Goal: Information Seeking & Learning: Learn about a topic

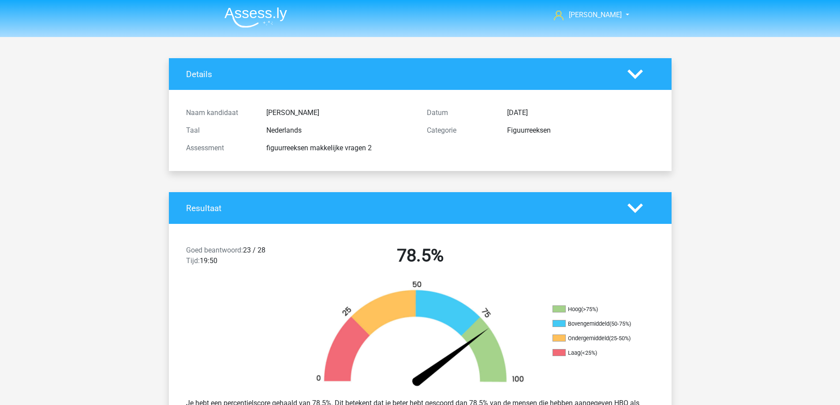
click at [259, 4] on li at bounding box center [252, 16] width 70 height 24
click at [262, 15] on img at bounding box center [255, 17] width 63 height 21
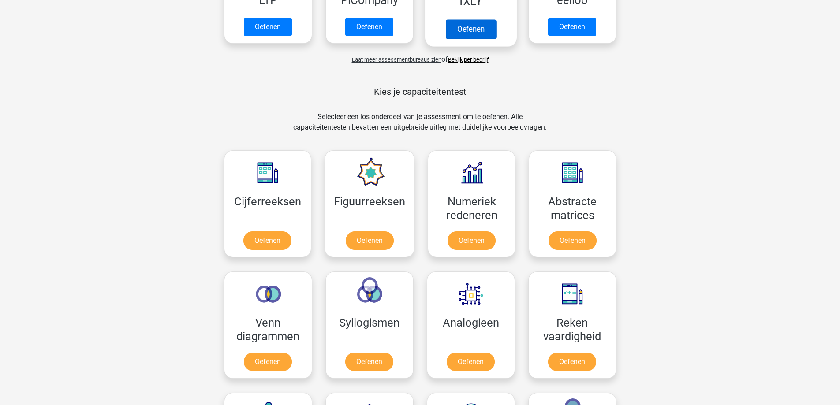
scroll to position [264, 0]
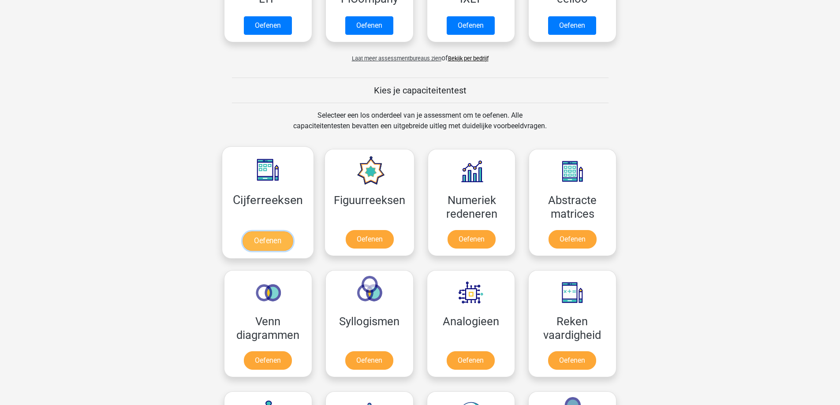
click at [272, 239] on link "Oefenen" at bounding box center [267, 240] width 50 height 19
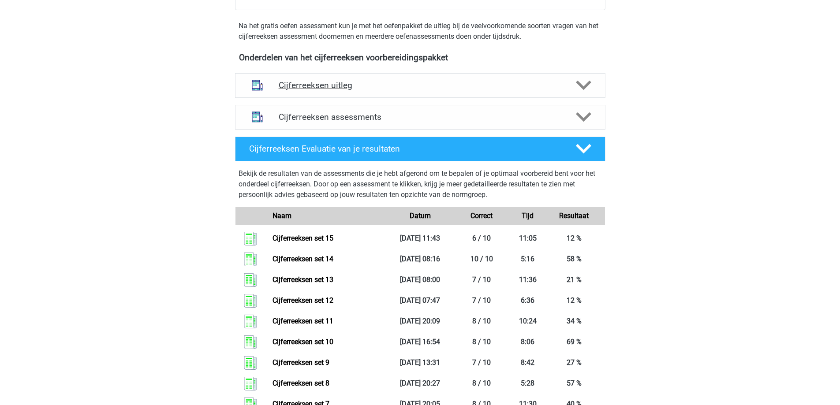
scroll to position [264, 0]
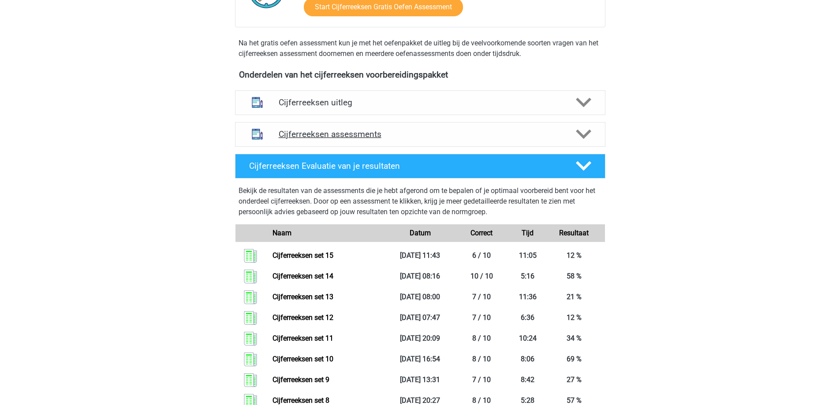
click at [414, 139] on h4 "Cijferreeksen assessments" at bounding box center [420, 134] width 283 height 10
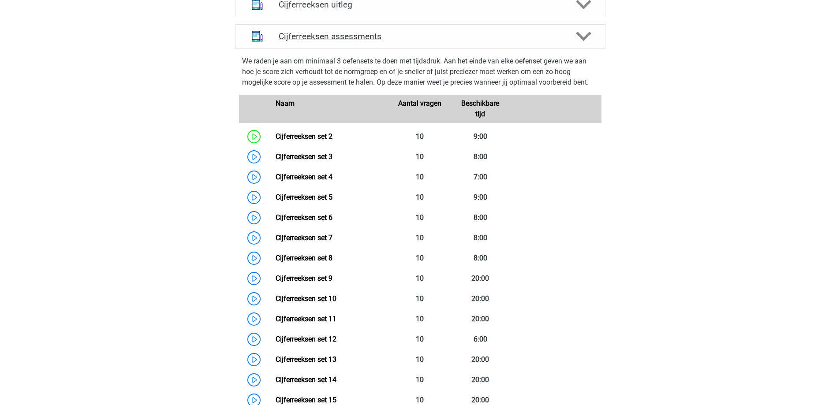
scroll to position [309, 0]
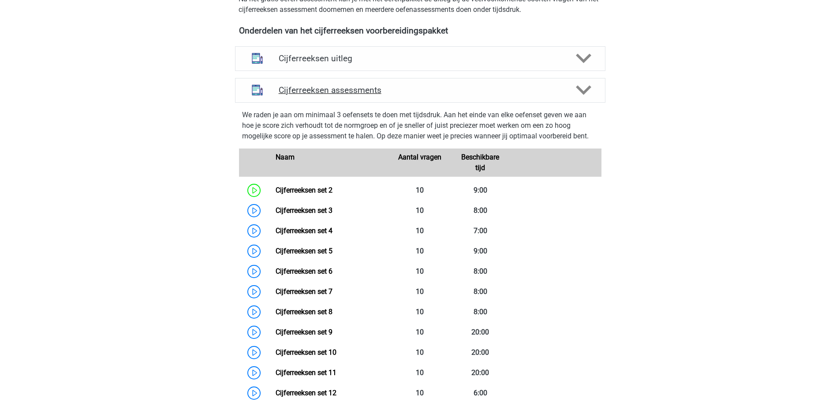
click at [398, 95] on h4 "Cijferreeksen assessments" at bounding box center [420, 90] width 283 height 10
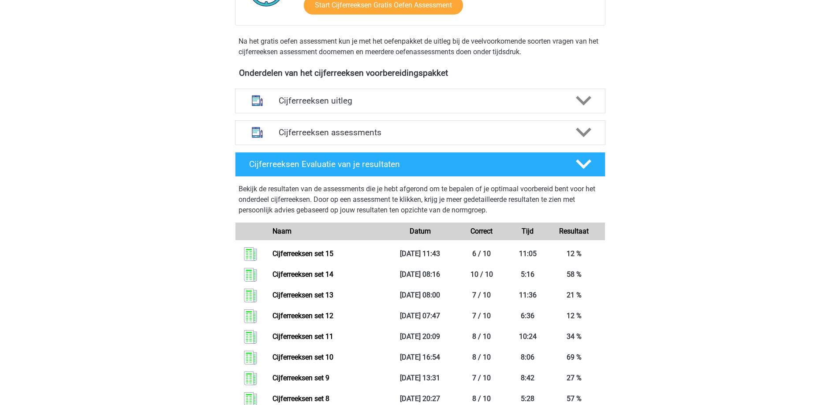
scroll to position [264, 0]
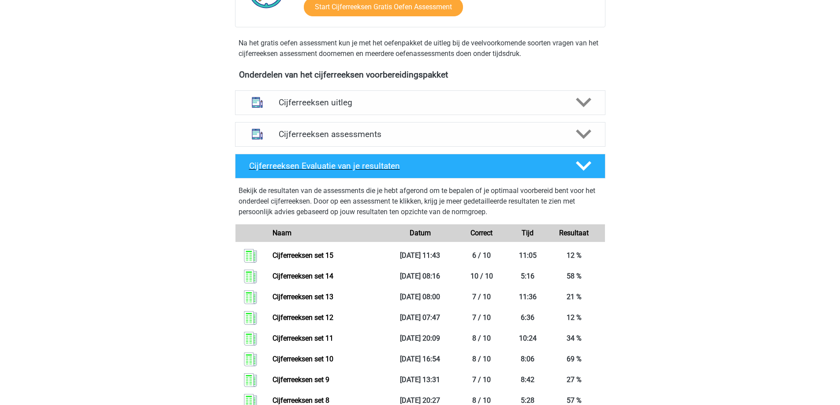
click at [578, 167] on div "Cijferreeksen Evaluatie van je resultaten" at bounding box center [420, 166] width 370 height 25
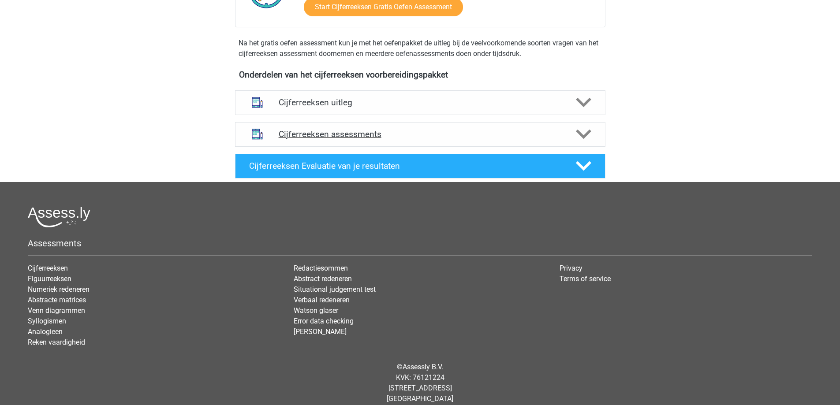
click at [579, 142] on icon at bounding box center [583, 134] width 15 height 15
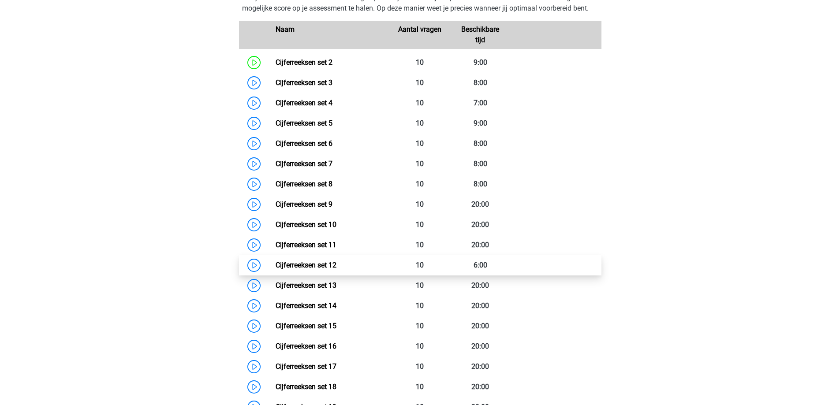
scroll to position [441, 0]
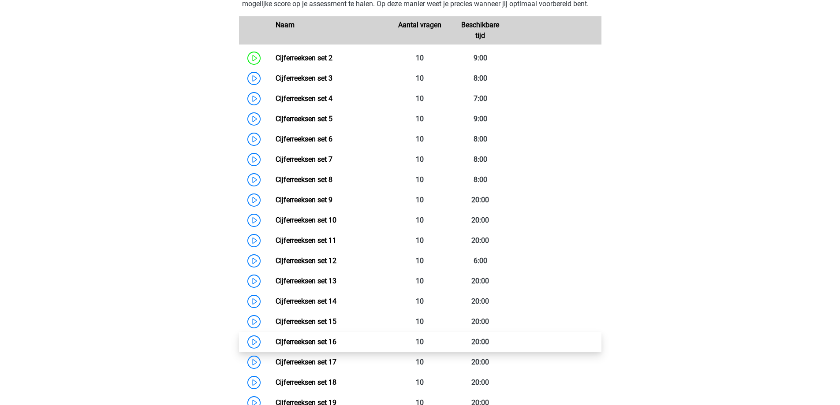
click at [336, 346] on link "Cijferreeksen set 16" at bounding box center [306, 342] width 61 height 8
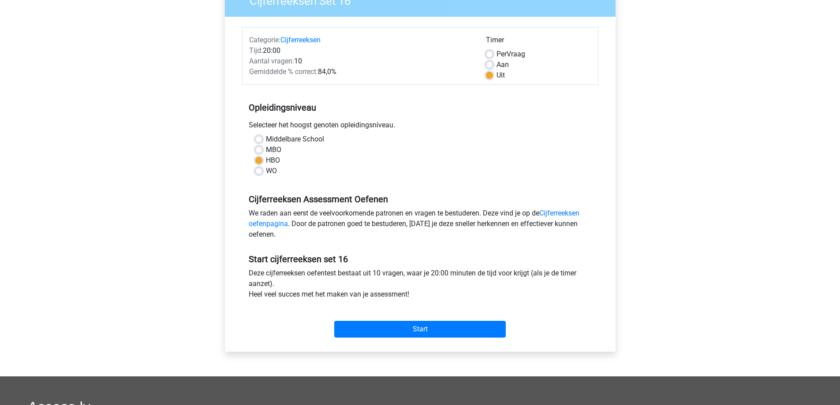
scroll to position [88, 0]
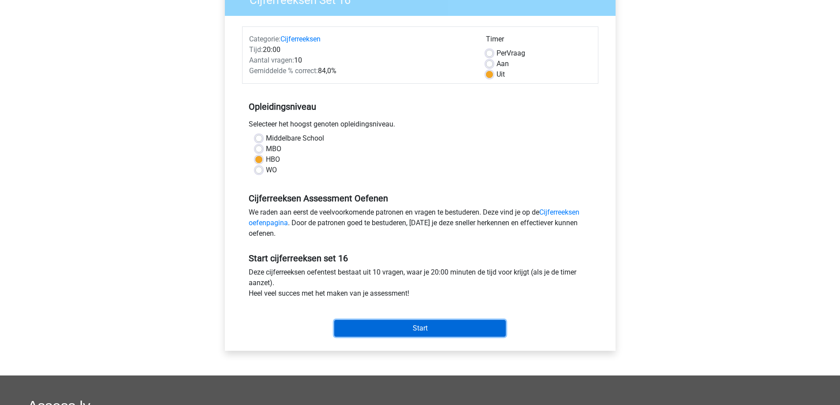
click at [399, 328] on input "Start" at bounding box center [419, 328] width 171 height 17
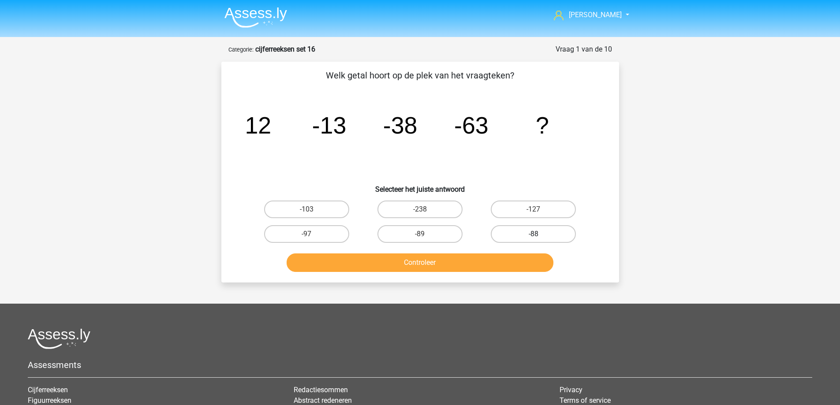
click at [528, 231] on label "-88" at bounding box center [533, 234] width 85 height 18
click at [533, 234] on input "-88" at bounding box center [536, 237] width 6 height 6
radio input "true"
click at [476, 264] on button "Controleer" at bounding box center [420, 262] width 267 height 19
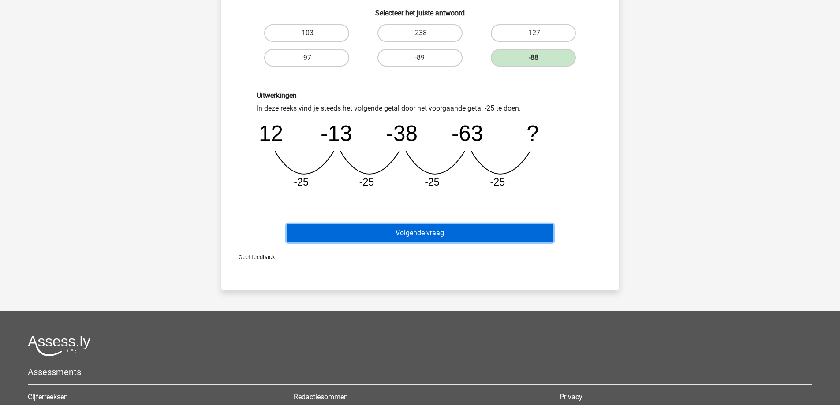
click at [395, 235] on button "Volgende vraag" at bounding box center [420, 233] width 267 height 19
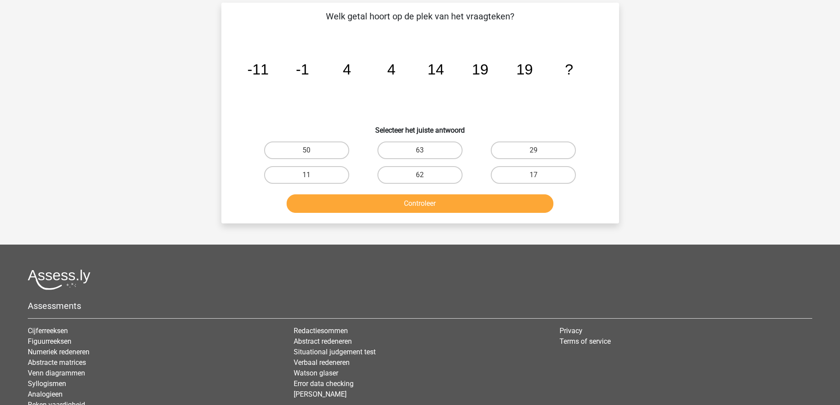
scroll to position [44, 0]
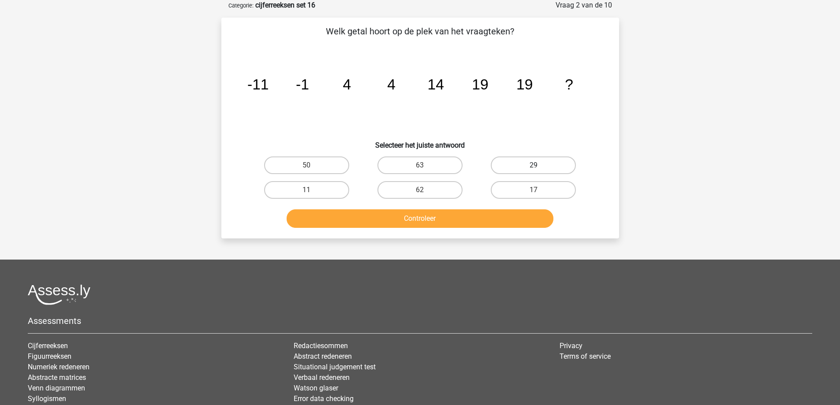
click at [534, 158] on label "29" at bounding box center [533, 165] width 85 height 18
click at [534, 165] on input "29" at bounding box center [536, 168] width 6 height 6
radio input "true"
click at [467, 219] on button "Controleer" at bounding box center [420, 218] width 267 height 19
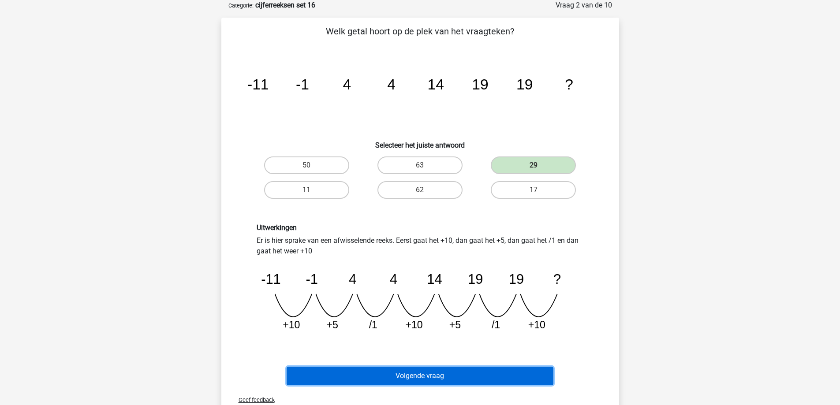
drag, startPoint x: 443, startPoint y: 383, endPoint x: 443, endPoint y: 376, distance: 6.7
click at [443, 382] on button "Volgende vraag" at bounding box center [420, 376] width 267 height 19
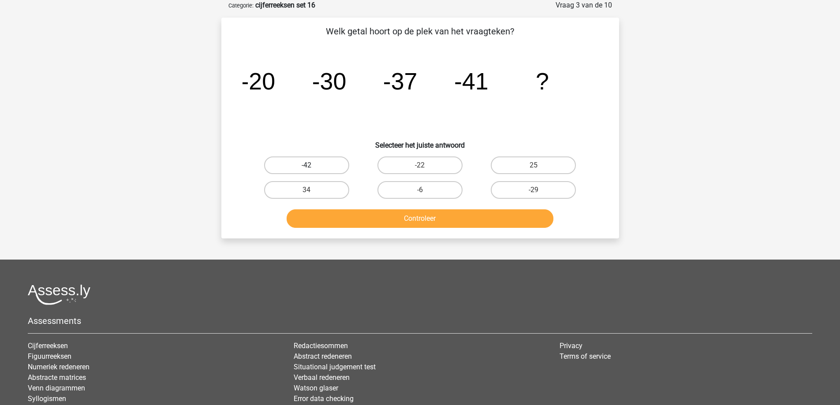
click at [329, 167] on label "-42" at bounding box center [306, 165] width 85 height 18
click at [312, 167] on input "-42" at bounding box center [309, 168] width 6 height 6
radio input "true"
click at [361, 213] on button "Controleer" at bounding box center [420, 218] width 267 height 19
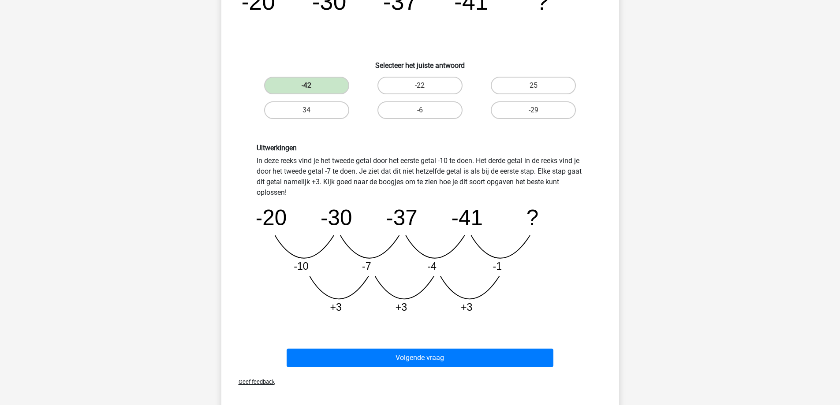
scroll to position [132, 0]
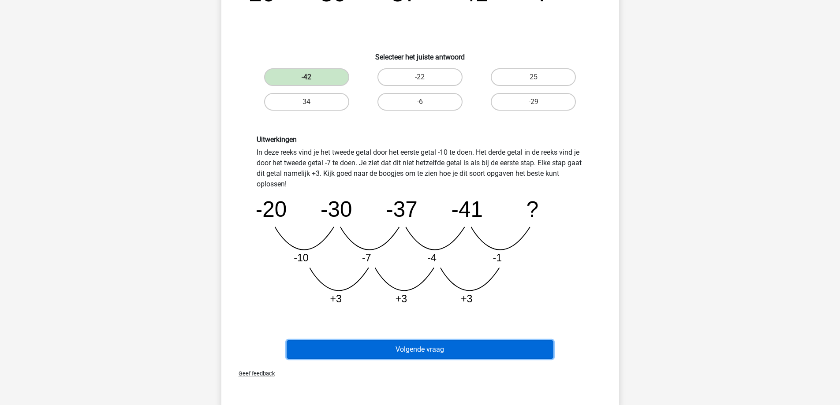
click at [415, 347] on button "Volgende vraag" at bounding box center [420, 349] width 267 height 19
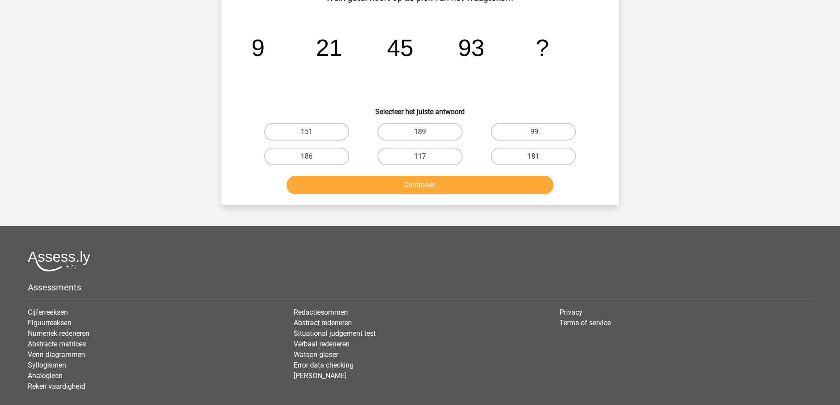
scroll to position [44, 0]
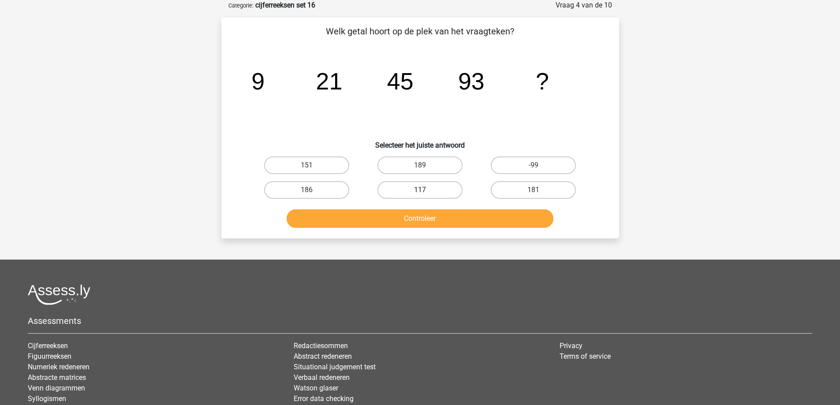
drag, startPoint x: 423, startPoint y: 165, endPoint x: 423, endPoint y: 183, distance: 17.2
click at [423, 164] on div "189" at bounding box center [420, 165] width 106 height 18
drag, startPoint x: 420, startPoint y: 220, endPoint x: 418, endPoint y: 192, distance: 27.4
click at [420, 219] on button "Controleer" at bounding box center [420, 218] width 267 height 19
click at [420, 162] on label "189" at bounding box center [419, 165] width 85 height 18
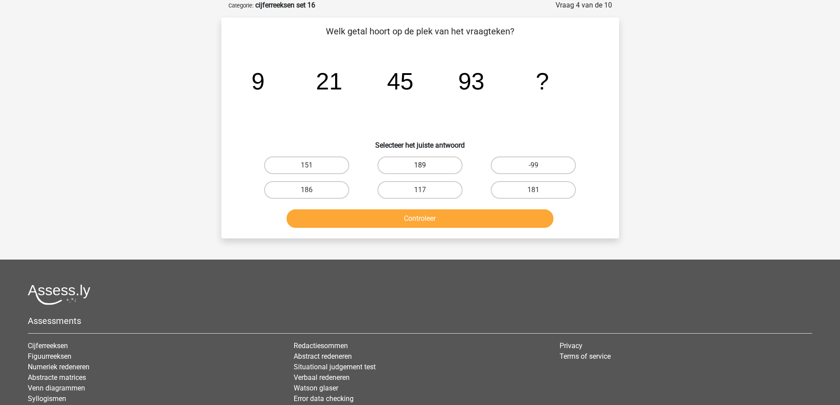
click at [420, 165] on input "189" at bounding box center [423, 168] width 6 height 6
radio input "true"
click at [418, 221] on button "Controleer" at bounding box center [420, 218] width 267 height 19
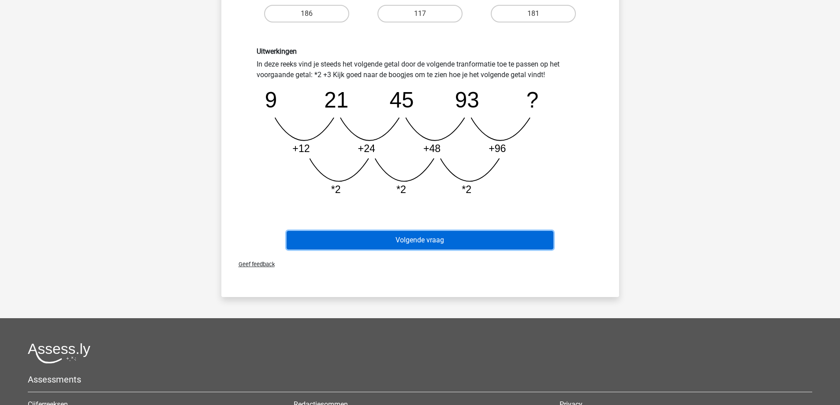
click at [419, 241] on button "Volgende vraag" at bounding box center [420, 240] width 267 height 19
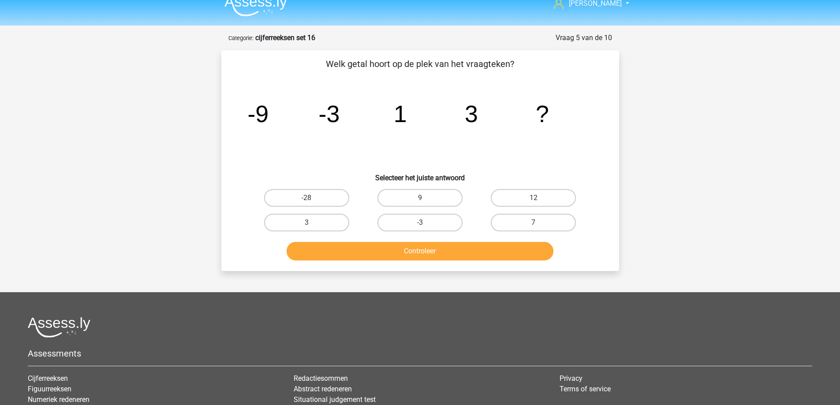
scroll to position [0, 0]
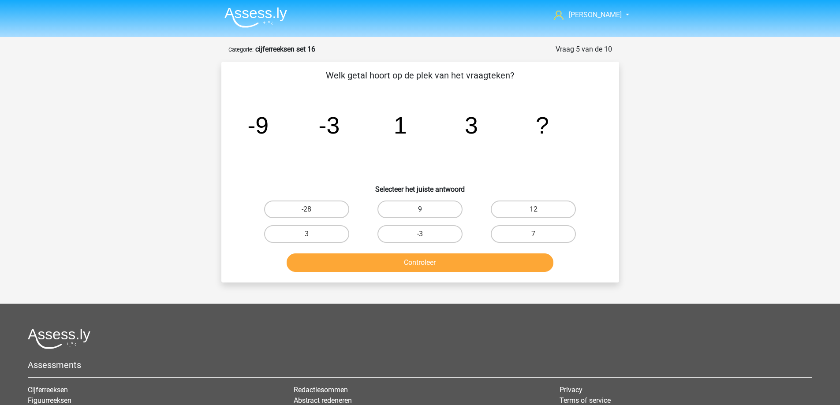
click at [427, 211] on label "9" at bounding box center [419, 210] width 85 height 18
click at [425, 211] on input "9" at bounding box center [423, 212] width 6 height 6
radio input "true"
click at [418, 268] on button "Controleer" at bounding box center [420, 262] width 267 height 19
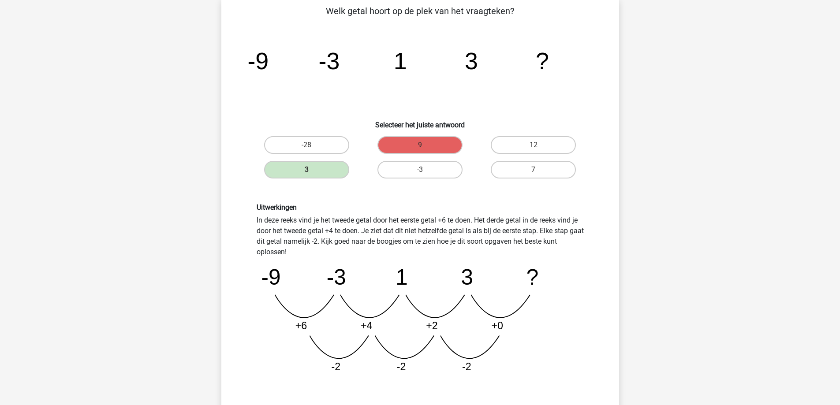
scroll to position [132, 0]
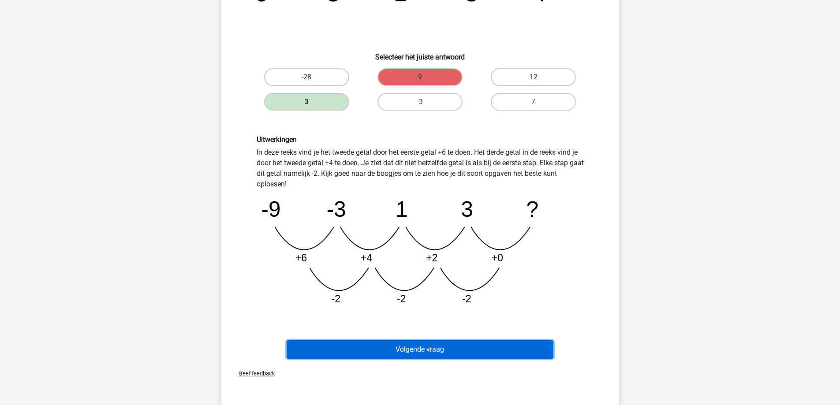
click at [430, 350] on button "Volgende vraag" at bounding box center [420, 349] width 267 height 19
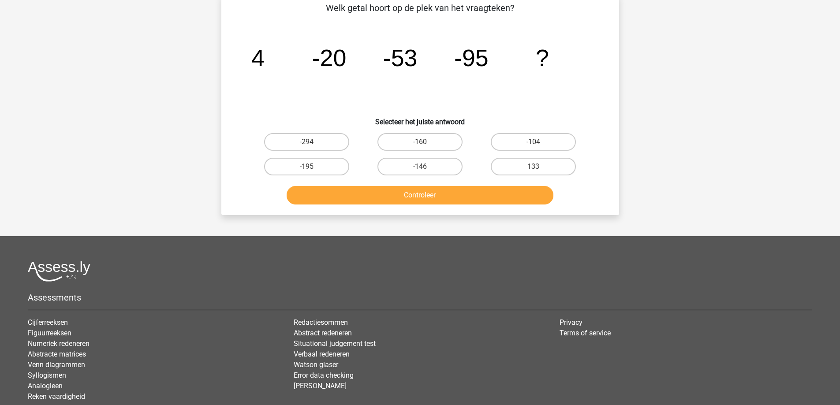
scroll to position [44, 0]
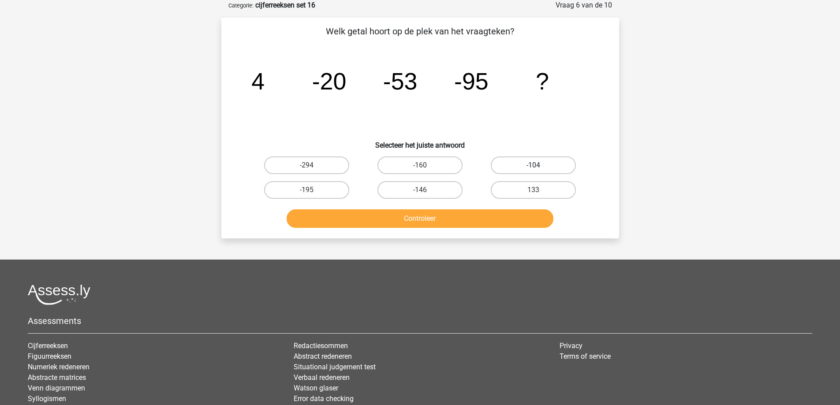
click at [524, 164] on label "-104" at bounding box center [533, 165] width 85 height 18
click at [533, 165] on input "-104" at bounding box center [536, 168] width 6 height 6
radio input "true"
click at [479, 222] on button "Controleer" at bounding box center [420, 218] width 267 height 19
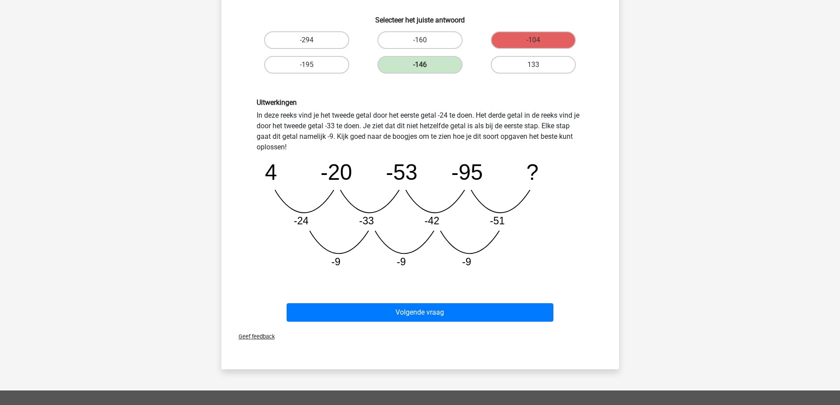
scroll to position [176, 0]
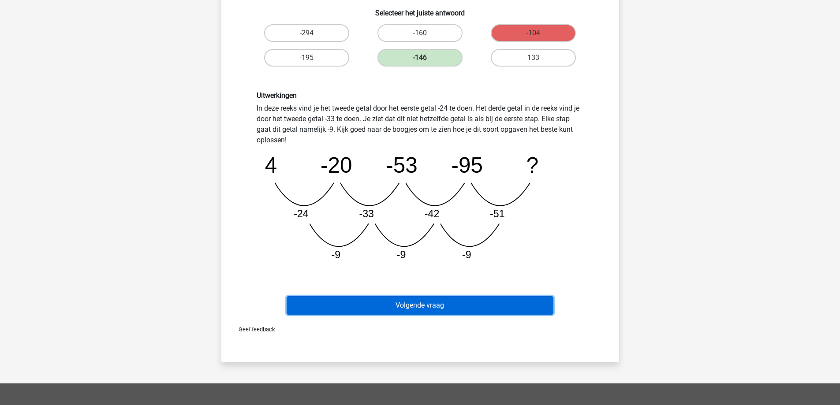
click at [415, 308] on button "Volgende vraag" at bounding box center [420, 305] width 267 height 19
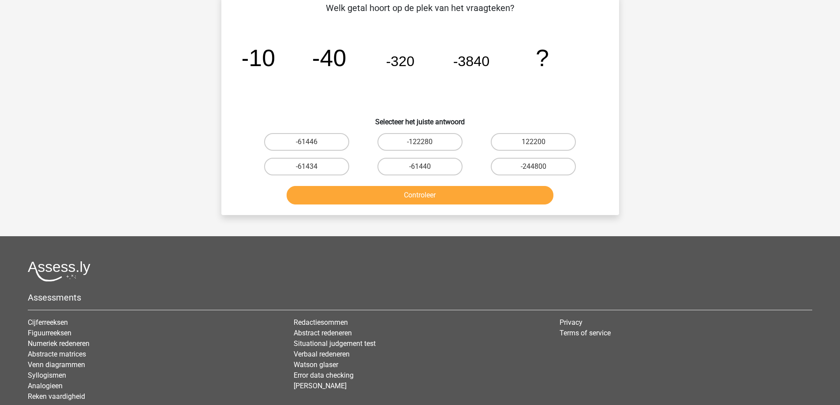
scroll to position [44, 0]
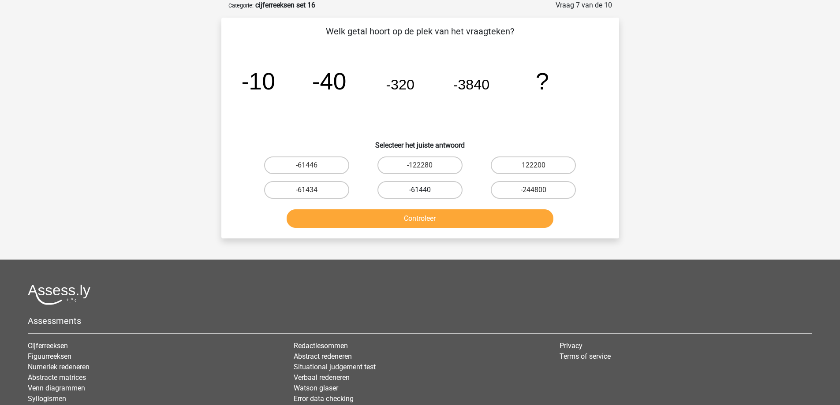
click at [416, 187] on label "-61440" at bounding box center [419, 190] width 85 height 18
click at [420, 190] on input "-61440" at bounding box center [423, 193] width 6 height 6
radio input "true"
click at [410, 219] on button "Controleer" at bounding box center [420, 218] width 267 height 19
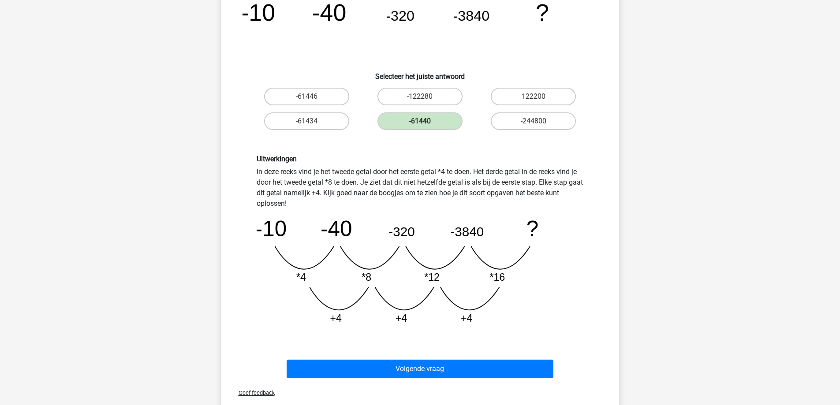
scroll to position [264, 0]
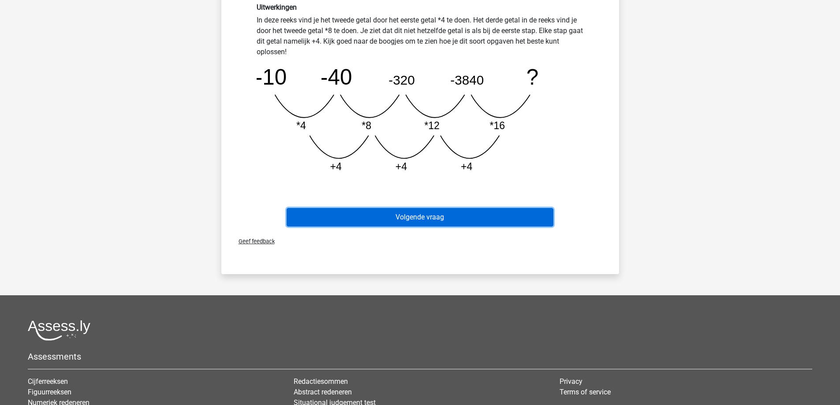
click at [401, 222] on button "Volgende vraag" at bounding box center [420, 217] width 267 height 19
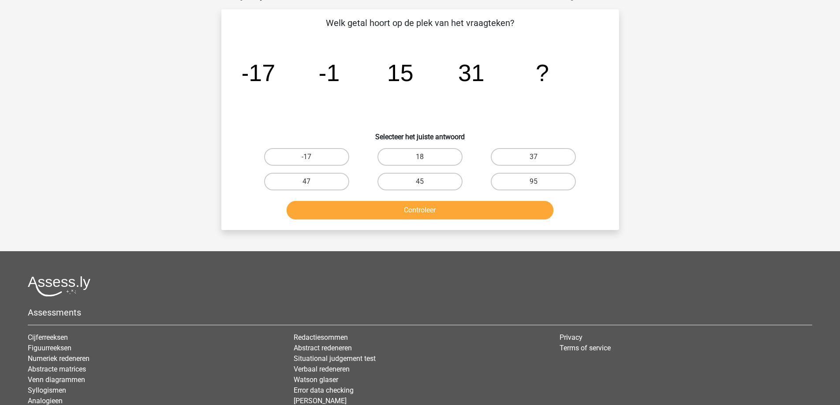
scroll to position [44, 0]
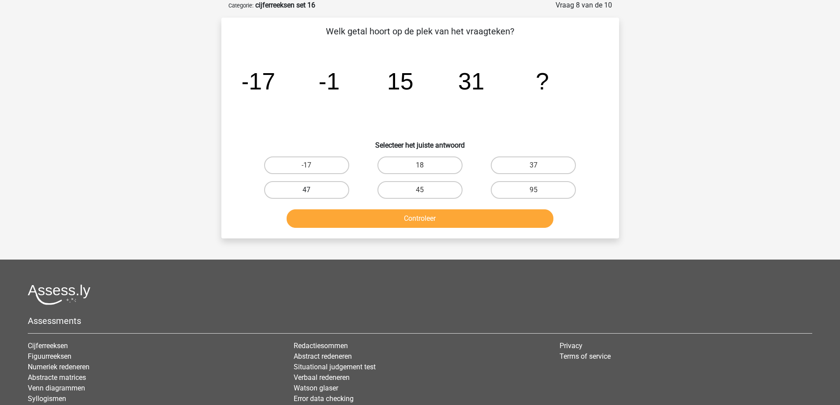
click at [324, 192] on label "47" at bounding box center [306, 190] width 85 height 18
click at [312, 192] on input "47" at bounding box center [309, 193] width 6 height 6
radio input "true"
click at [370, 222] on button "Controleer" at bounding box center [420, 218] width 267 height 19
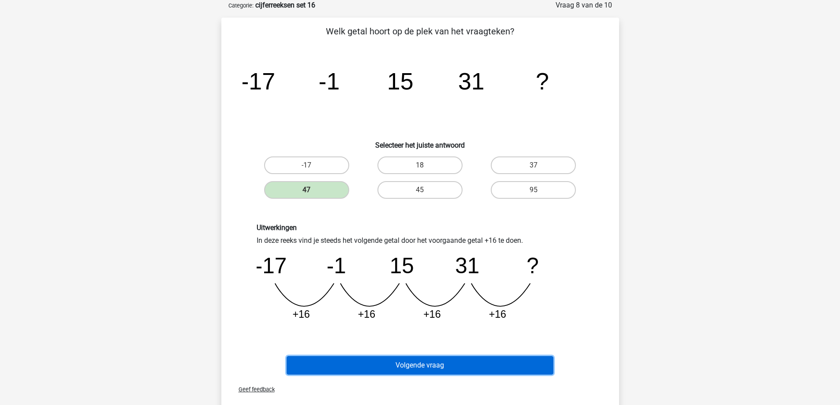
click at [428, 370] on button "Volgende vraag" at bounding box center [420, 365] width 267 height 19
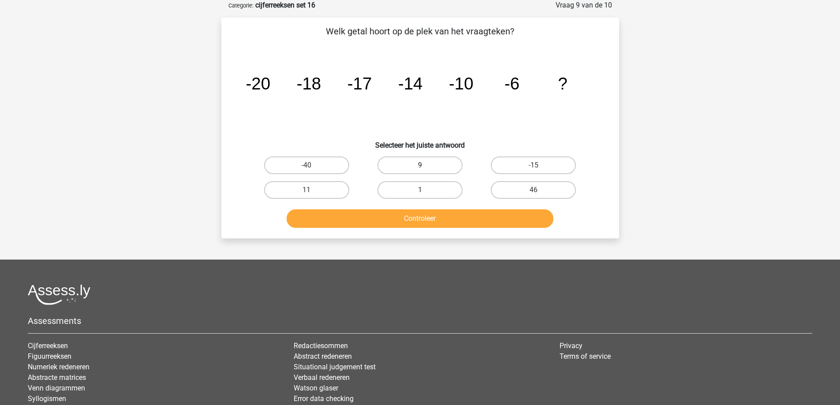
click at [439, 164] on label "9" at bounding box center [419, 165] width 85 height 18
click at [425, 165] on input "9" at bounding box center [423, 168] width 6 height 6
radio input "true"
click at [437, 217] on button "Controleer" at bounding box center [420, 218] width 267 height 19
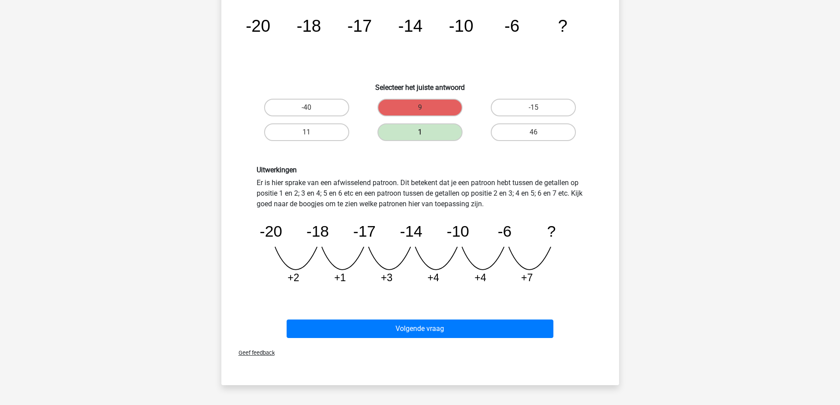
scroll to position [88, 0]
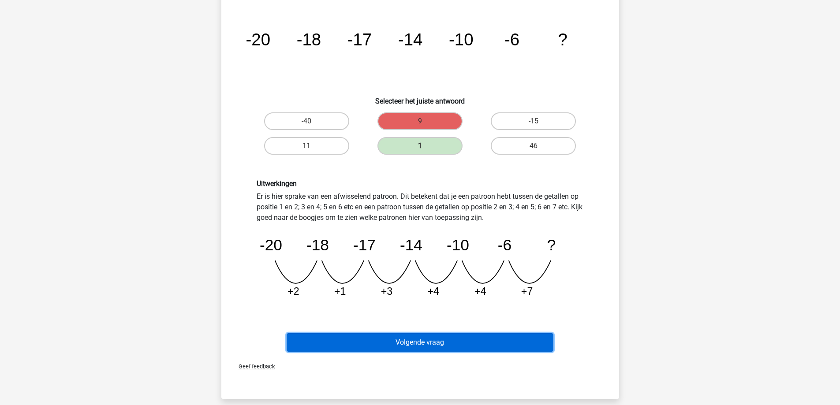
click at [438, 340] on button "Volgende vraag" at bounding box center [420, 342] width 267 height 19
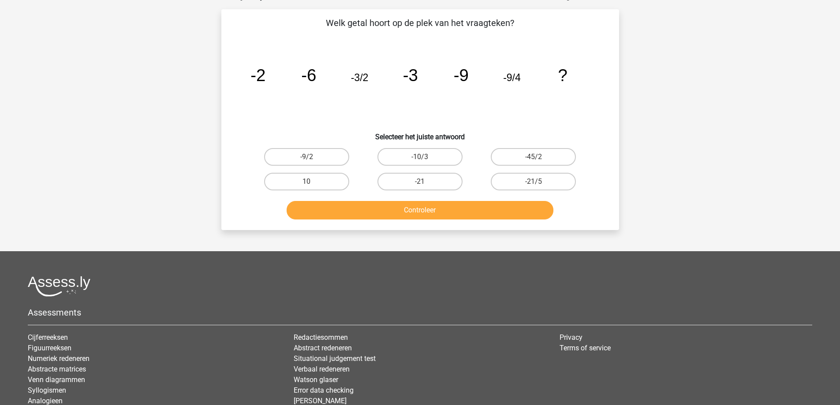
scroll to position [44, 0]
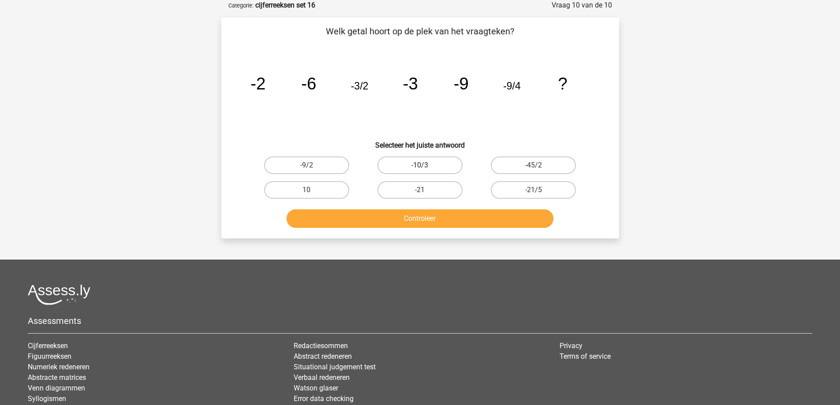
click at [440, 163] on label "-10/3" at bounding box center [419, 165] width 85 height 18
click at [425, 165] on input "-10/3" at bounding box center [423, 168] width 6 height 6
radio input "true"
click at [440, 218] on button "Controleer" at bounding box center [420, 218] width 267 height 19
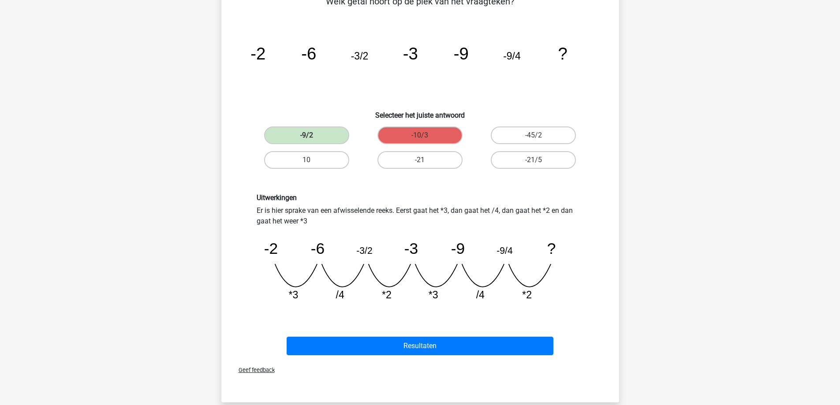
scroll to position [88, 0]
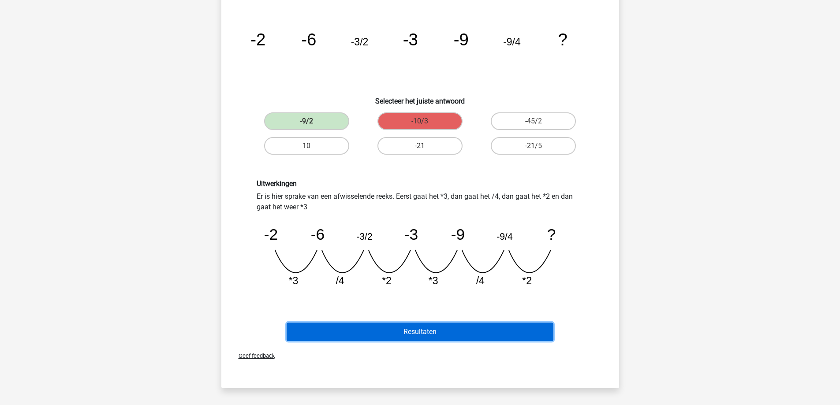
click at [370, 334] on button "Resultaten" at bounding box center [420, 332] width 267 height 19
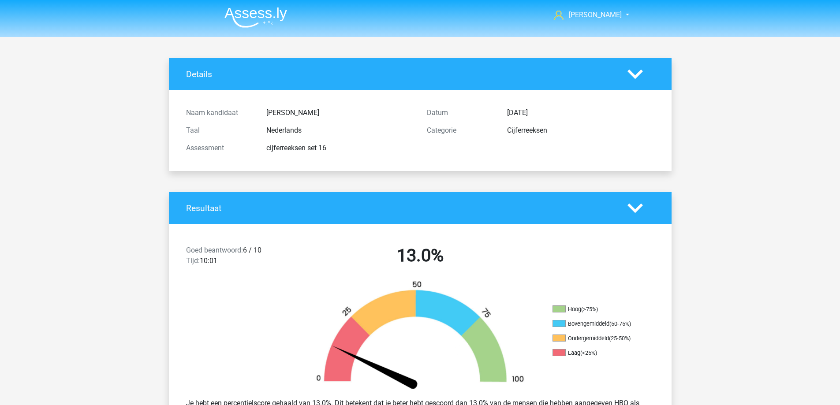
click at [264, 21] on img at bounding box center [255, 17] width 63 height 21
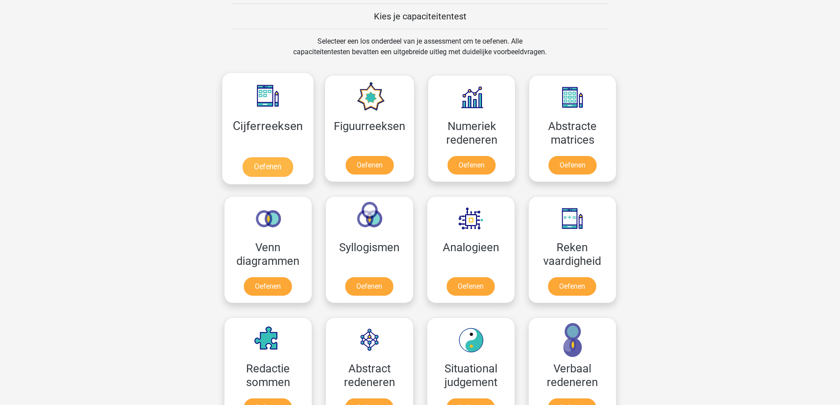
scroll to position [309, 0]
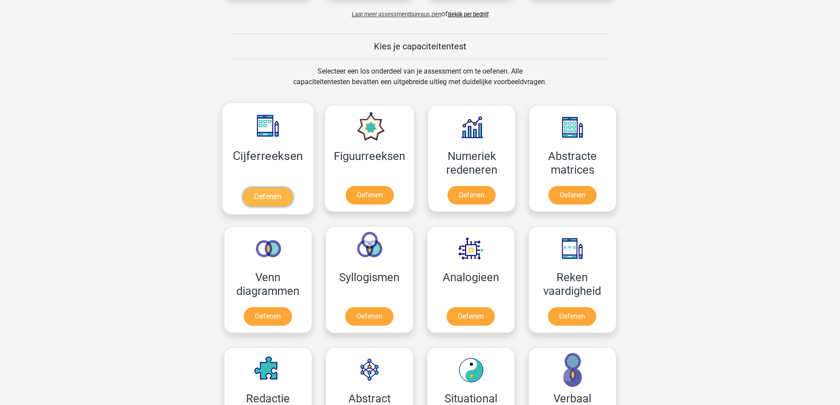
click at [264, 198] on link "Oefenen" at bounding box center [267, 196] width 50 height 19
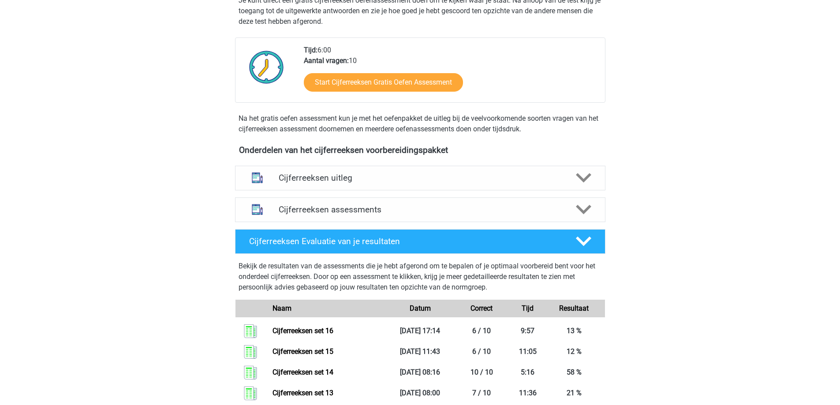
scroll to position [176, 0]
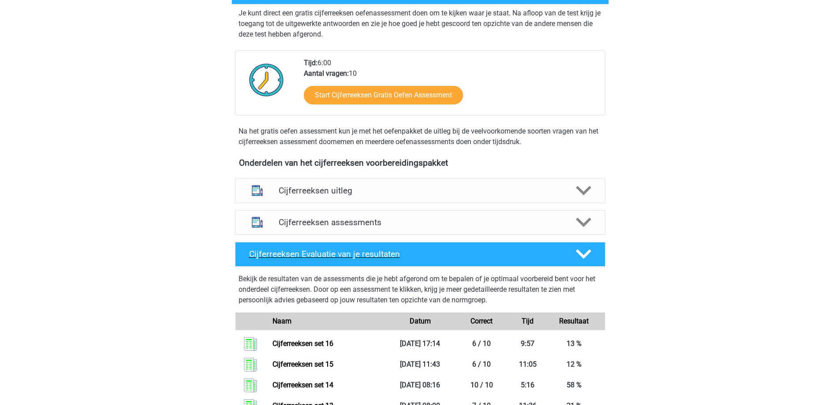
click at [576, 262] on icon at bounding box center [583, 253] width 15 height 15
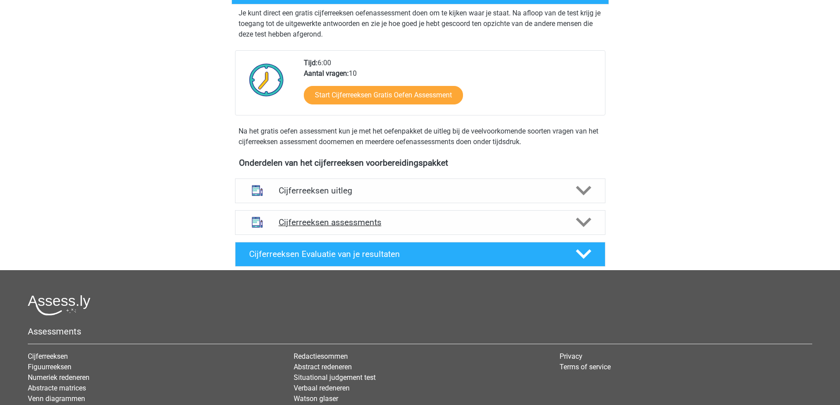
click at [589, 230] on icon at bounding box center [583, 222] width 15 height 15
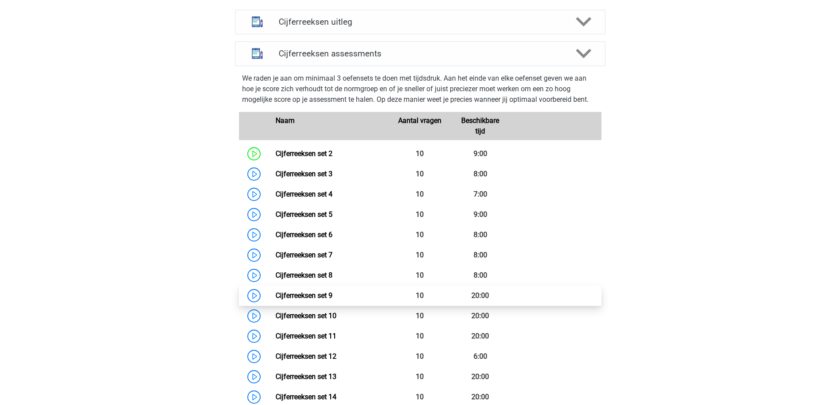
scroll to position [309, 0]
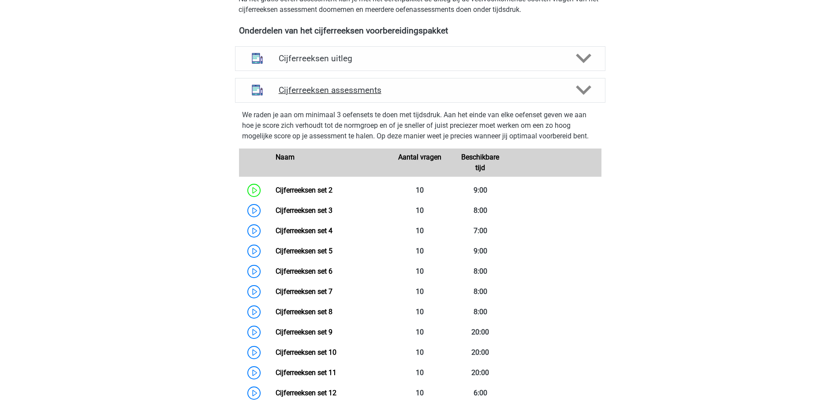
click at [548, 95] on h4 "Cijferreeksen assessments" at bounding box center [420, 90] width 283 height 10
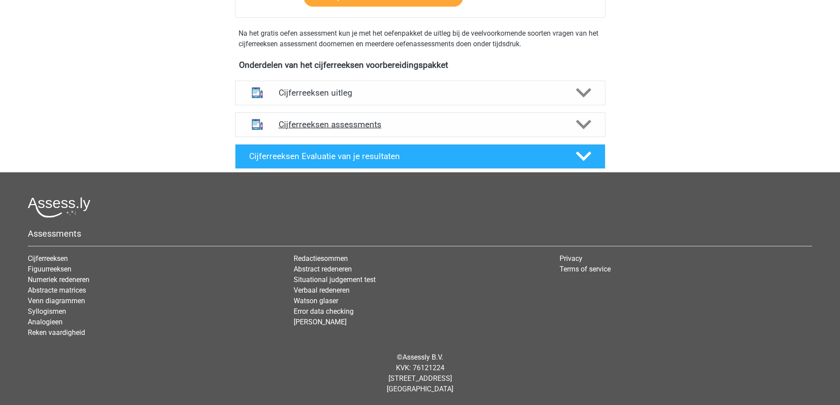
click at [582, 122] on icon at bounding box center [583, 124] width 15 height 15
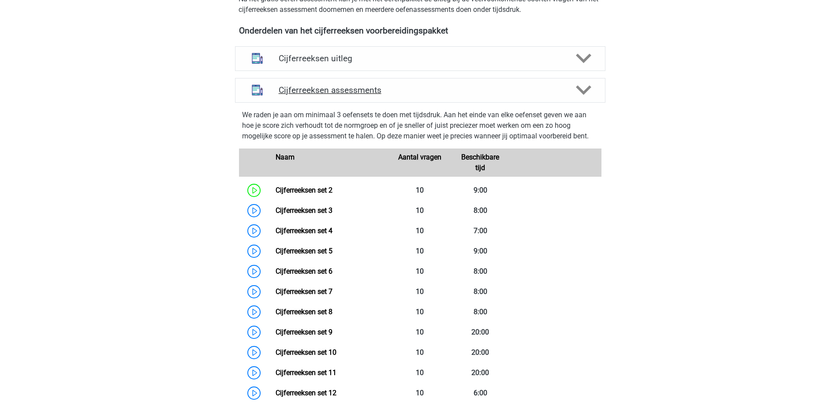
click at [581, 97] on icon at bounding box center [583, 89] width 15 height 15
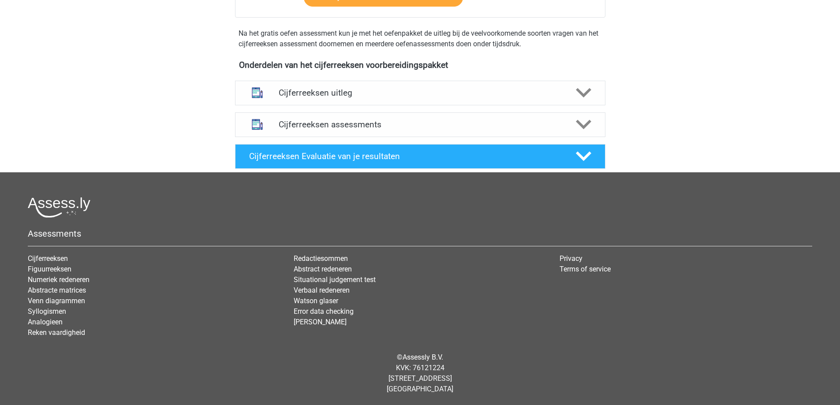
scroll to position [285, 0]
click at [584, 156] on icon at bounding box center [583, 156] width 15 height 15
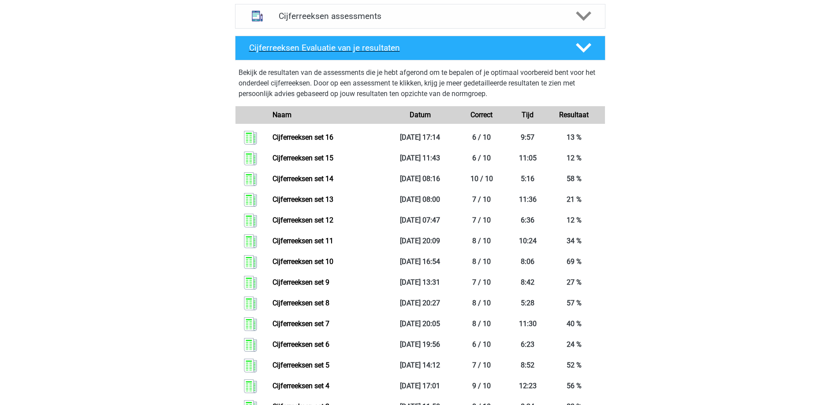
scroll to position [373, 0]
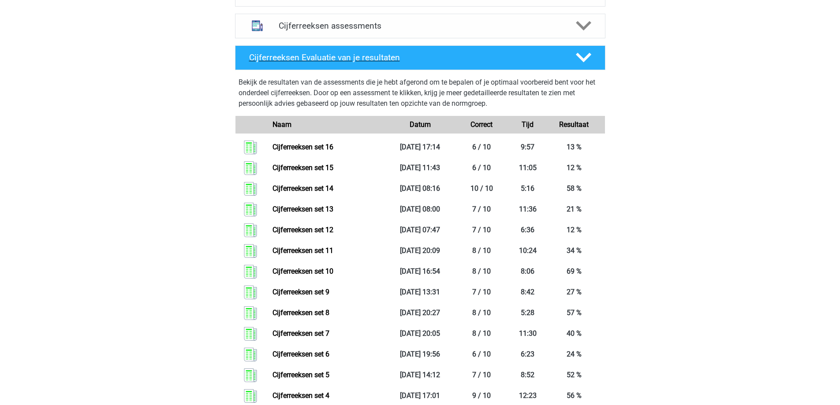
click at [585, 65] on icon at bounding box center [583, 57] width 15 height 15
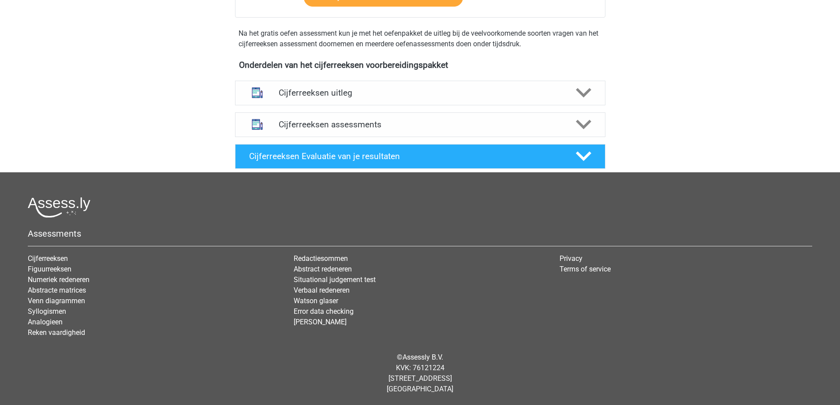
scroll to position [285, 0]
click at [586, 121] on icon at bounding box center [583, 124] width 15 height 15
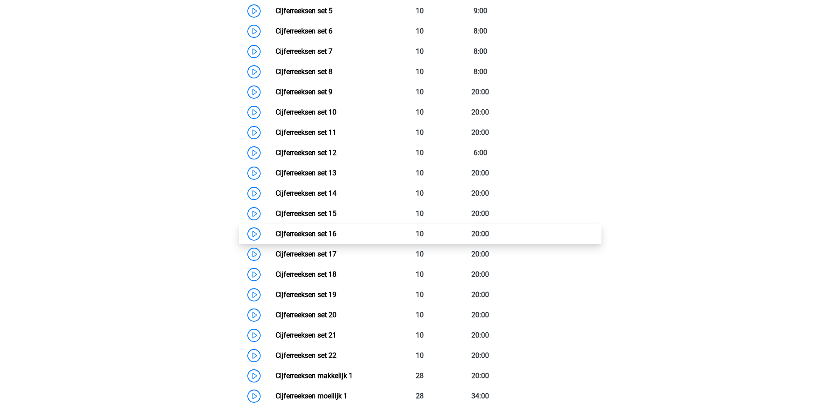
scroll to position [549, 0]
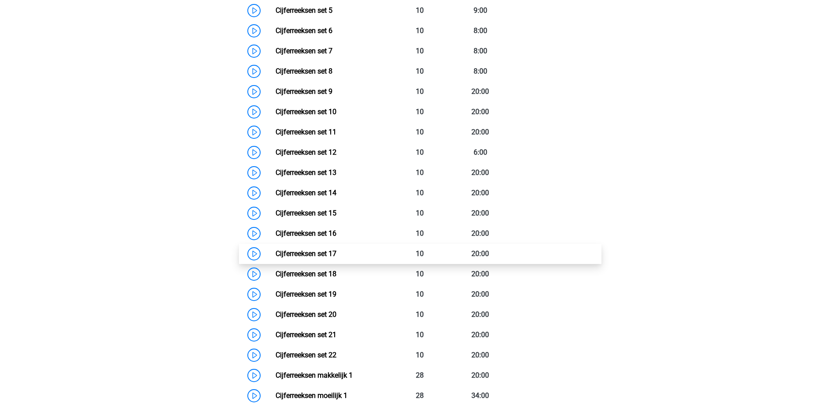
click at [331, 258] on link "Cijferreeksen set 17" at bounding box center [306, 254] width 61 height 8
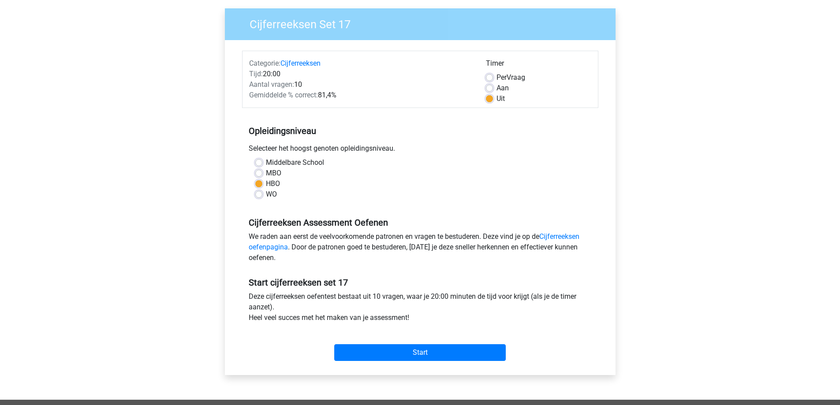
scroll to position [132, 0]
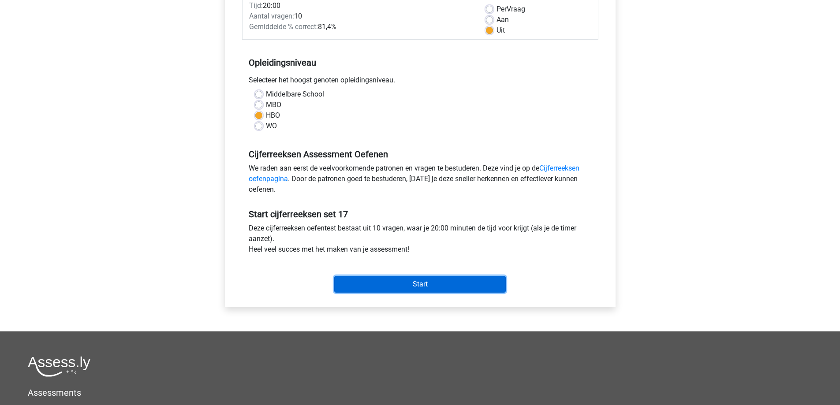
click at [414, 285] on input "Start" at bounding box center [419, 284] width 171 height 17
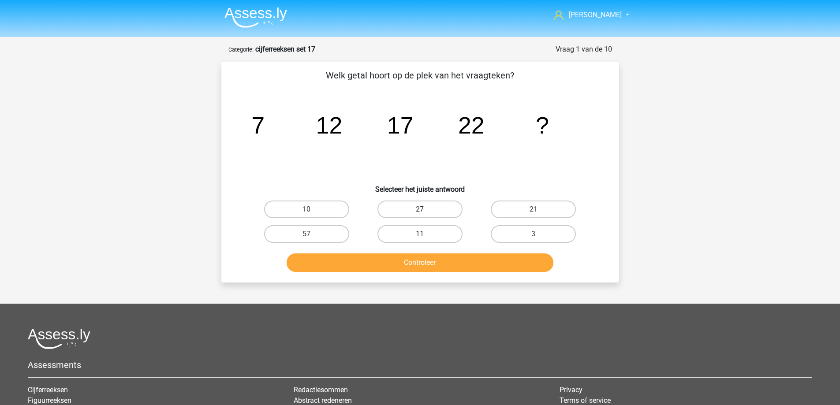
click at [426, 206] on label "27" at bounding box center [419, 210] width 85 height 18
click at [425, 209] on input "27" at bounding box center [423, 212] width 6 height 6
radio input "true"
click at [424, 271] on button "Controleer" at bounding box center [420, 262] width 267 height 19
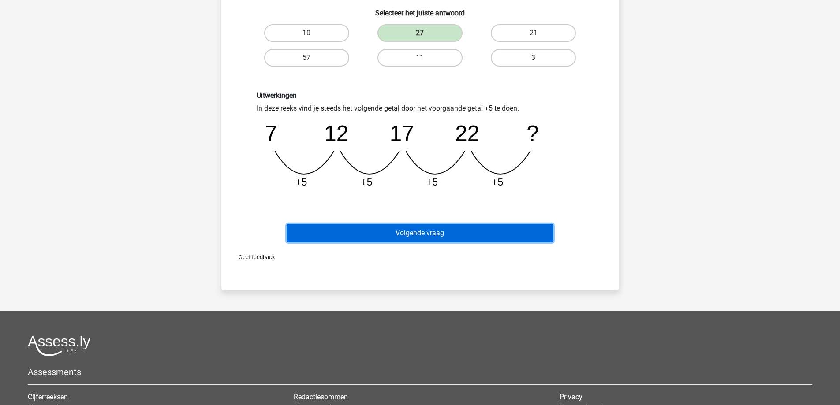
click at [405, 235] on button "Volgende vraag" at bounding box center [420, 233] width 267 height 19
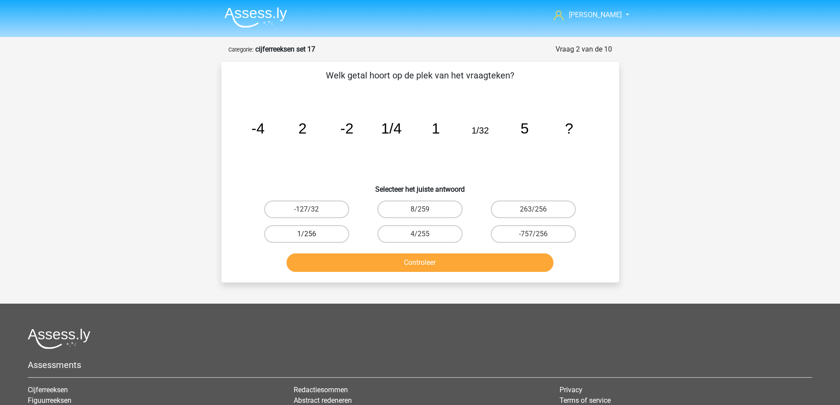
click at [328, 239] on label "1/256" at bounding box center [306, 234] width 85 height 18
click at [312, 239] on input "1/256" at bounding box center [309, 237] width 6 height 6
radio input "true"
click at [358, 257] on button "Controleer" at bounding box center [420, 262] width 267 height 19
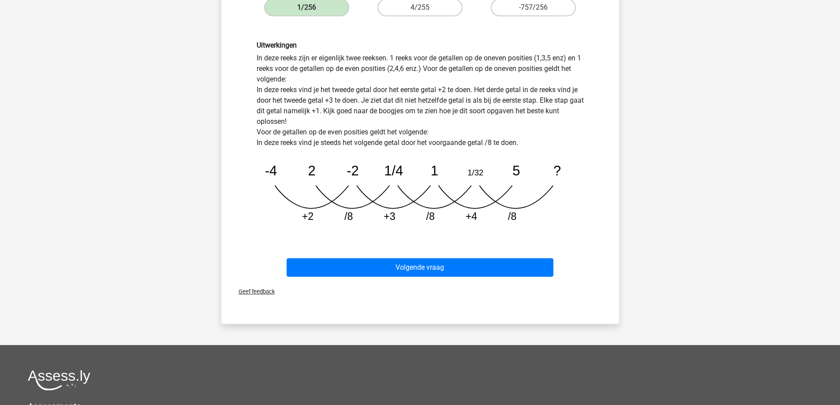
scroll to position [264, 0]
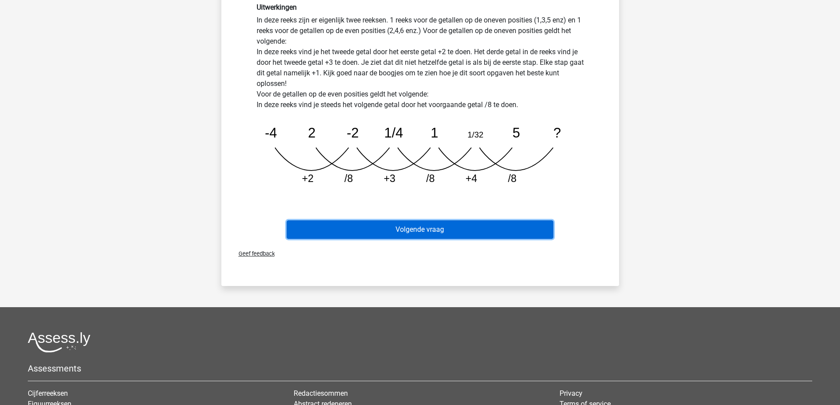
click at [416, 233] on button "Volgende vraag" at bounding box center [420, 229] width 267 height 19
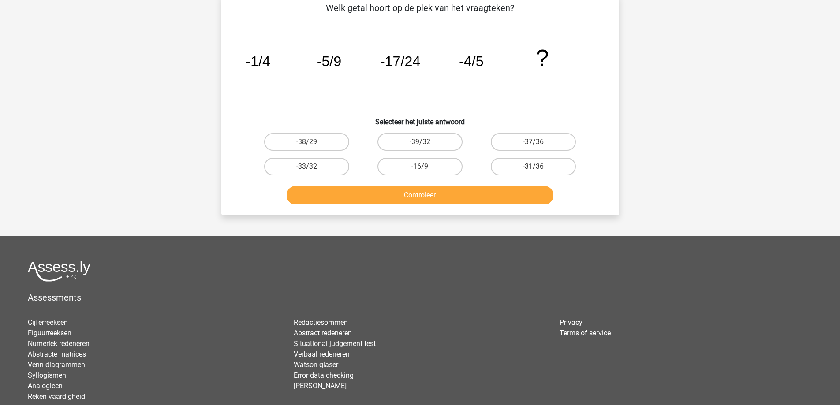
scroll to position [44, 0]
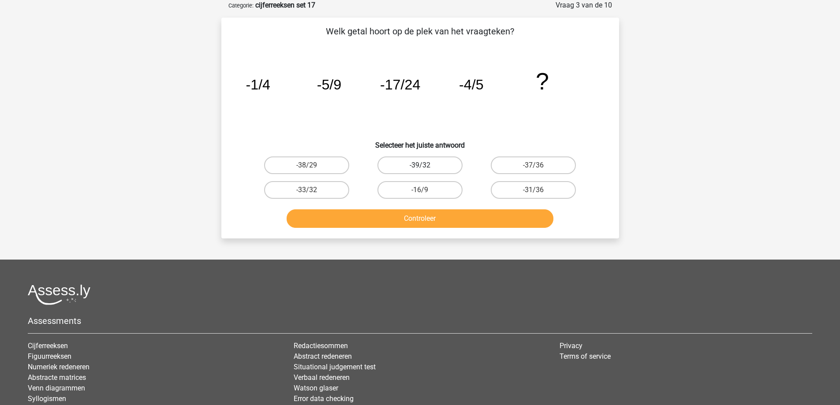
click at [432, 160] on label "-39/32" at bounding box center [419, 165] width 85 height 18
click at [425, 165] on input "-39/32" at bounding box center [423, 168] width 6 height 6
radio input "true"
click at [420, 189] on label "-16/9" at bounding box center [419, 190] width 85 height 18
click at [420, 190] on input "-16/9" at bounding box center [423, 193] width 6 height 6
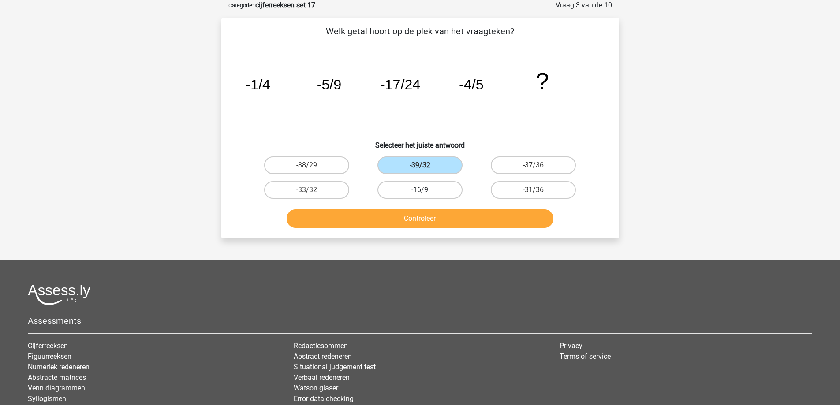
radio input "true"
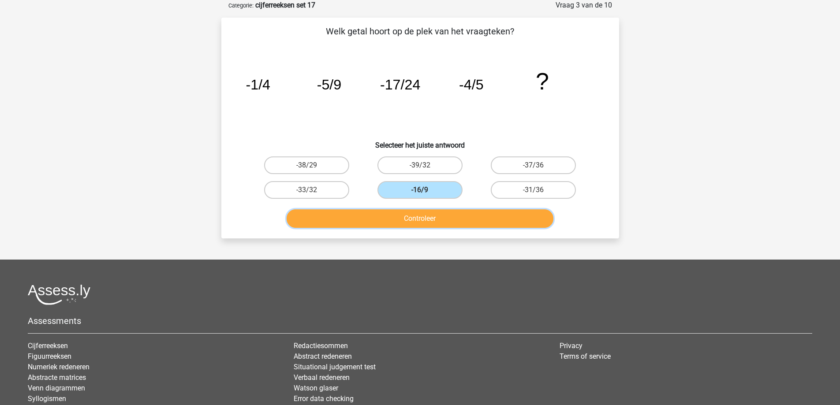
click at [384, 219] on button "Controleer" at bounding box center [420, 218] width 267 height 19
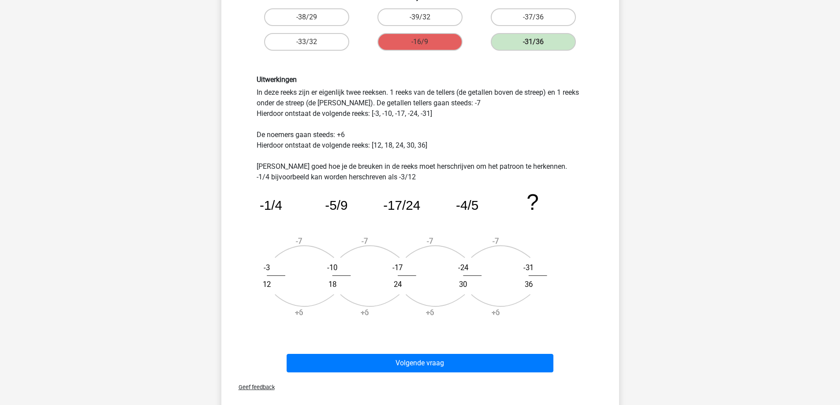
scroll to position [220, 0]
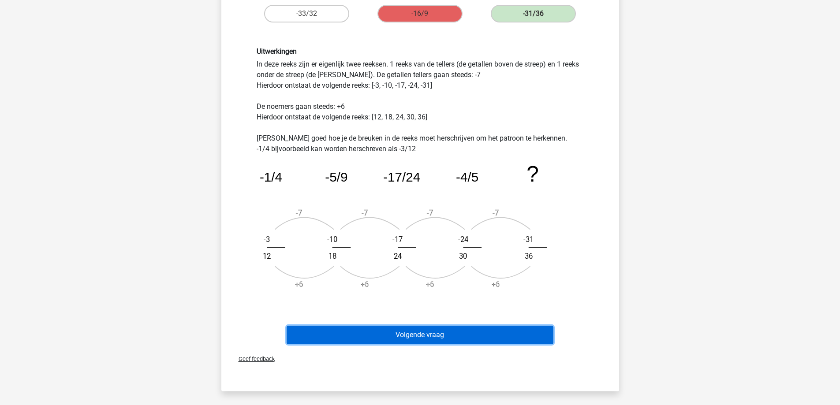
click at [417, 333] on button "Volgende vraag" at bounding box center [420, 335] width 267 height 19
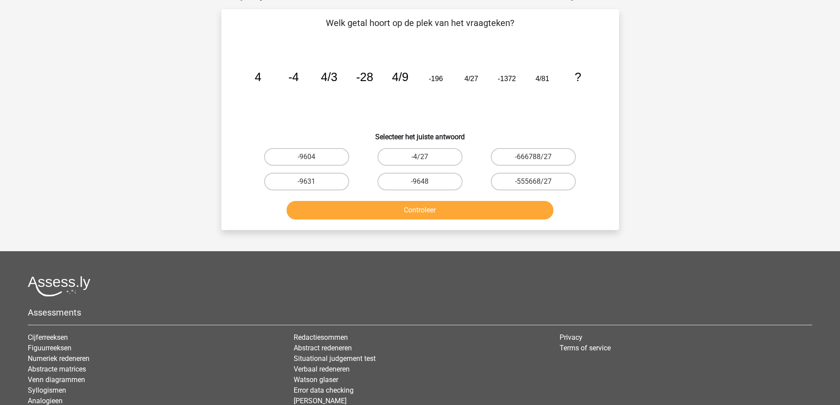
scroll to position [44, 0]
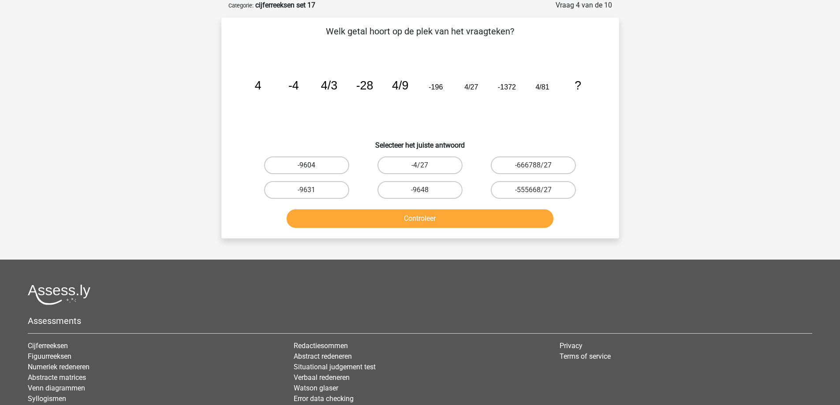
click at [308, 161] on label "-9604" at bounding box center [306, 165] width 85 height 18
click at [308, 165] on input "-9604" at bounding box center [309, 168] width 6 height 6
radio input "true"
click at [367, 210] on button "Controleer" at bounding box center [420, 218] width 267 height 19
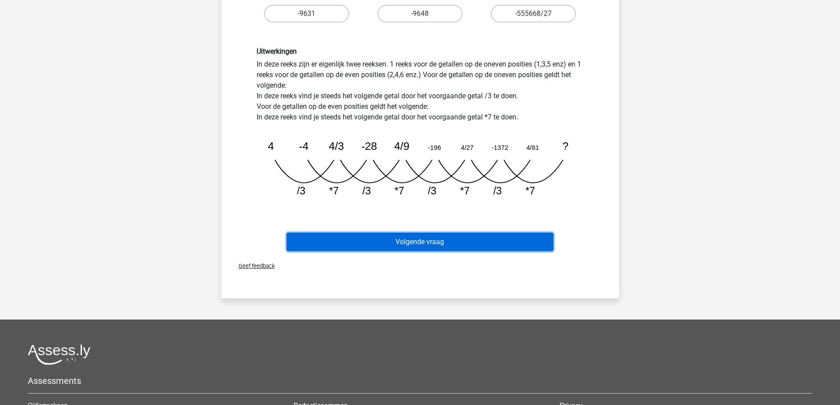
click at [391, 233] on button "Volgende vraag" at bounding box center [420, 242] width 267 height 19
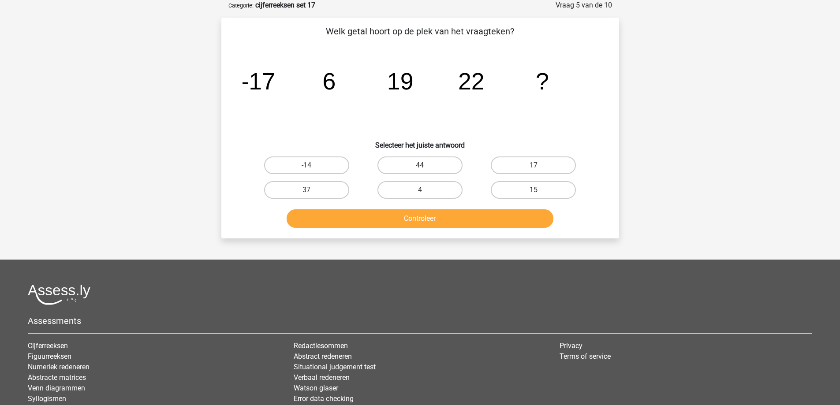
click at [513, 190] on label "15" at bounding box center [533, 190] width 85 height 18
click at [533, 190] on input "15" at bounding box center [536, 193] width 6 height 6
radio input "true"
click at [493, 218] on button "Controleer" at bounding box center [420, 218] width 267 height 19
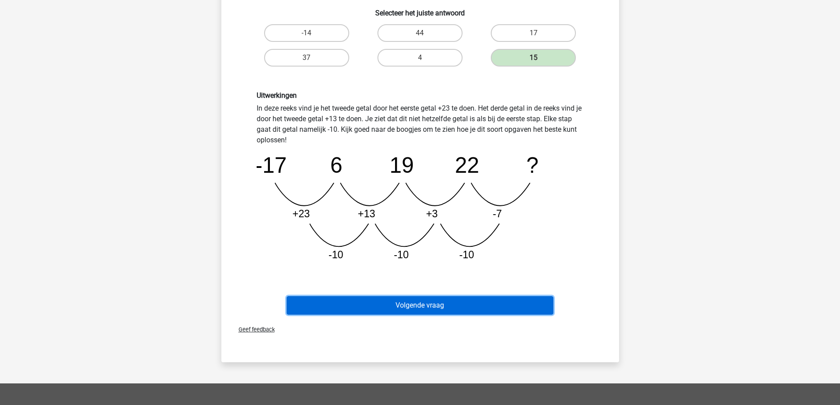
click at [426, 305] on button "Volgende vraag" at bounding box center [420, 305] width 267 height 19
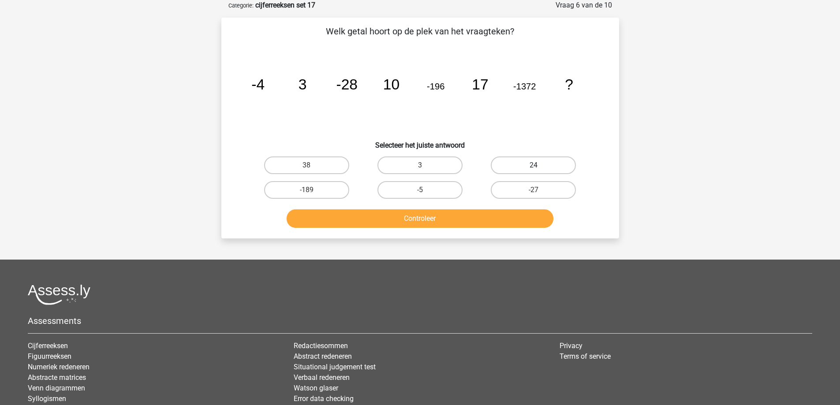
click at [516, 161] on label "24" at bounding box center [533, 165] width 85 height 18
click at [533, 165] on input "24" at bounding box center [536, 168] width 6 height 6
radio input "true"
click at [465, 213] on button "Controleer" at bounding box center [420, 218] width 267 height 19
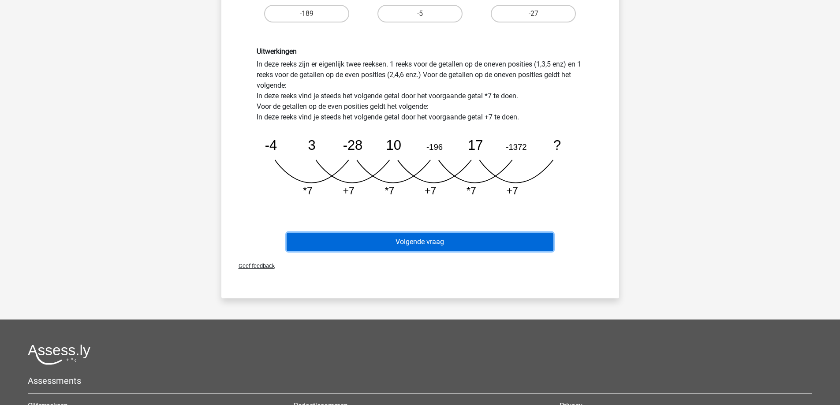
click at [423, 236] on button "Volgende vraag" at bounding box center [420, 242] width 267 height 19
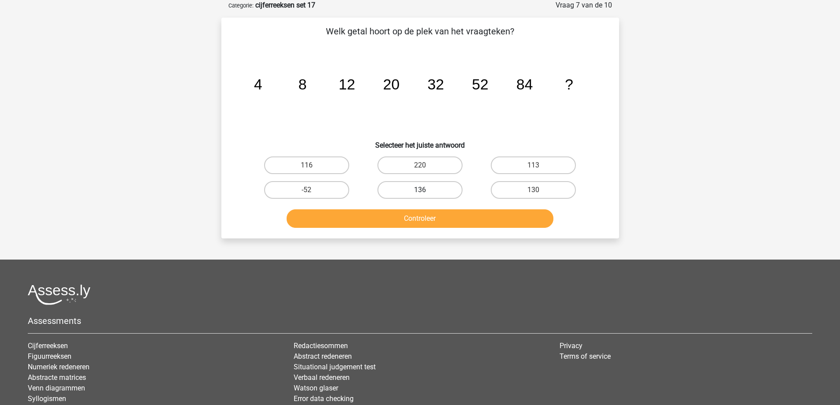
click at [443, 194] on label "136" at bounding box center [419, 190] width 85 height 18
click at [425, 194] on input "136" at bounding box center [423, 193] width 6 height 6
radio input "true"
click at [442, 214] on button "Controleer" at bounding box center [420, 218] width 267 height 19
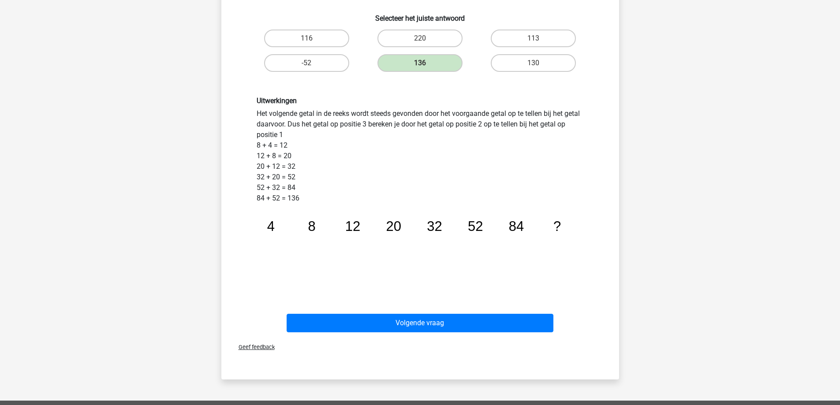
scroll to position [176, 0]
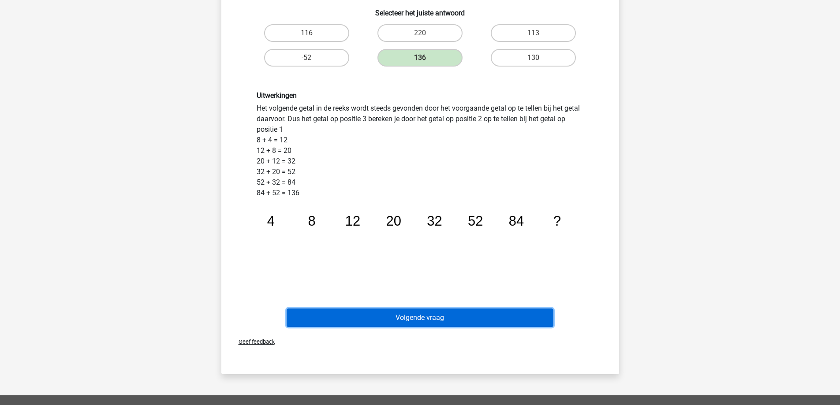
click at [423, 321] on button "Volgende vraag" at bounding box center [420, 318] width 267 height 19
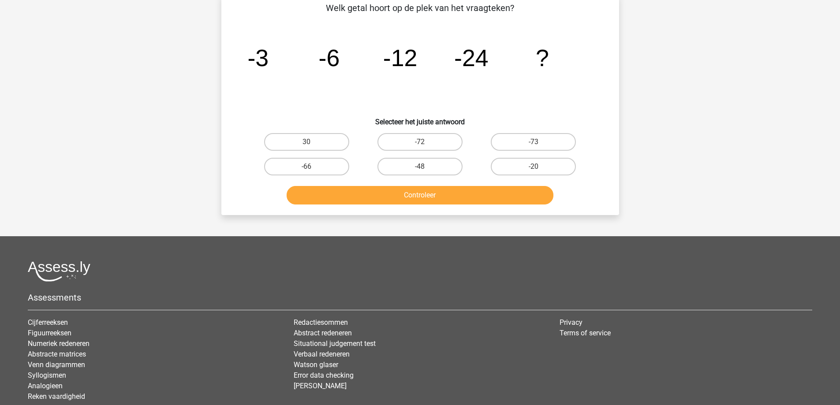
scroll to position [44, 0]
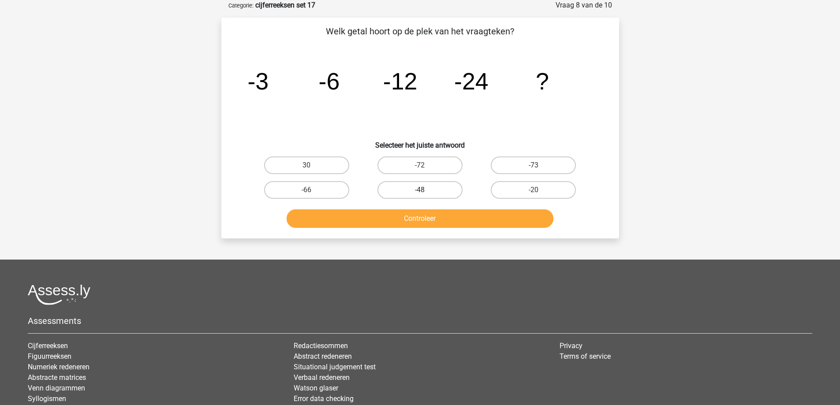
click at [402, 195] on label "-48" at bounding box center [419, 190] width 85 height 18
click at [420, 195] on input "-48" at bounding box center [423, 193] width 6 height 6
radio input "true"
click at [413, 222] on button "Controleer" at bounding box center [420, 218] width 267 height 19
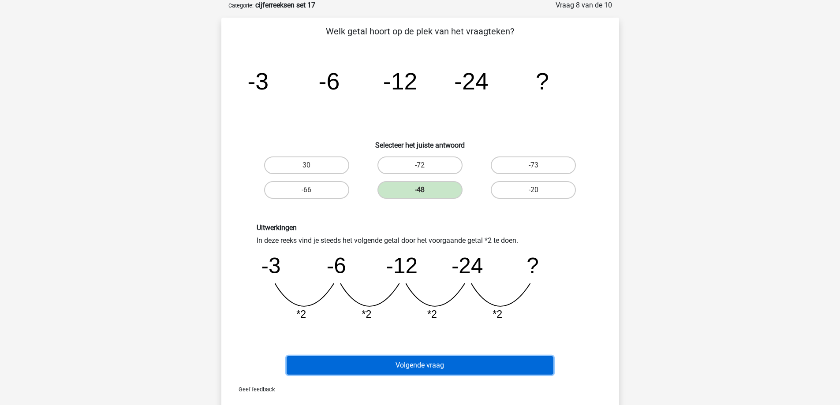
click at [417, 364] on button "Volgende vraag" at bounding box center [420, 365] width 267 height 19
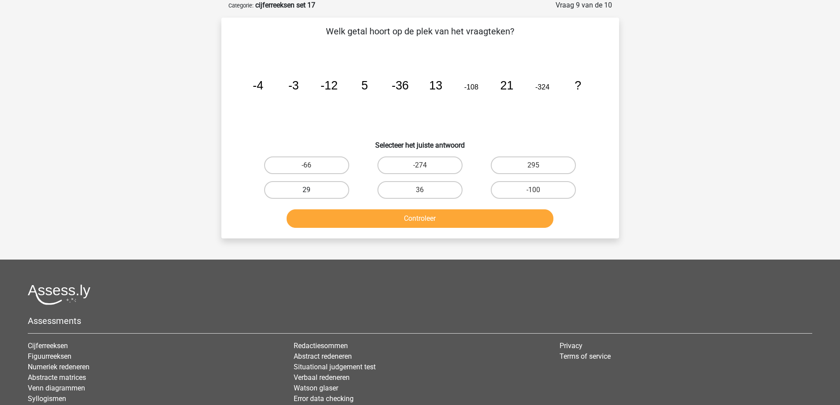
click at [321, 186] on label "29" at bounding box center [306, 190] width 85 height 18
click at [312, 190] on input "29" at bounding box center [309, 193] width 6 height 6
radio input "true"
click at [365, 216] on button "Controleer" at bounding box center [420, 218] width 267 height 19
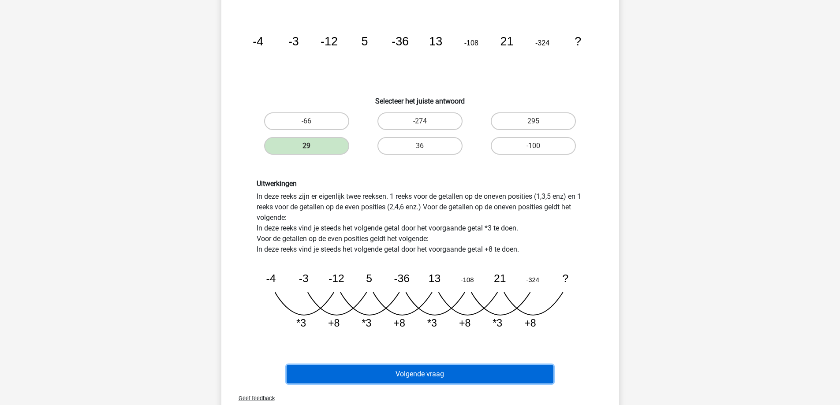
click at [412, 375] on button "Volgende vraag" at bounding box center [420, 374] width 267 height 19
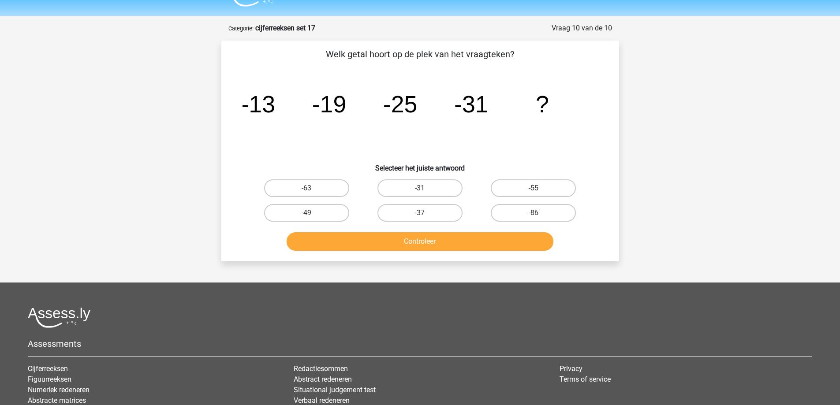
scroll to position [0, 0]
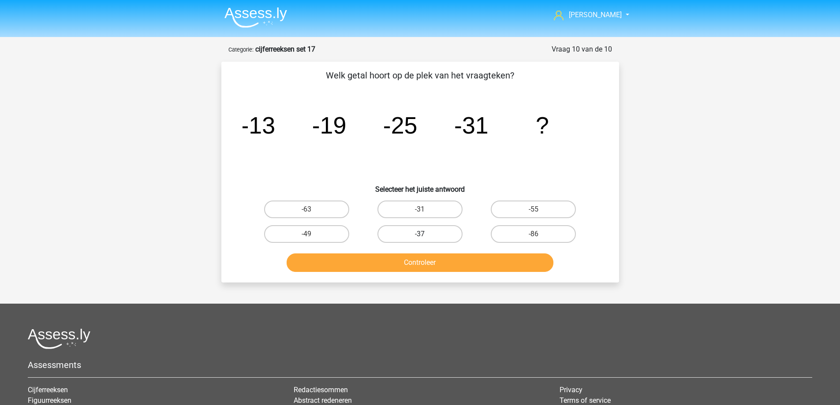
click at [439, 239] on label "-37" at bounding box center [419, 234] width 85 height 18
click at [425, 239] on input "-37" at bounding box center [423, 237] width 6 height 6
radio input "true"
click at [443, 269] on button "Controleer" at bounding box center [420, 262] width 267 height 19
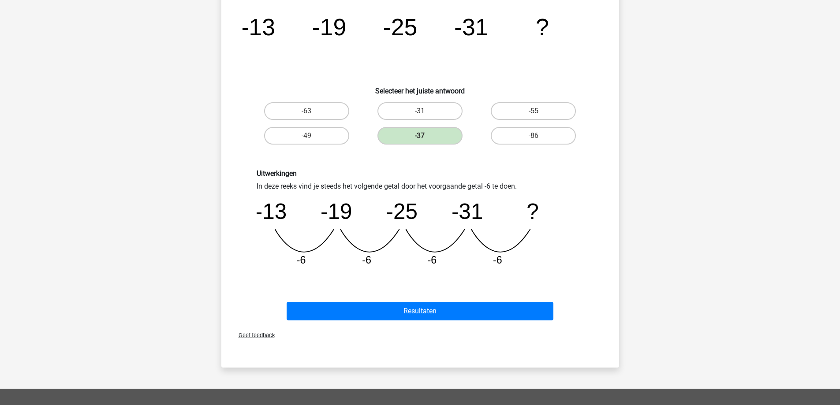
scroll to position [88, 0]
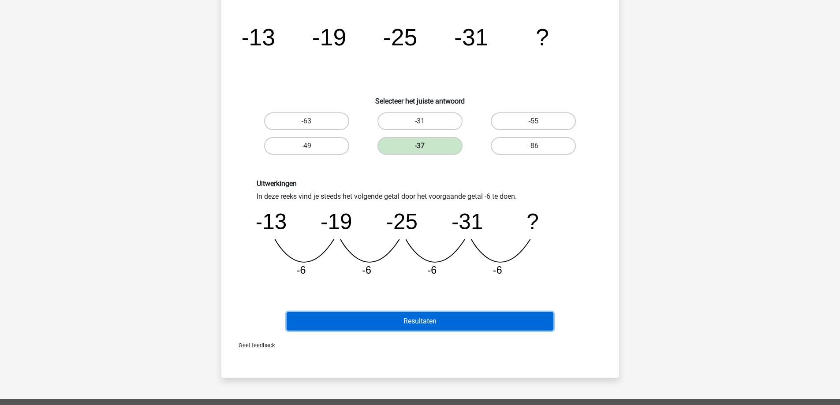
click at [426, 321] on button "Resultaten" at bounding box center [420, 321] width 267 height 19
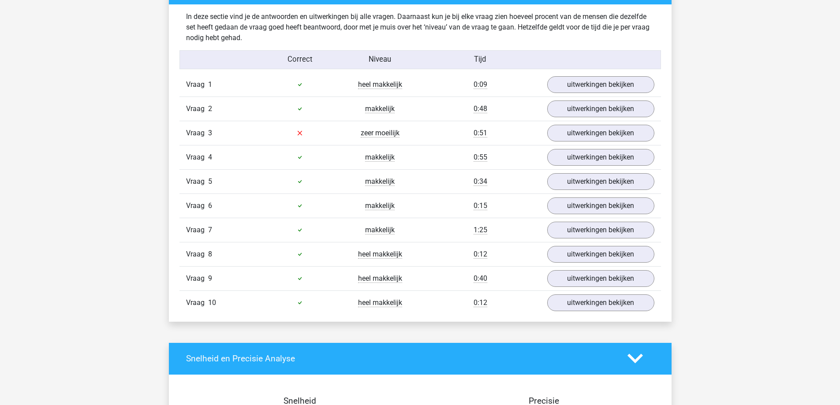
scroll to position [529, 0]
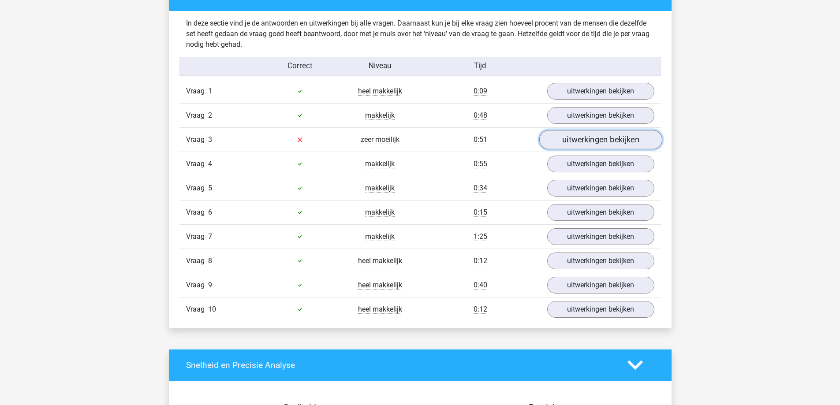
click at [577, 136] on link "uitwerkingen bekijken" at bounding box center [600, 139] width 123 height 19
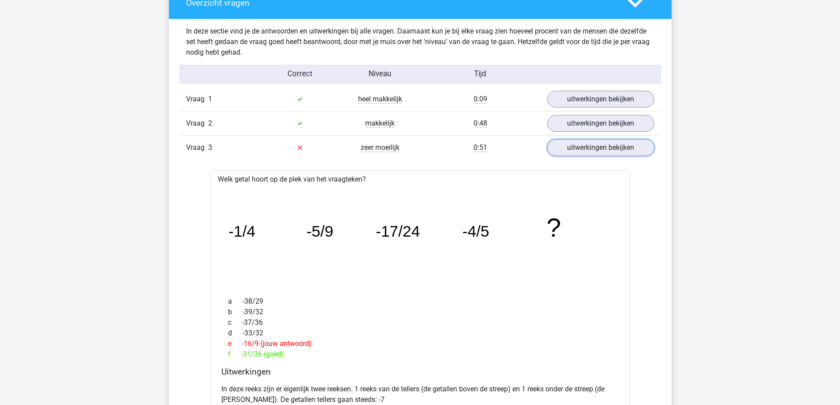
scroll to position [441, 0]
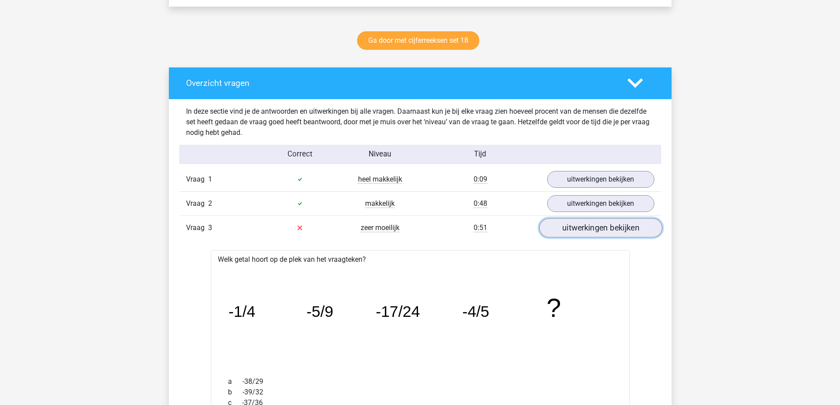
click at [570, 229] on link "uitwerkingen bekijken" at bounding box center [600, 227] width 123 height 19
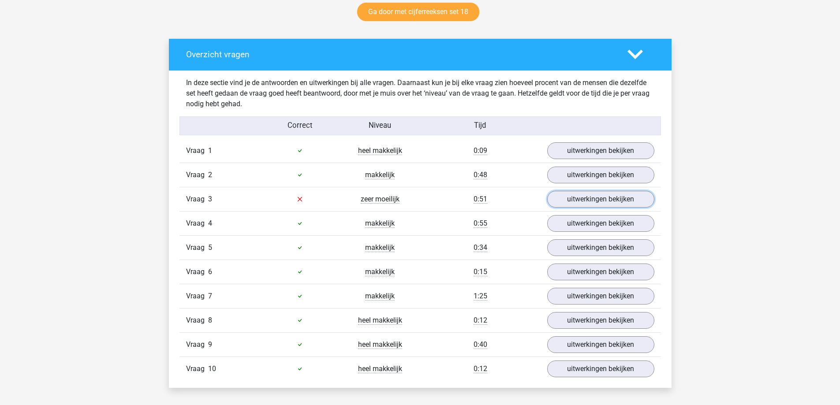
scroll to position [485, 0]
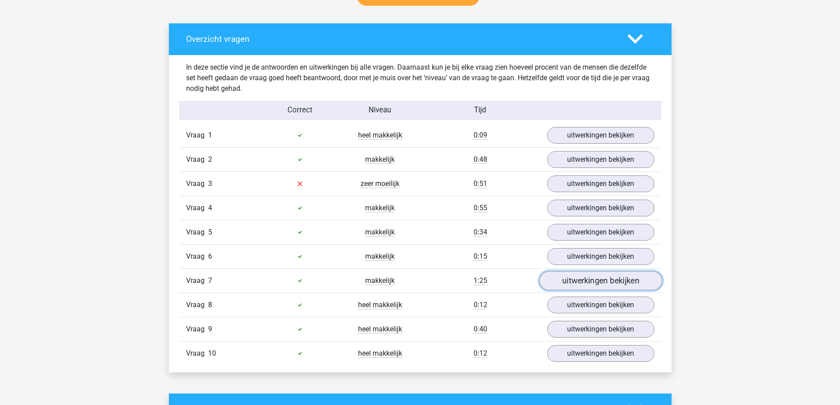
click at [575, 277] on link "uitwerkingen bekijken" at bounding box center [600, 280] width 123 height 19
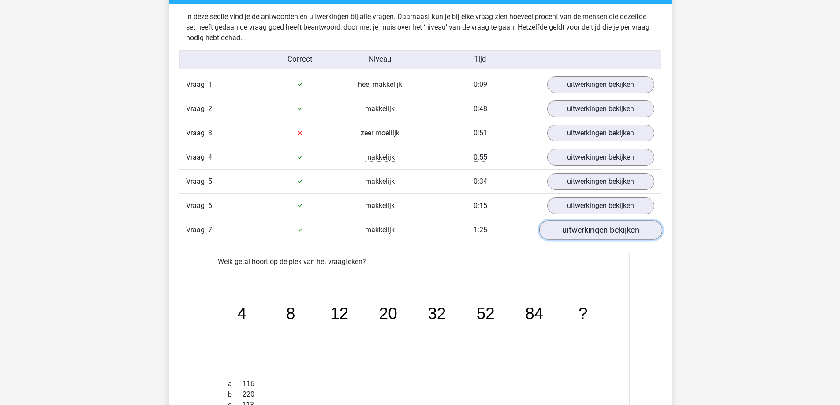
scroll to position [529, 0]
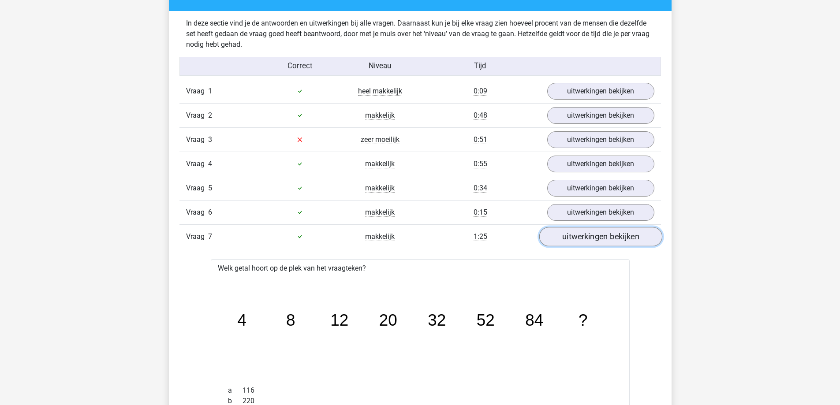
click at [559, 242] on link "uitwerkingen bekijken" at bounding box center [600, 236] width 123 height 19
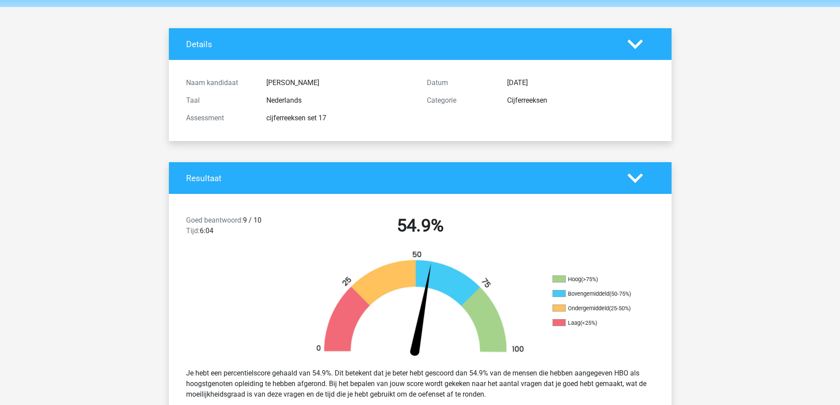
scroll to position [0, 0]
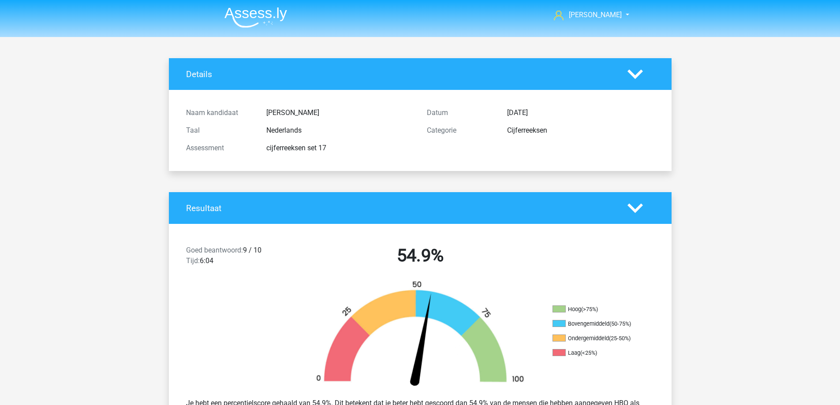
click at [257, 12] on img at bounding box center [255, 17] width 63 height 21
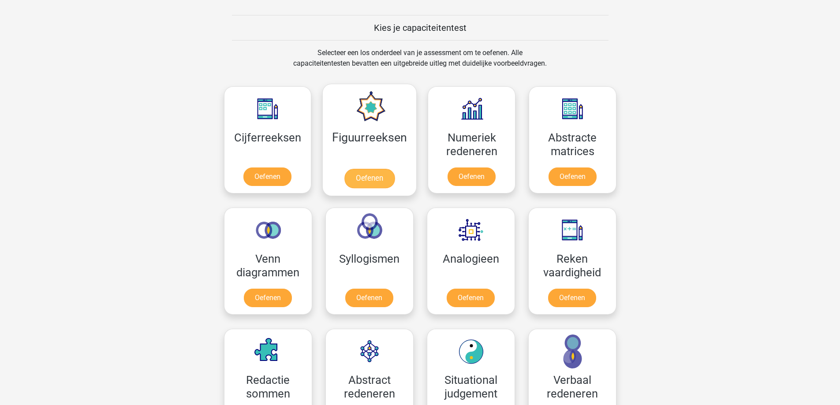
scroll to position [309, 0]
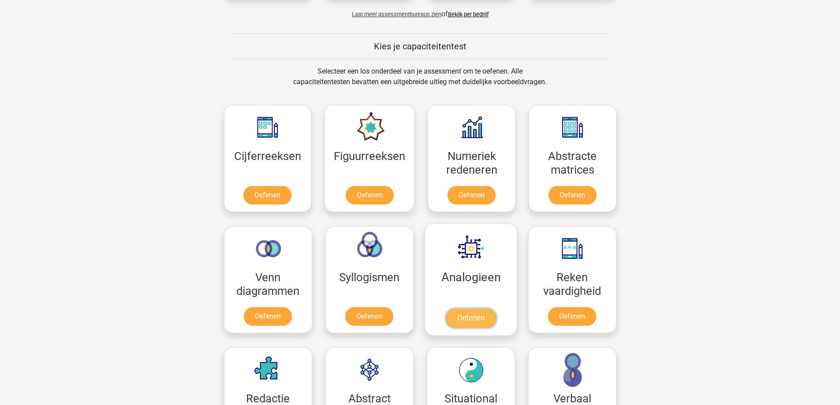
click at [470, 317] on link "Oefenen" at bounding box center [470, 318] width 50 height 19
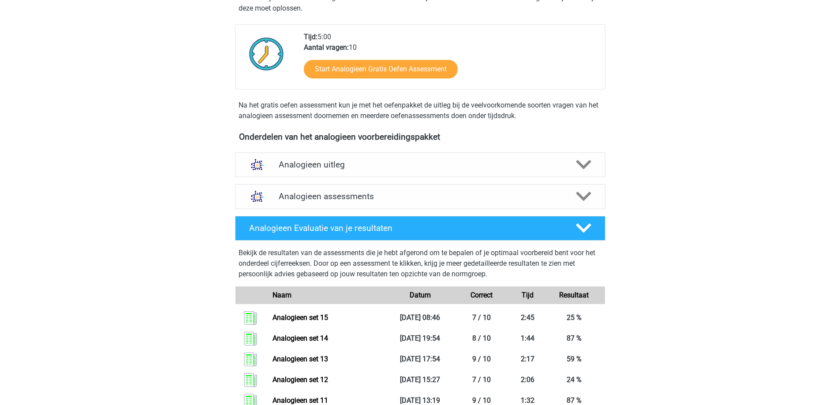
scroll to position [176, 0]
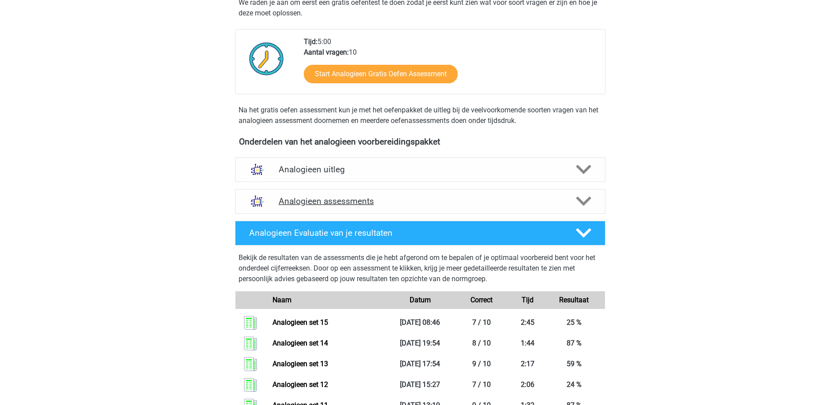
click at [419, 202] on h4 "Analogieen assessments" at bounding box center [420, 201] width 283 height 10
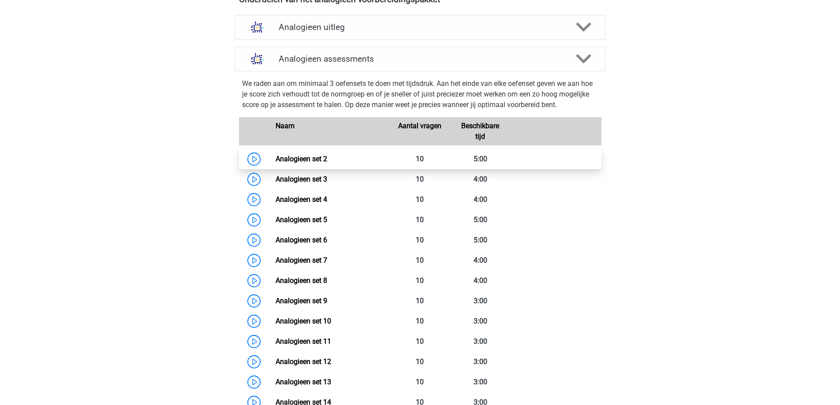
scroll to position [353, 0]
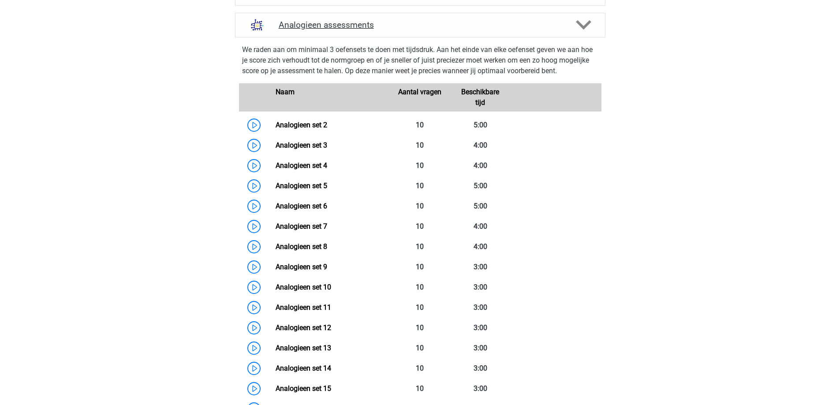
click at [582, 28] on polygon at bounding box center [583, 25] width 15 height 10
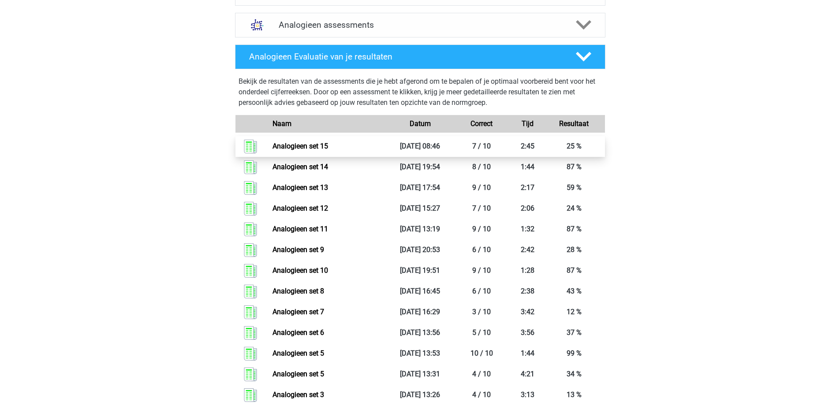
scroll to position [176, 0]
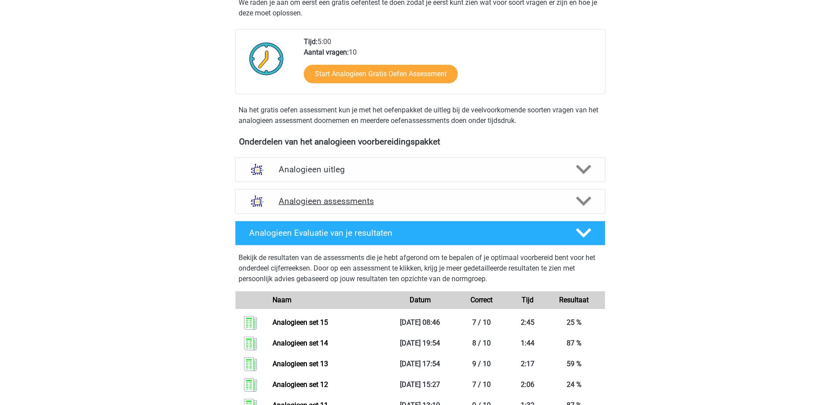
click at [588, 204] on icon at bounding box center [583, 201] width 15 height 15
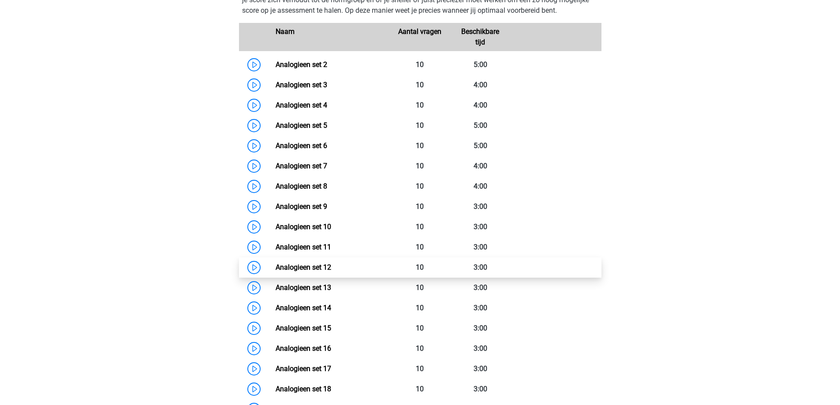
scroll to position [441, 0]
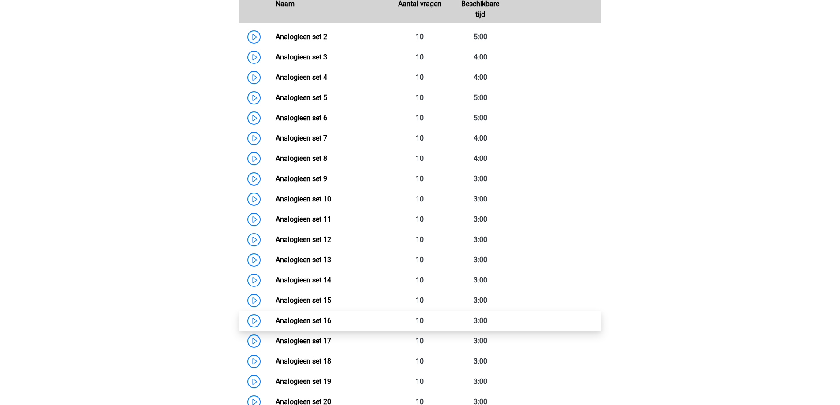
click at [331, 317] on link "Analogieen set 16" at bounding box center [304, 321] width 56 height 8
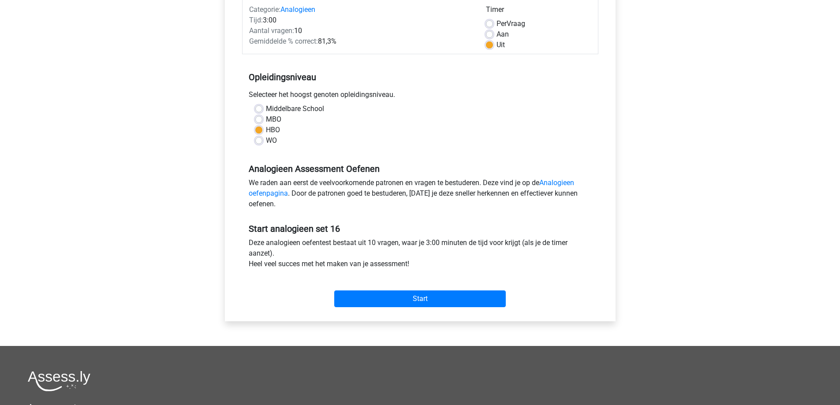
scroll to position [220, 0]
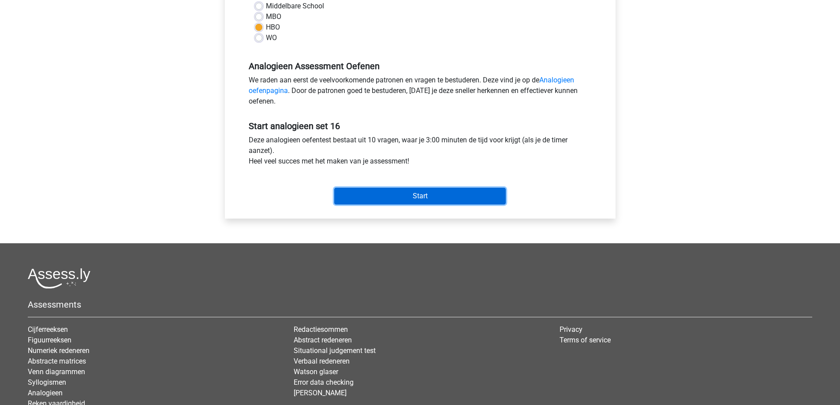
click at [396, 196] on input "Start" at bounding box center [419, 196] width 171 height 17
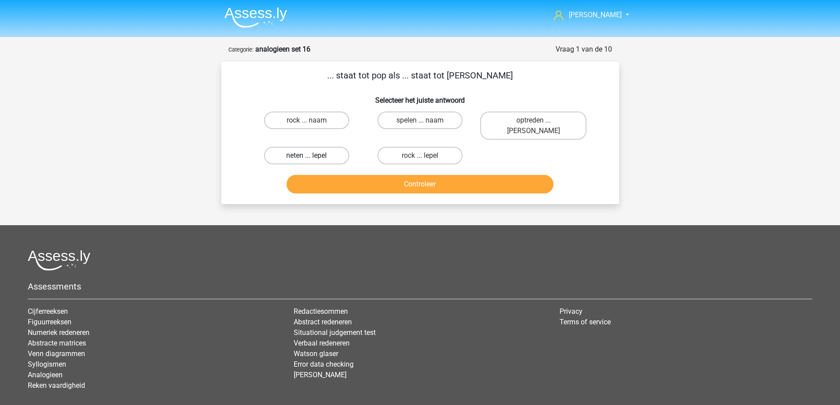
click at [322, 148] on label "neten ... lepel" at bounding box center [306, 156] width 85 height 18
click at [312, 156] on input "neten ... lepel" at bounding box center [309, 159] width 6 height 6
radio input "true"
click at [366, 181] on button "Controleer" at bounding box center [420, 184] width 267 height 19
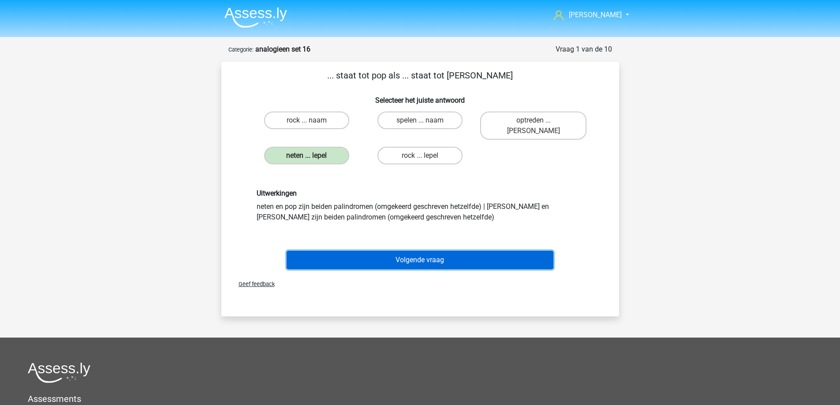
click at [377, 255] on button "Volgende vraag" at bounding box center [420, 260] width 267 height 19
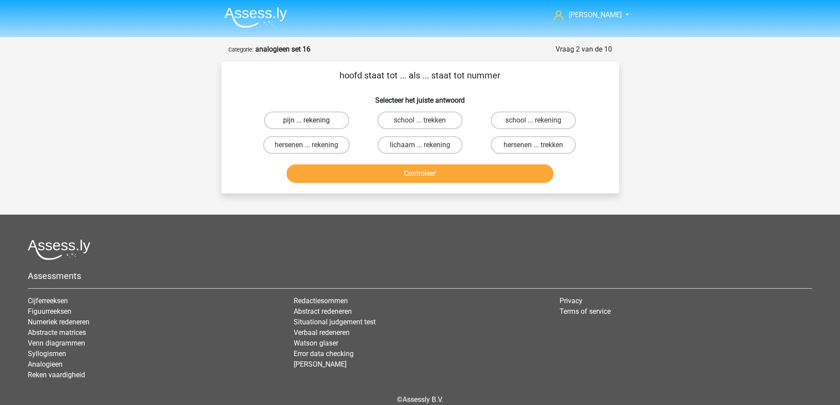
click at [328, 117] on label "pijn ... rekening" at bounding box center [306, 121] width 85 height 18
click at [312, 120] on input "pijn ... rekening" at bounding box center [309, 123] width 6 height 6
radio input "true"
click at [361, 169] on button "Controleer" at bounding box center [420, 173] width 267 height 19
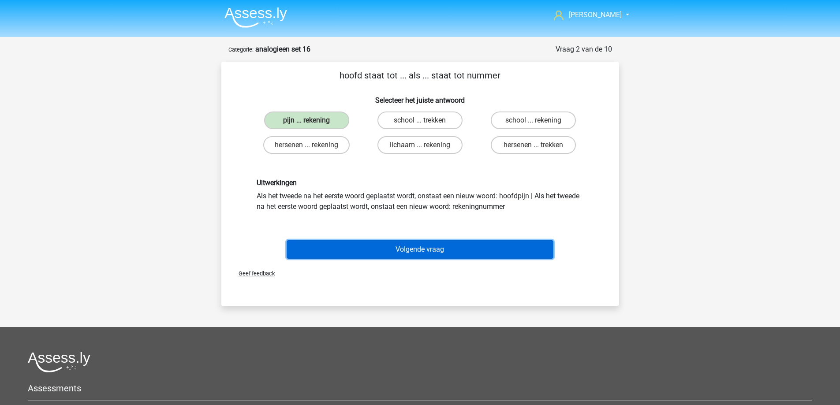
click at [381, 244] on button "Volgende vraag" at bounding box center [420, 249] width 267 height 19
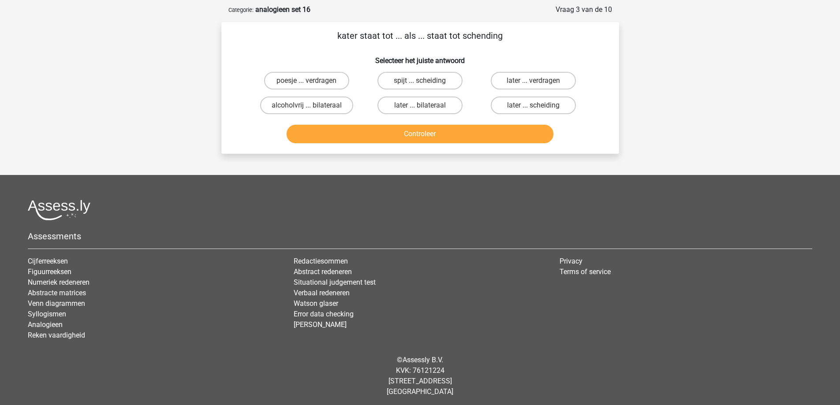
scroll to position [42, 0]
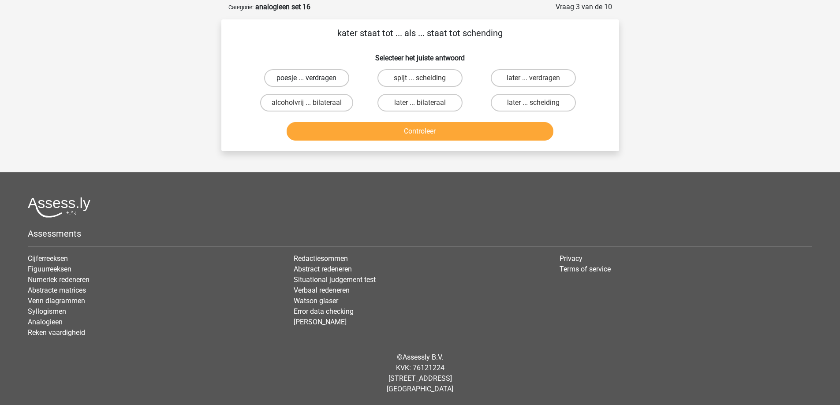
click at [319, 81] on label "poesje ... verdragen" at bounding box center [306, 78] width 85 height 18
click at [312, 81] on input "poesje ... verdragen" at bounding box center [309, 81] width 6 height 6
radio input "true"
click at [346, 130] on button "Controleer" at bounding box center [420, 131] width 267 height 19
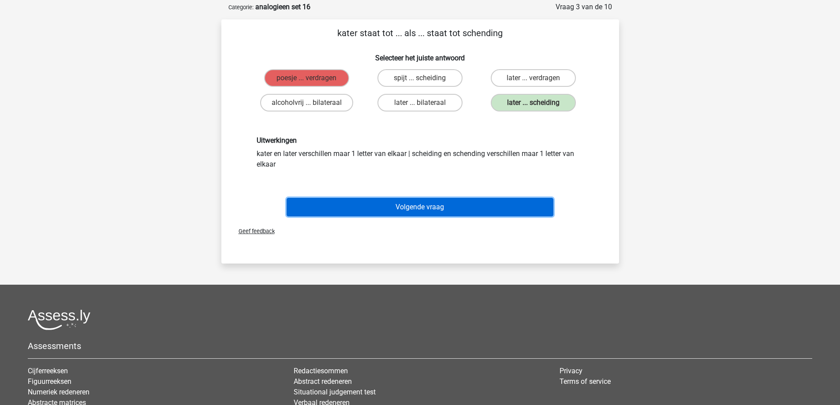
click at [399, 208] on button "Volgende vraag" at bounding box center [420, 207] width 267 height 19
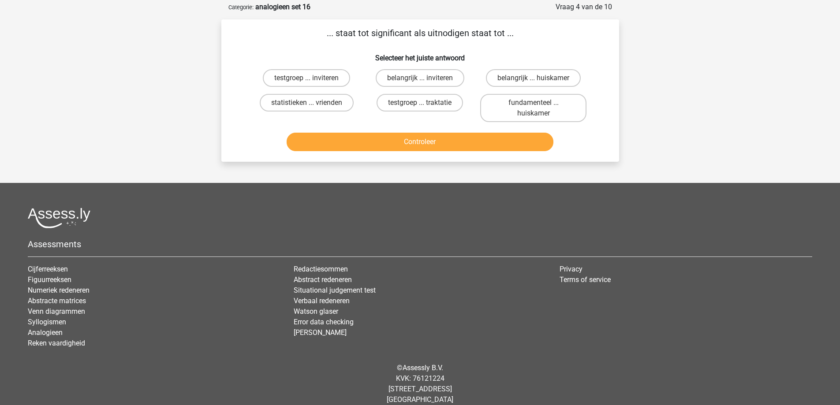
scroll to position [44, 0]
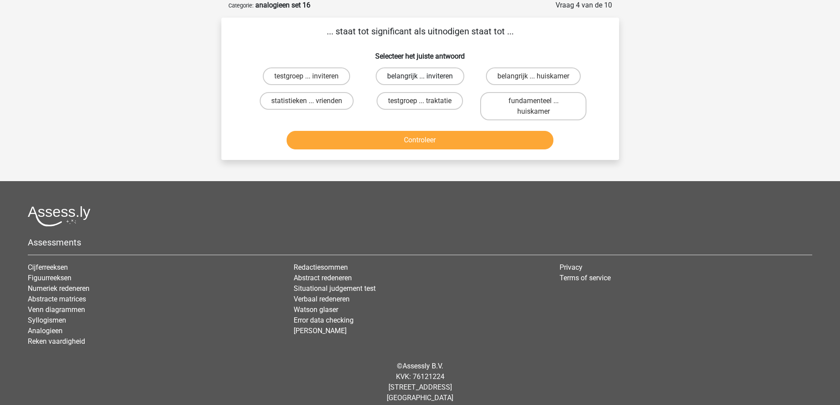
click at [427, 73] on label "belangrijk ... inviteren" at bounding box center [420, 76] width 89 height 18
click at [425, 76] on input "belangrijk ... inviteren" at bounding box center [423, 79] width 6 height 6
radio input "true"
click at [428, 135] on button "Controleer" at bounding box center [420, 140] width 267 height 19
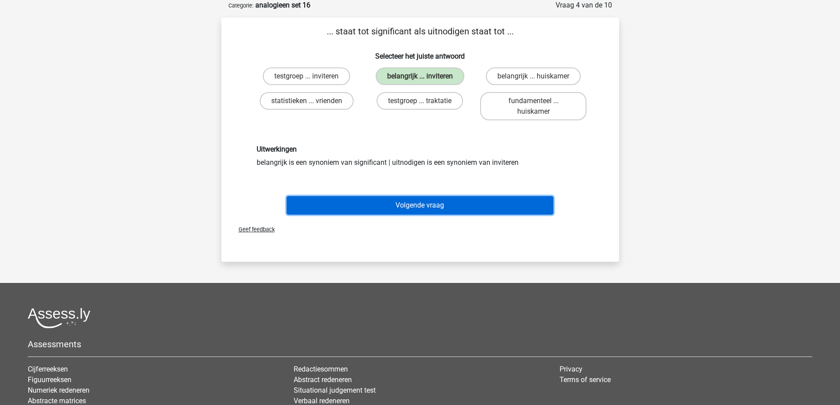
click at [435, 207] on button "Volgende vraag" at bounding box center [420, 205] width 267 height 19
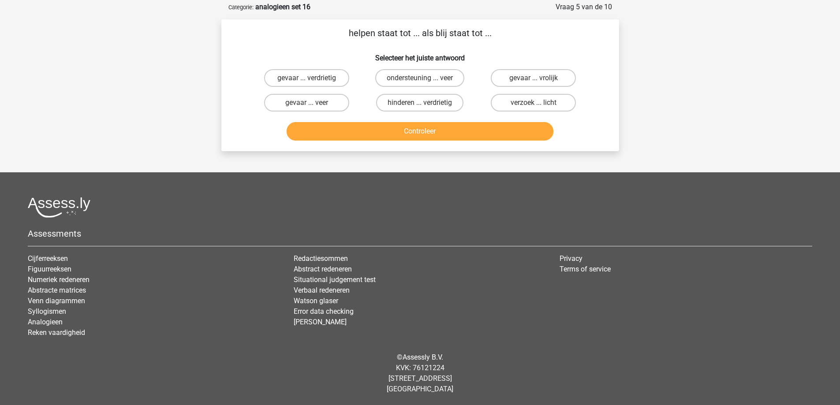
scroll to position [42, 0]
click at [404, 103] on label "hinderen ... verdrietig" at bounding box center [419, 103] width 87 height 18
click at [420, 103] on input "hinderen ... verdrietig" at bounding box center [423, 106] width 6 height 6
radio input "true"
click at [410, 128] on button "Controleer" at bounding box center [420, 131] width 267 height 19
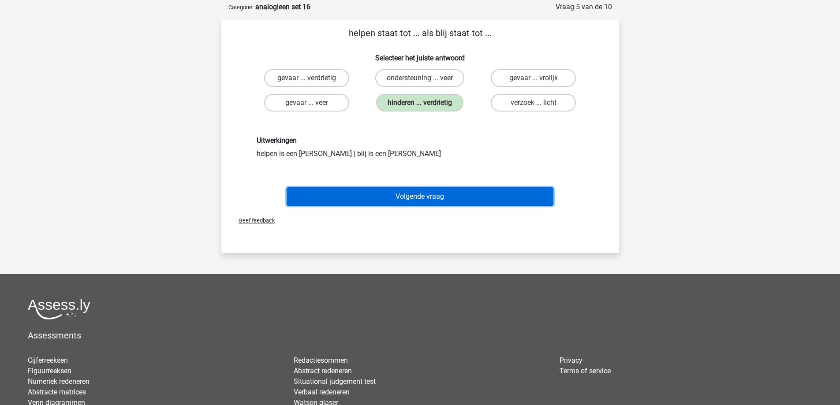
click at [410, 197] on button "Volgende vraag" at bounding box center [420, 196] width 267 height 19
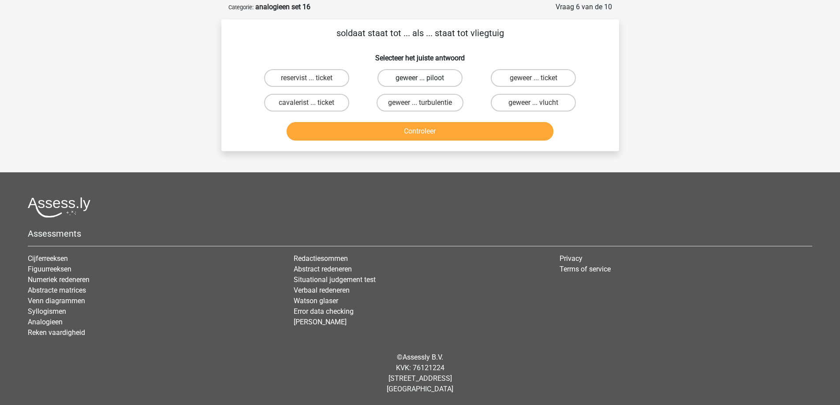
click at [418, 78] on label "geweer ... piloot" at bounding box center [419, 78] width 85 height 18
click at [420, 78] on input "geweer ... piloot" at bounding box center [423, 81] width 6 height 6
radio input "true"
click at [422, 132] on button "Controleer" at bounding box center [420, 131] width 267 height 19
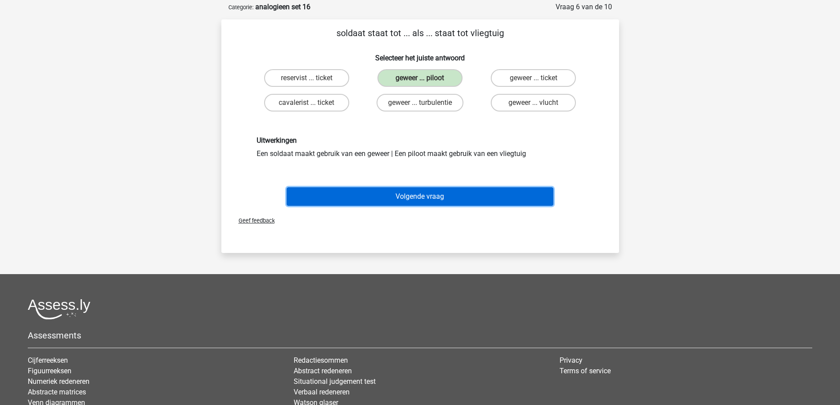
click at [420, 195] on button "Volgende vraag" at bounding box center [420, 196] width 267 height 19
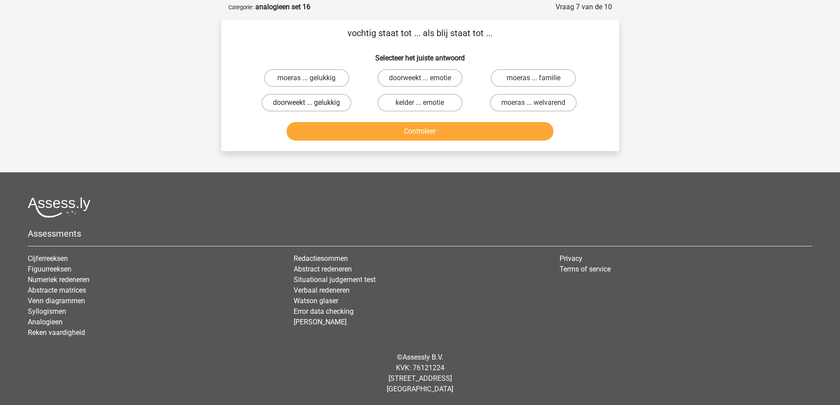
click at [323, 104] on label "doorweekt ... gelukkig" at bounding box center [306, 103] width 90 height 18
click at [312, 104] on input "doorweekt ... gelukkig" at bounding box center [309, 106] width 6 height 6
radio input "true"
click at [343, 129] on button "Controleer" at bounding box center [420, 131] width 267 height 19
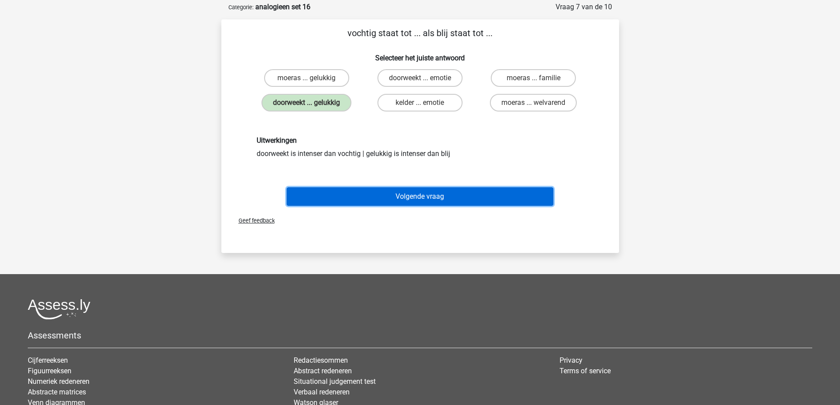
click at [369, 202] on button "Volgende vraag" at bounding box center [420, 196] width 267 height 19
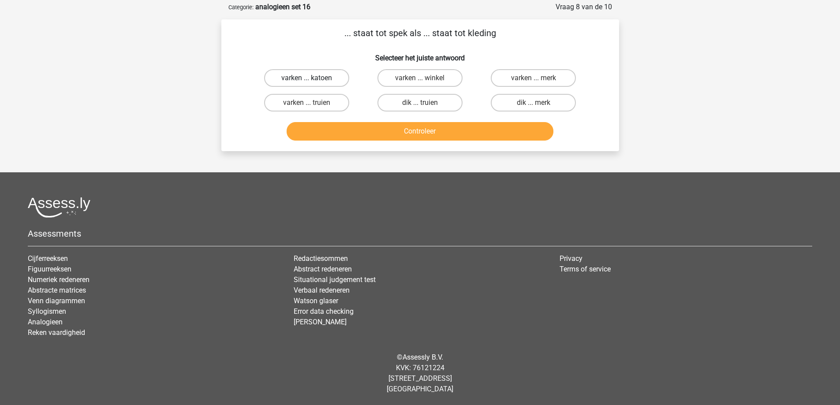
click at [324, 78] on label "varken ... katoen" at bounding box center [306, 78] width 85 height 18
click at [312, 78] on input "varken ... katoen" at bounding box center [309, 81] width 6 height 6
radio input "true"
click at [357, 130] on button "Controleer" at bounding box center [420, 131] width 267 height 19
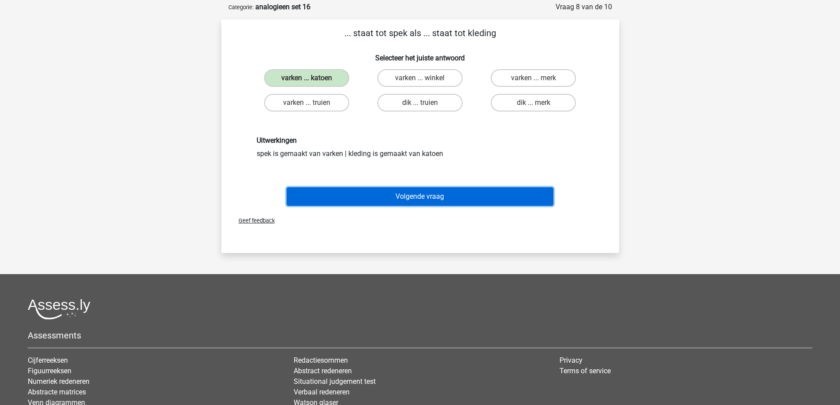
click at [384, 205] on button "Volgende vraag" at bounding box center [420, 196] width 267 height 19
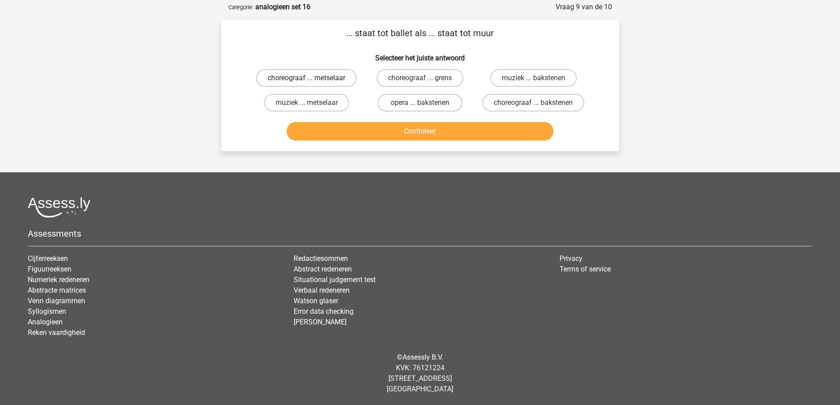
click at [322, 80] on label "choreograaf ... metselaar" at bounding box center [306, 78] width 101 height 18
click at [312, 80] on input "choreograaf ... metselaar" at bounding box center [309, 81] width 6 height 6
radio input "true"
click at [353, 133] on button "Controleer" at bounding box center [420, 131] width 267 height 19
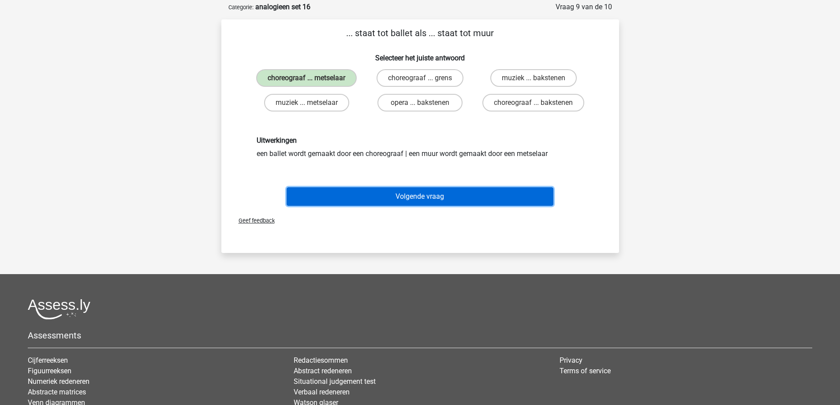
click at [389, 204] on button "Volgende vraag" at bounding box center [420, 196] width 267 height 19
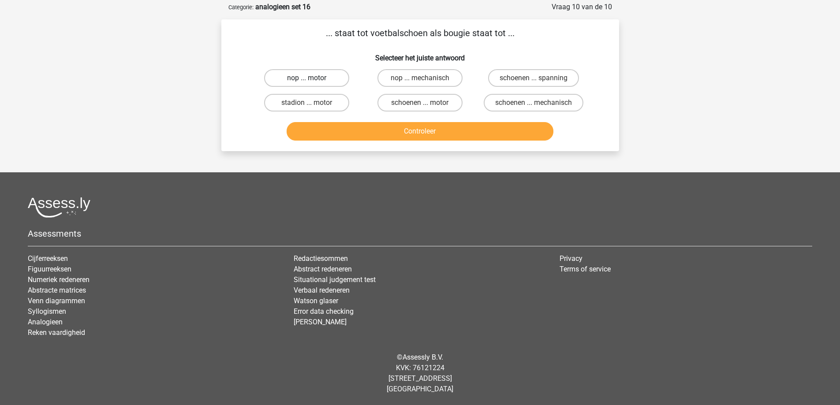
click at [324, 76] on label "nop ... motor" at bounding box center [306, 78] width 85 height 18
click at [312, 78] on input "nop ... motor" at bounding box center [309, 81] width 6 height 6
radio input "true"
click at [376, 128] on button "Controleer" at bounding box center [420, 131] width 267 height 19
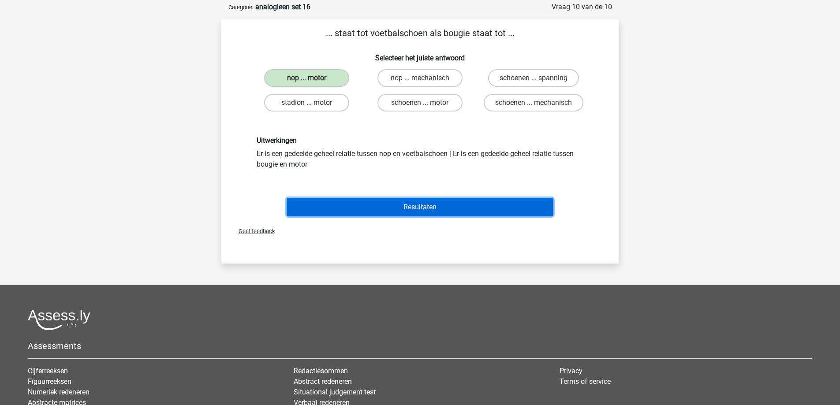
click at [376, 207] on button "Resultaten" at bounding box center [420, 207] width 267 height 19
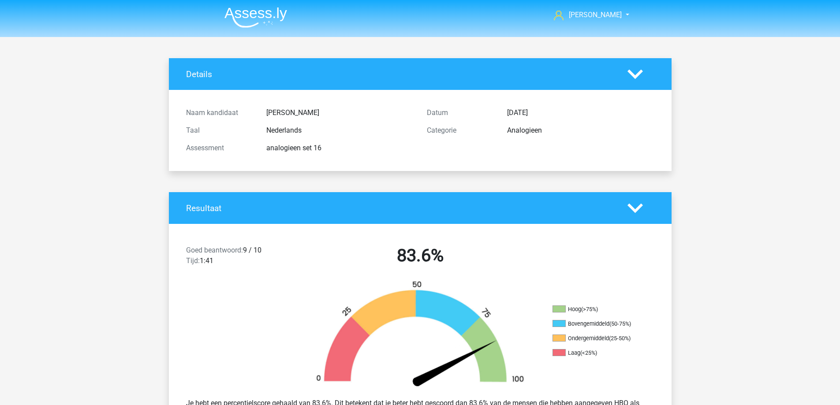
click at [243, 15] on img at bounding box center [255, 17] width 63 height 21
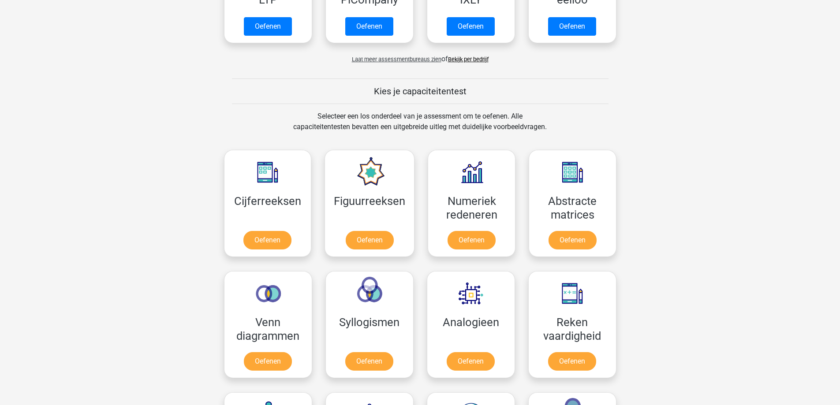
scroll to position [309, 0]
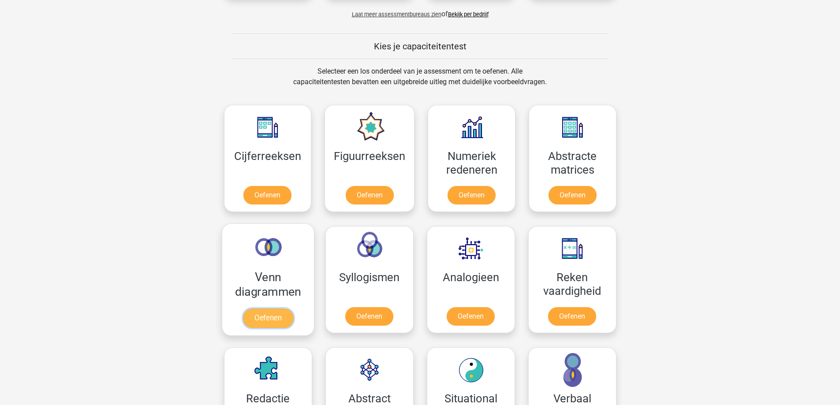
click at [278, 318] on link "Oefenen" at bounding box center [267, 318] width 50 height 19
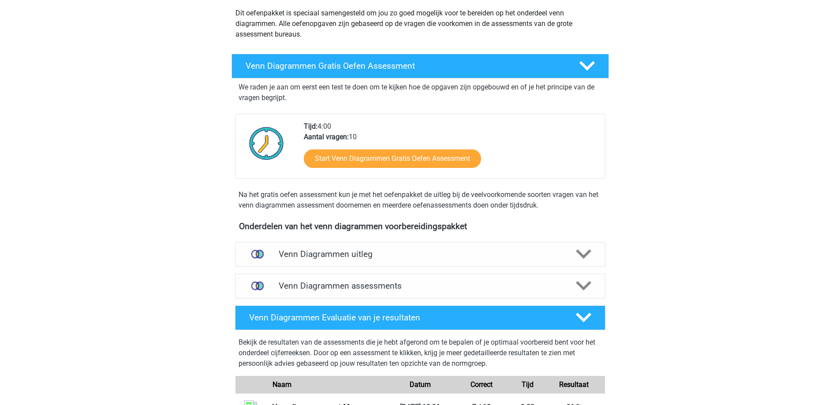
scroll to position [264, 0]
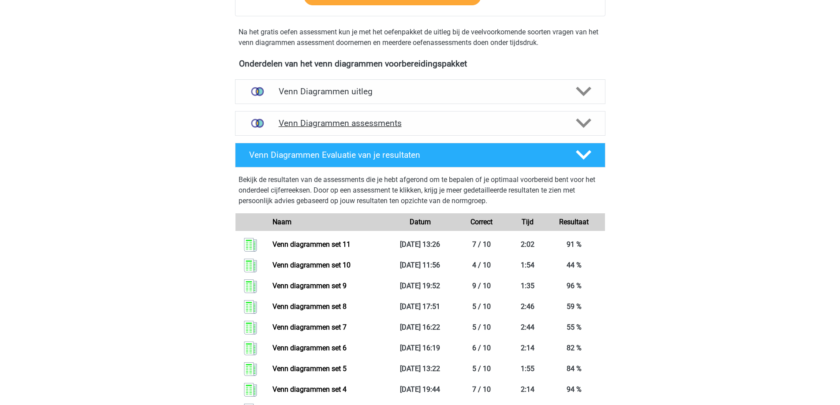
click at [520, 126] on h4 "Venn Diagrammen assessments" at bounding box center [420, 123] width 283 height 10
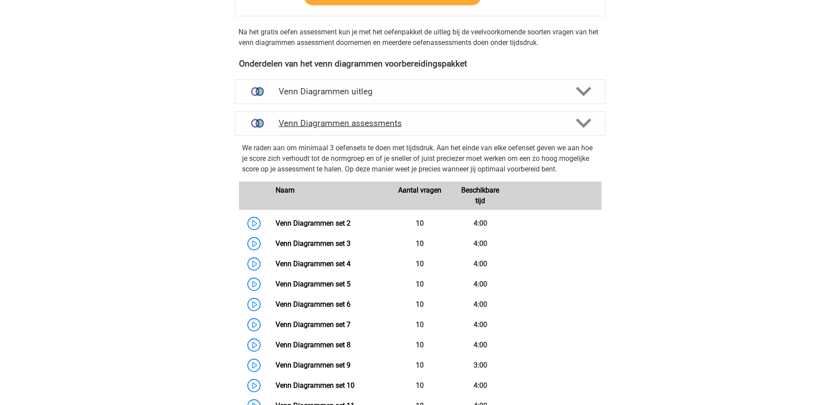
click at [482, 129] on div "Venn Diagrammen assessments" at bounding box center [420, 123] width 370 height 25
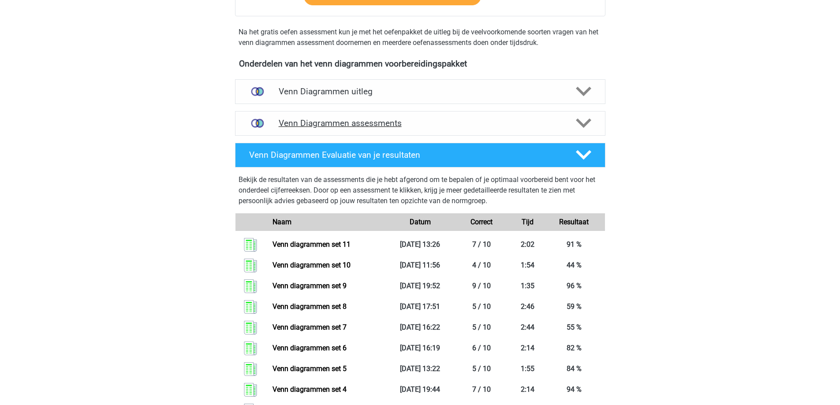
click at [482, 123] on h4 "Venn Diagrammen assessments" at bounding box center [420, 123] width 283 height 10
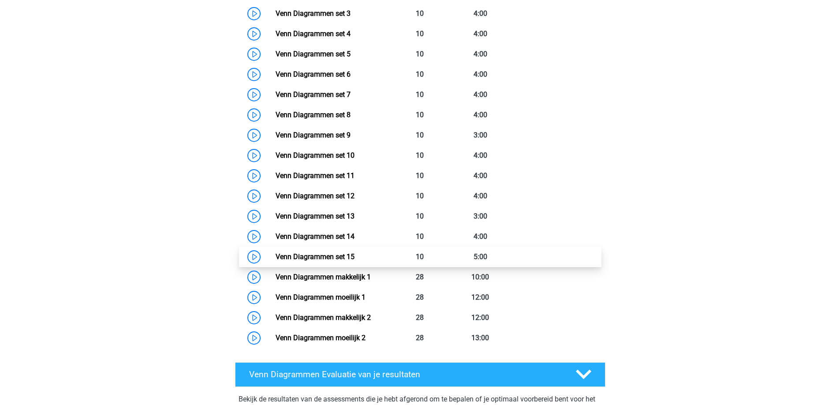
scroll to position [529, 0]
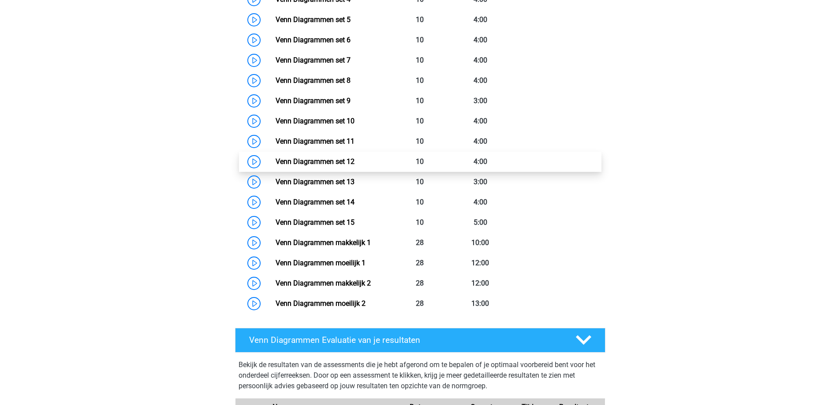
click at [339, 160] on link "Venn Diagrammen set 12" at bounding box center [315, 161] width 79 height 8
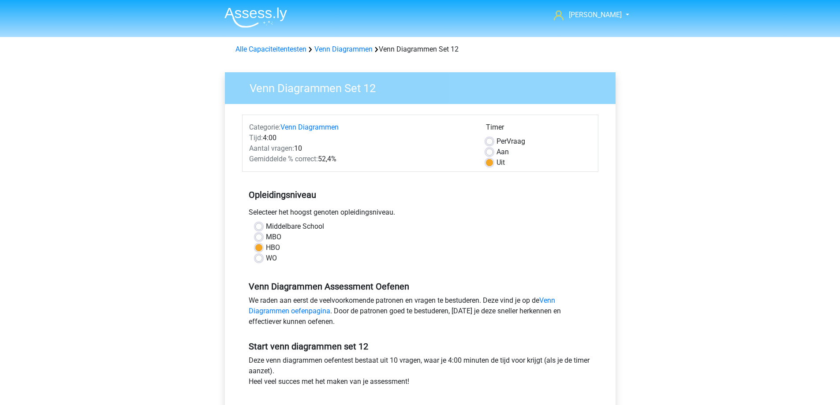
scroll to position [176, 0]
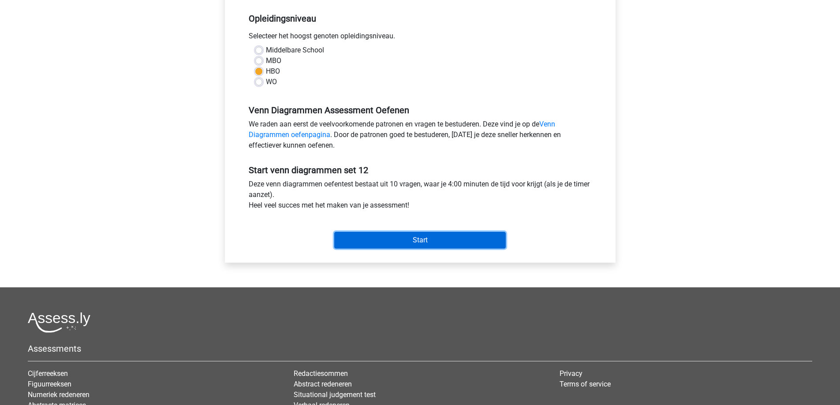
click at [377, 241] on input "Start" at bounding box center [419, 240] width 171 height 17
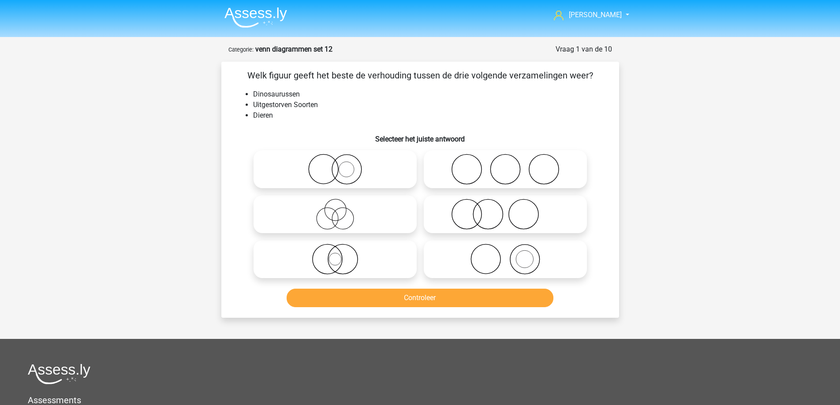
click at [366, 254] on icon at bounding box center [335, 259] width 156 height 31
click at [341, 254] on input "radio" at bounding box center [338, 252] width 6 height 6
radio input "true"
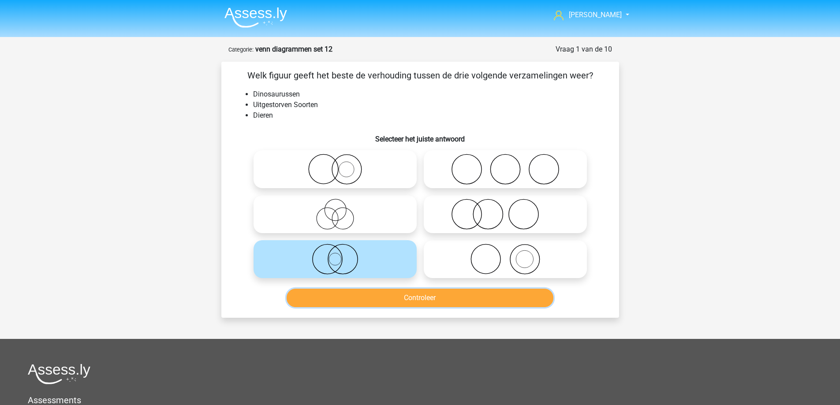
click at [369, 302] on button "Controleer" at bounding box center [420, 298] width 267 height 19
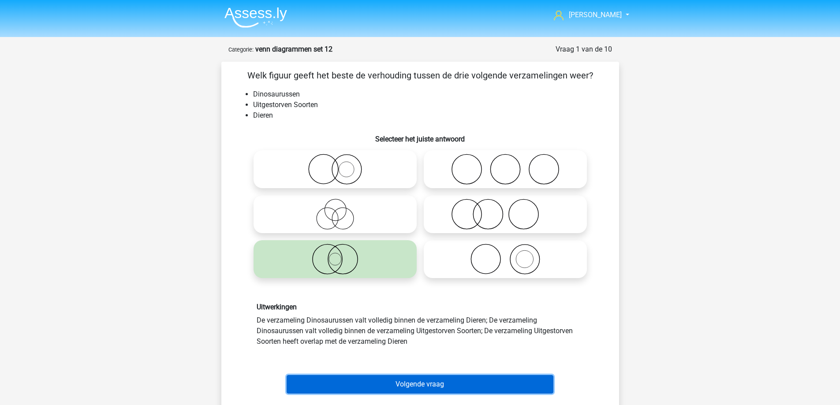
click at [383, 390] on button "Volgende vraag" at bounding box center [420, 384] width 267 height 19
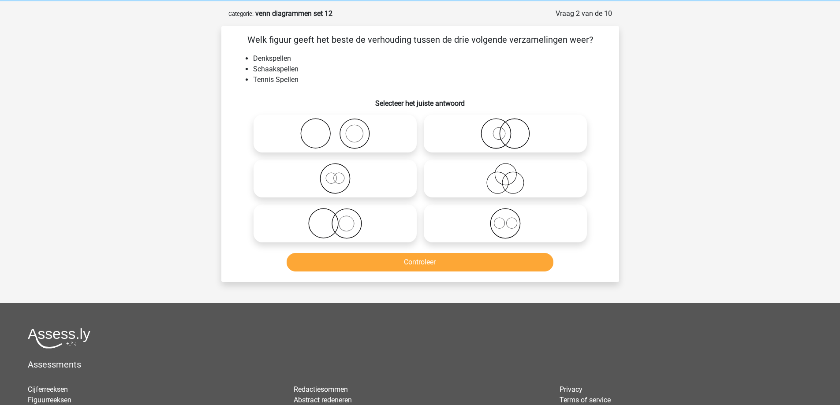
scroll to position [44, 0]
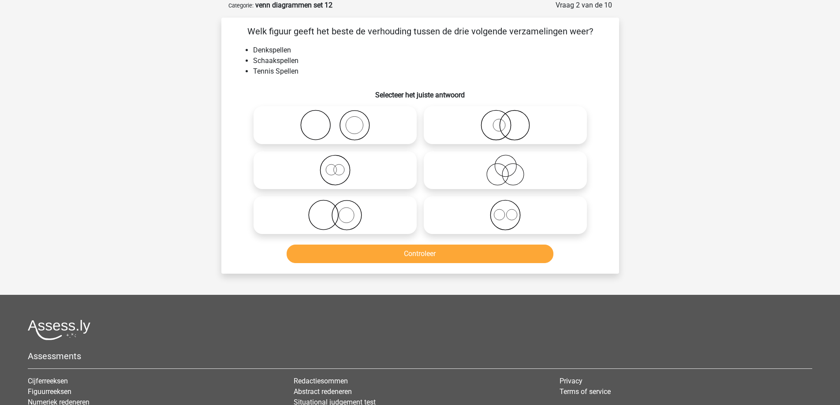
drag, startPoint x: 376, startPoint y: 120, endPoint x: 383, endPoint y: 137, distance: 17.6
click at [377, 120] on icon at bounding box center [335, 125] width 156 height 31
click at [341, 120] on input "radio" at bounding box center [338, 118] width 6 height 6
radio input "true"
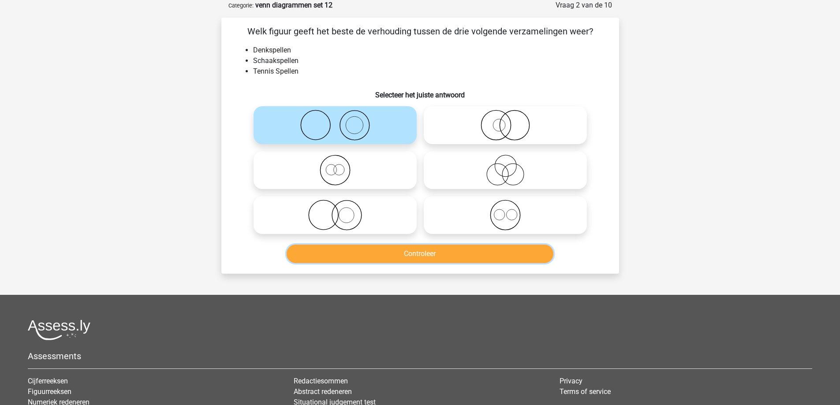
click at [391, 247] on button "Controleer" at bounding box center [420, 254] width 267 height 19
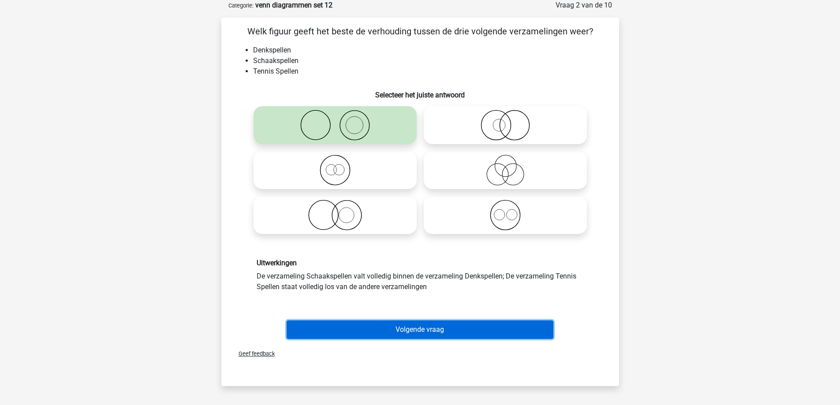
click at [388, 328] on button "Volgende vraag" at bounding box center [420, 329] width 267 height 19
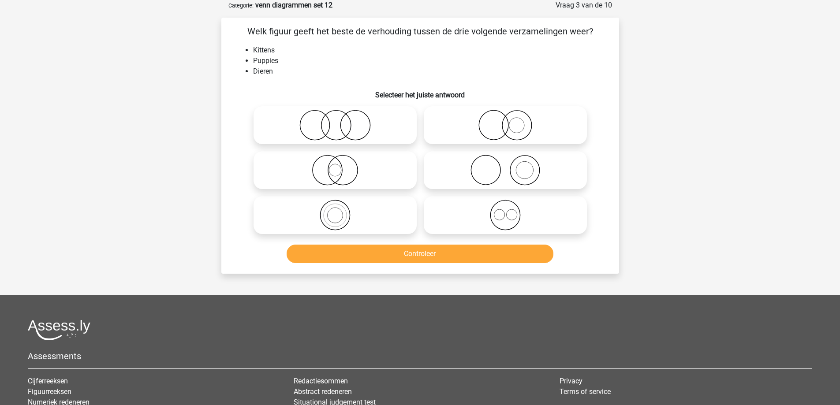
click at [503, 207] on icon at bounding box center [505, 215] width 156 height 31
click at [505, 207] on input "radio" at bounding box center [508, 208] width 6 height 6
radio input "true"
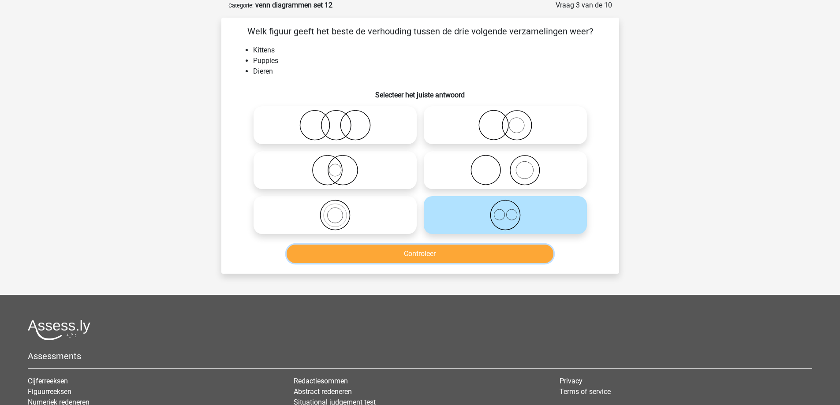
click at [478, 249] on button "Controleer" at bounding box center [420, 254] width 267 height 19
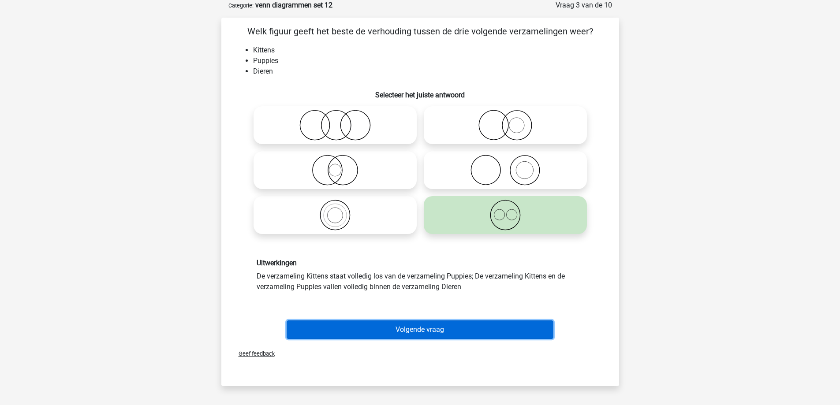
click at [381, 336] on button "Volgende vraag" at bounding box center [420, 329] width 267 height 19
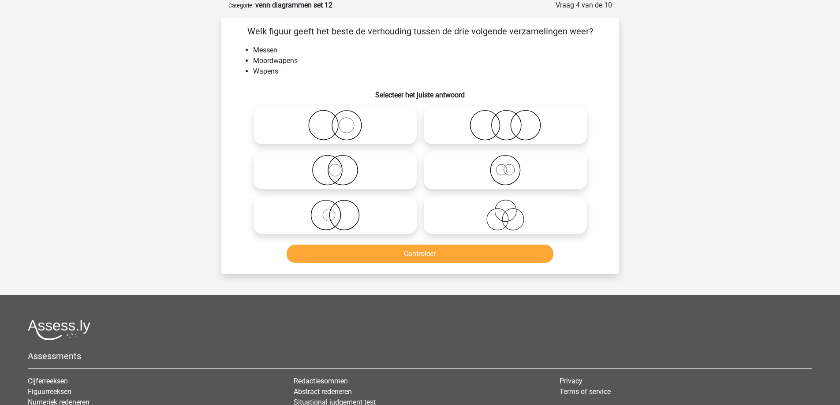
click at [492, 218] on icon at bounding box center [505, 215] width 156 height 31
click at [505, 211] on input "radio" at bounding box center [508, 208] width 6 height 6
radio input "true"
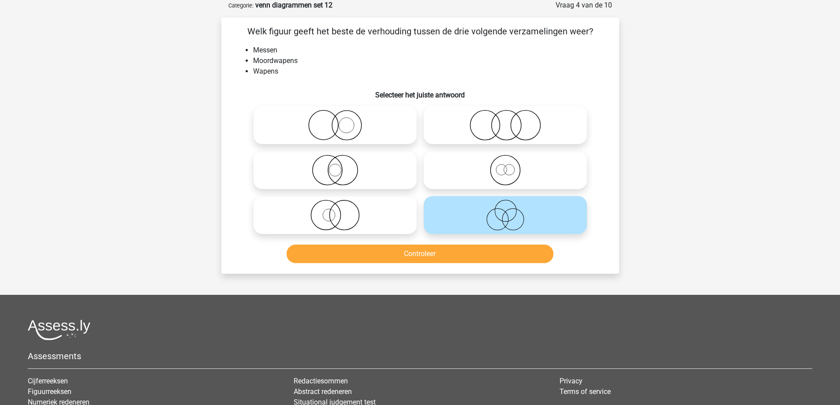
click at [368, 217] on icon at bounding box center [335, 215] width 156 height 31
click at [341, 211] on input "radio" at bounding box center [338, 208] width 6 height 6
radio input "true"
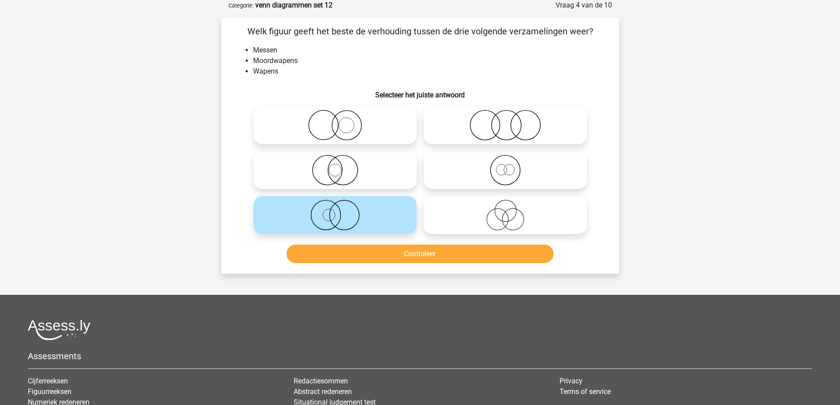
click at [360, 115] on icon at bounding box center [335, 125] width 156 height 31
click at [341, 115] on input "radio" at bounding box center [338, 118] width 6 height 6
radio input "true"
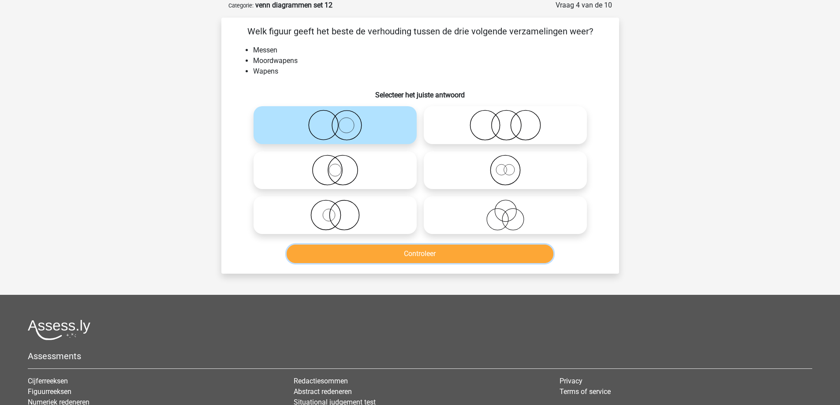
click at [446, 249] on button "Controleer" at bounding box center [420, 254] width 267 height 19
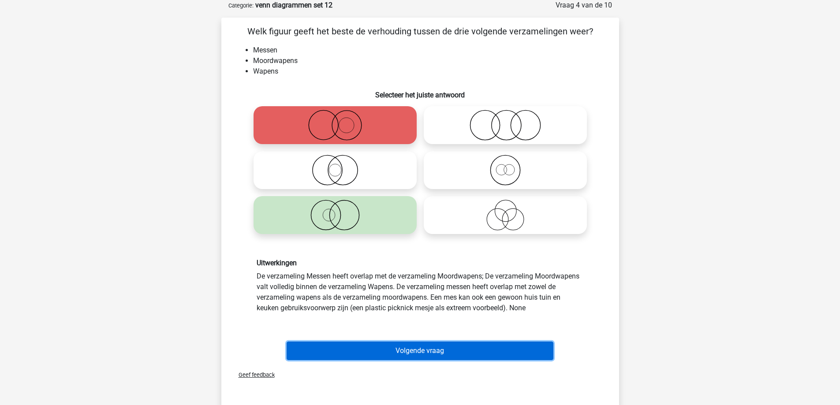
click at [395, 351] on button "Volgende vraag" at bounding box center [420, 351] width 267 height 19
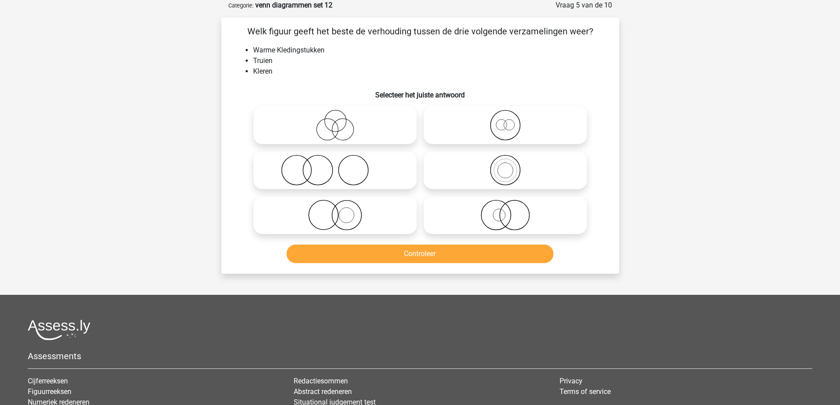
click at [350, 171] on icon at bounding box center [335, 170] width 156 height 31
click at [341, 166] on input "radio" at bounding box center [338, 163] width 6 height 6
radio input "true"
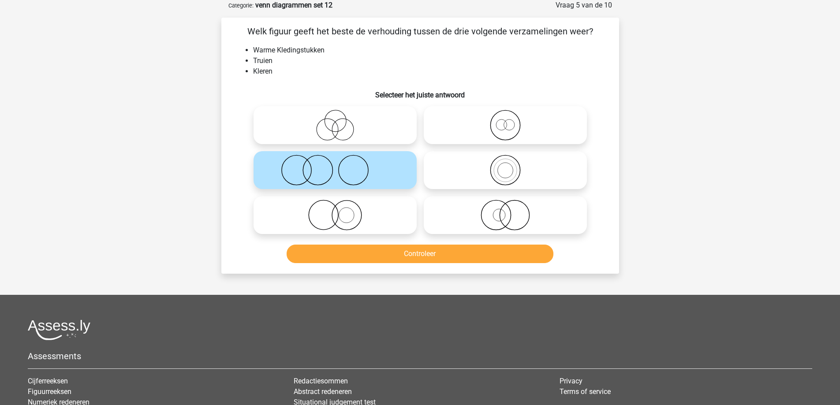
click at [372, 210] on icon at bounding box center [335, 215] width 156 height 31
click at [341, 210] on input "radio" at bounding box center [338, 208] width 6 height 6
radio input "true"
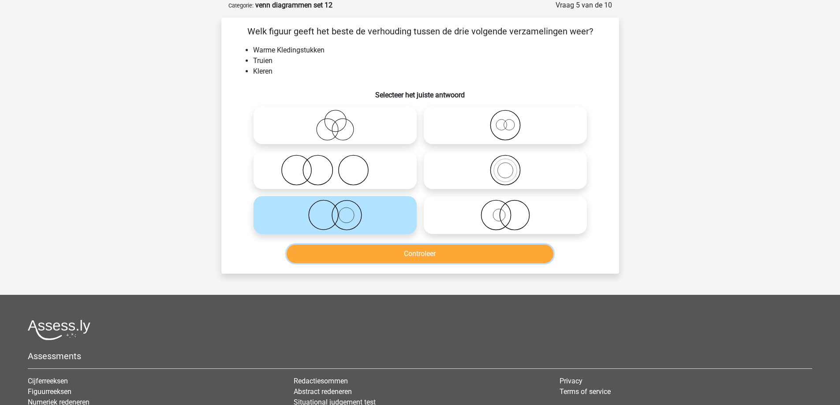
click at [406, 253] on button "Controleer" at bounding box center [420, 254] width 267 height 19
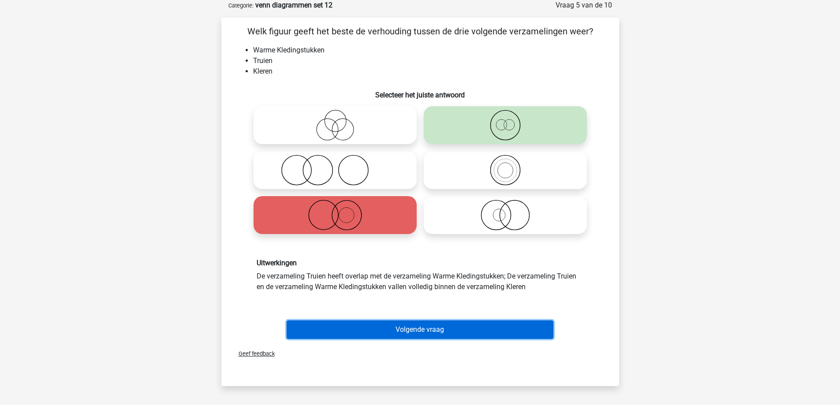
click at [409, 327] on button "Volgende vraag" at bounding box center [420, 329] width 267 height 19
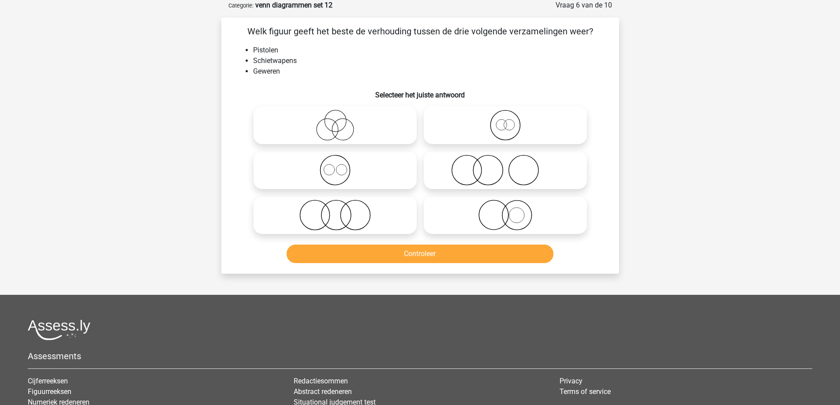
click at [360, 123] on icon at bounding box center [335, 125] width 156 height 31
click at [341, 121] on input "radio" at bounding box center [338, 118] width 6 height 6
radio input "true"
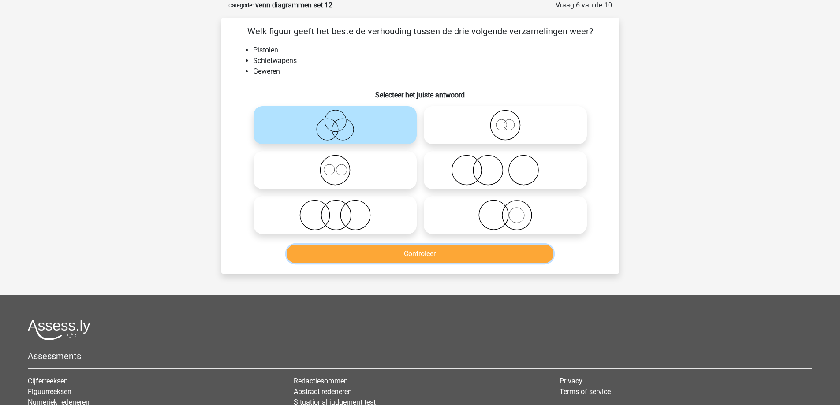
click at [380, 255] on button "Controleer" at bounding box center [420, 254] width 267 height 19
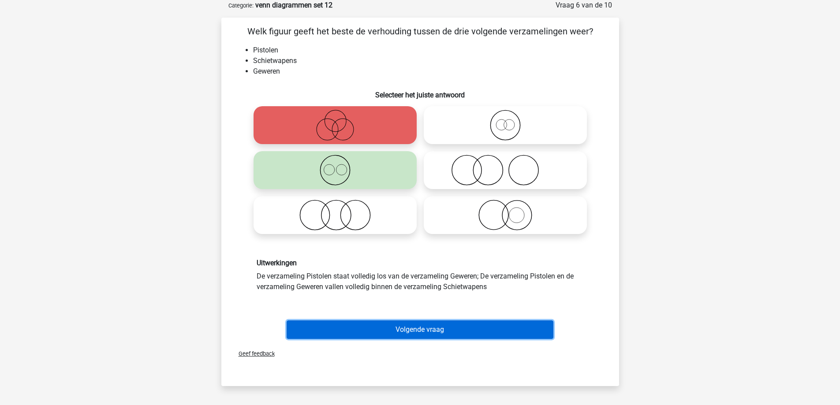
click at [379, 332] on button "Volgende vraag" at bounding box center [420, 329] width 267 height 19
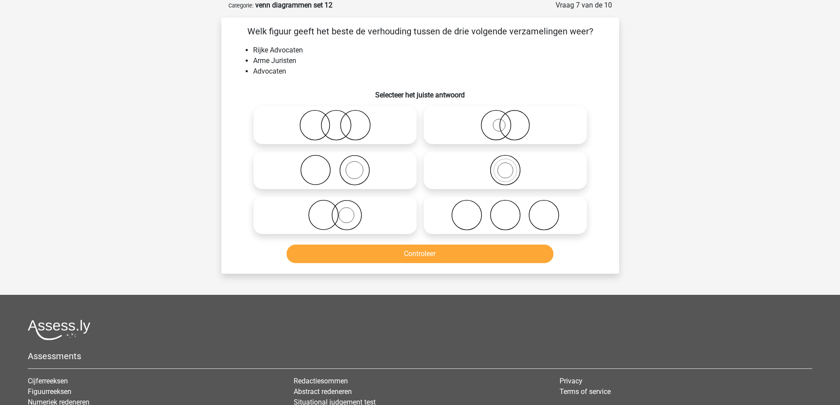
click at [379, 173] on icon at bounding box center [335, 170] width 156 height 31
click at [341, 166] on input "radio" at bounding box center [338, 163] width 6 height 6
radio input "true"
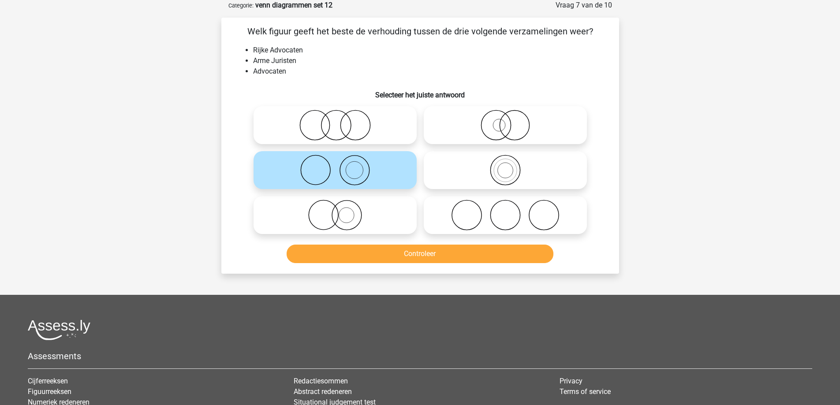
click at [385, 245] on div "Controleer" at bounding box center [419, 252] width 369 height 29
click at [386, 261] on button "Controleer" at bounding box center [420, 254] width 267 height 19
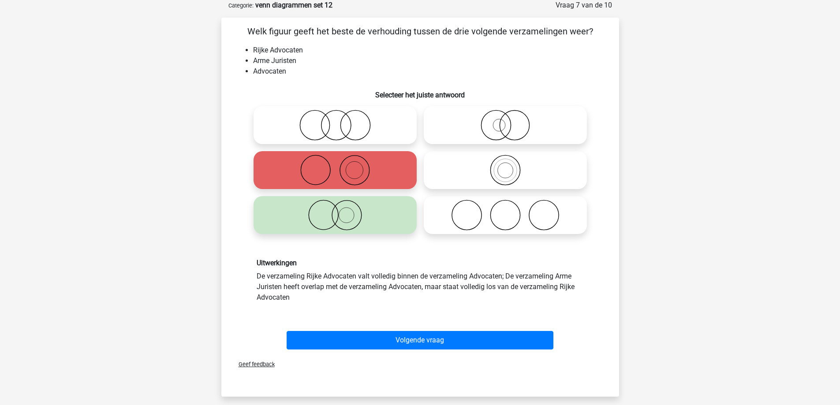
click at [258, 365] on span "Geef feedback" at bounding box center [252, 364] width 43 height 7
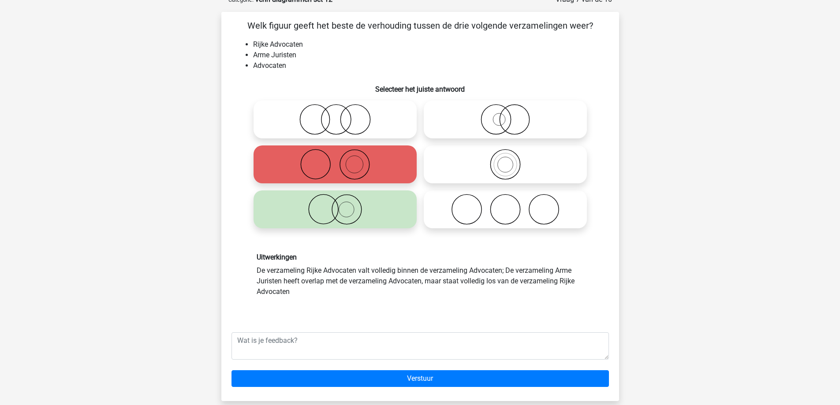
scroll to position [88, 0]
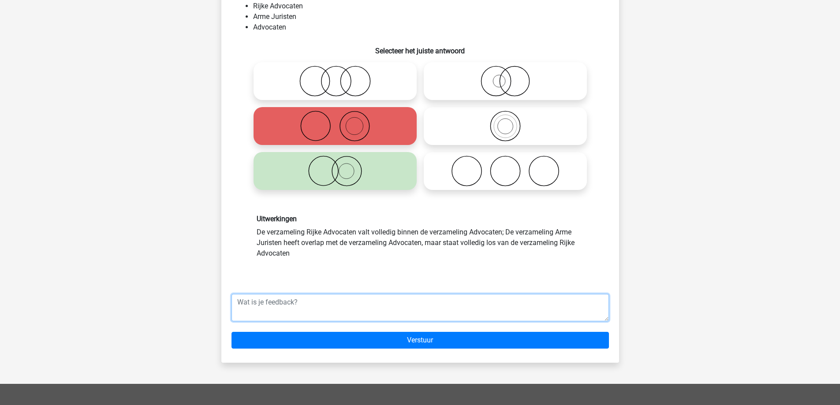
click at [275, 310] on textarea at bounding box center [419, 307] width 377 height 27
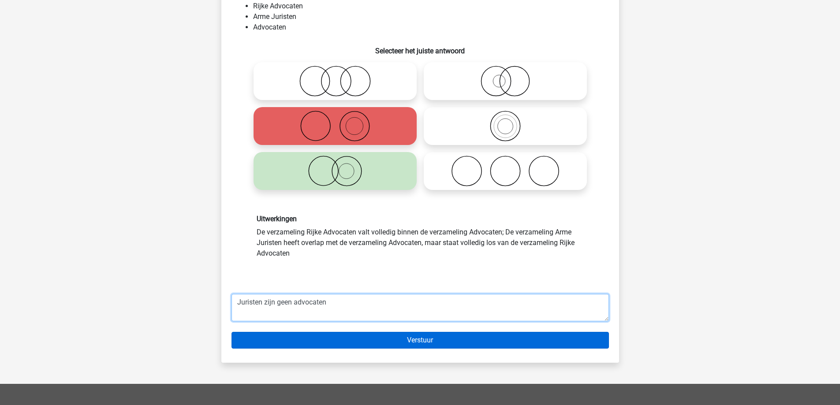
type textarea "Juristen zijn geen advocaten"
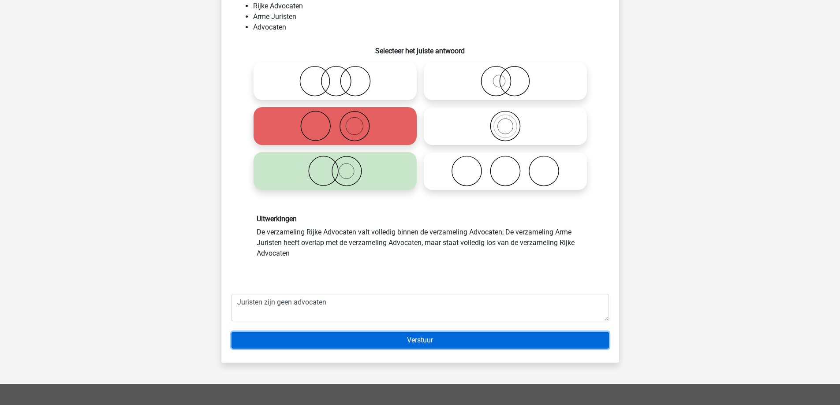
click at [450, 339] on input "Verstuur" at bounding box center [419, 340] width 377 height 17
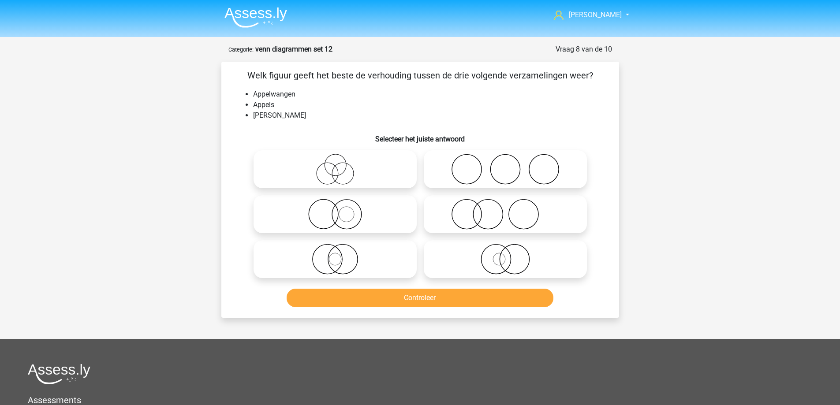
click at [489, 213] on icon at bounding box center [505, 214] width 156 height 31
click at [505, 210] on input "radio" at bounding box center [508, 207] width 6 height 6
radio input "true"
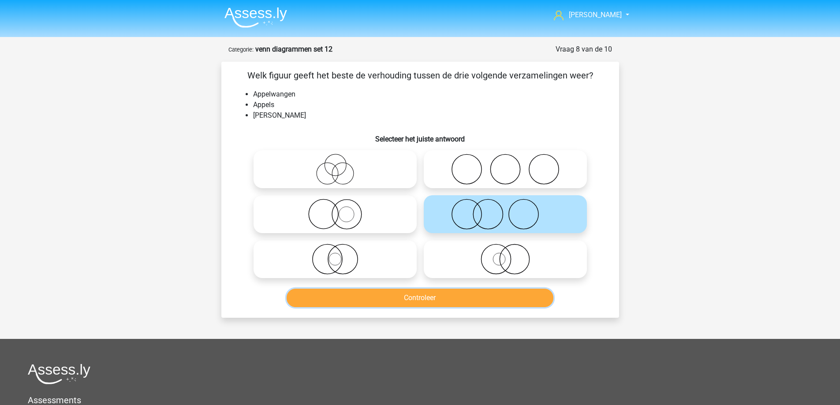
click at [404, 293] on button "Controleer" at bounding box center [420, 298] width 267 height 19
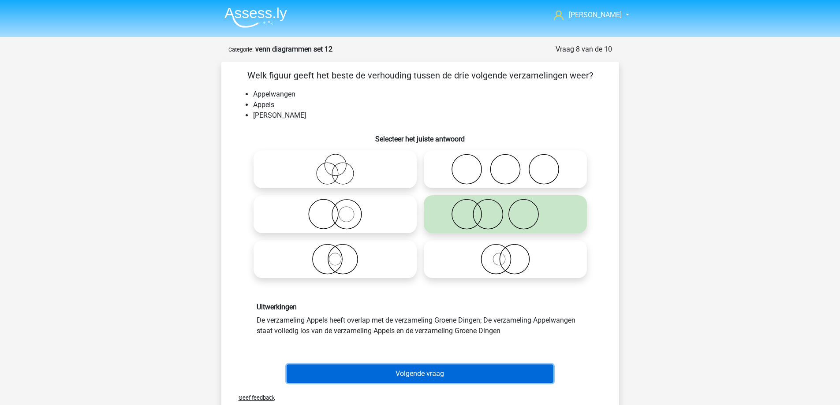
click at [413, 371] on button "Volgende vraag" at bounding box center [420, 374] width 267 height 19
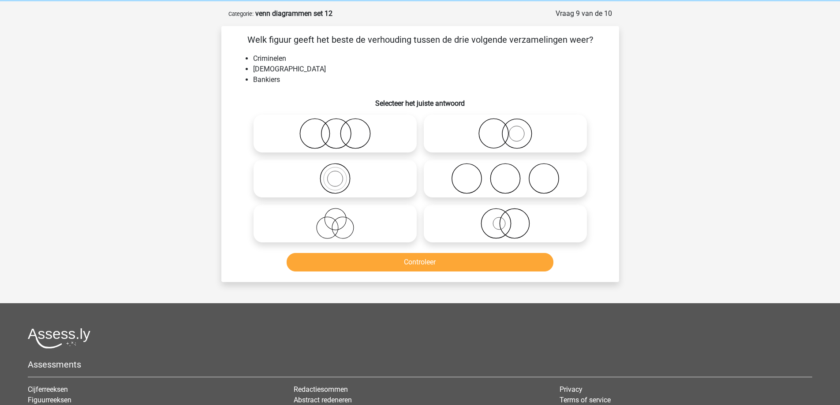
scroll to position [44, 0]
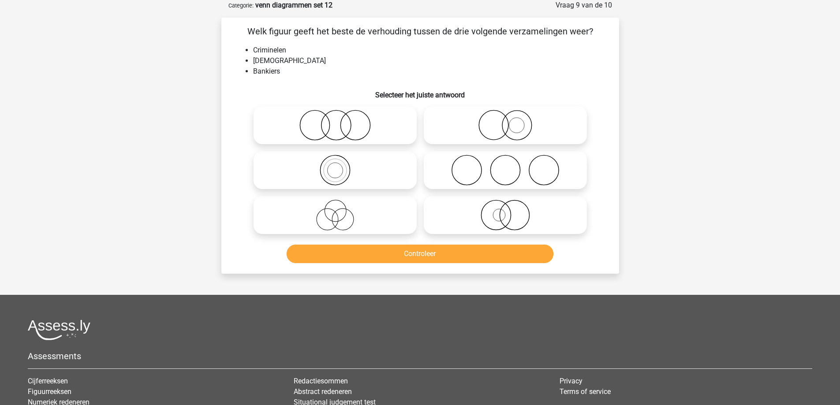
click at [477, 163] on icon at bounding box center [505, 170] width 156 height 31
click at [505, 163] on input "radio" at bounding box center [508, 163] width 6 height 6
radio input "true"
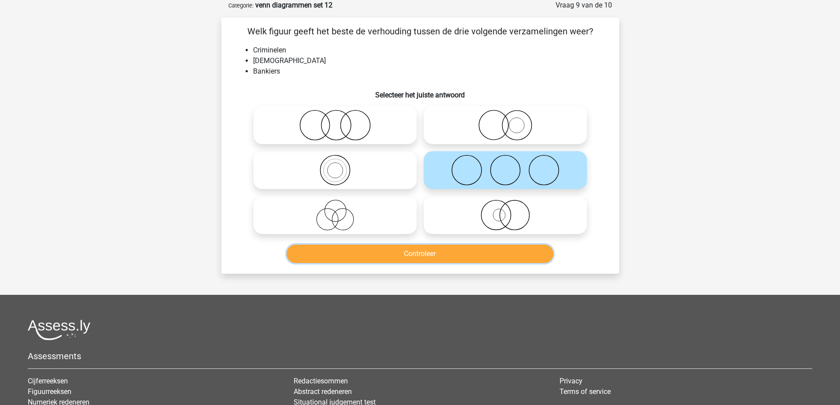
click at [438, 254] on button "Controleer" at bounding box center [420, 254] width 267 height 19
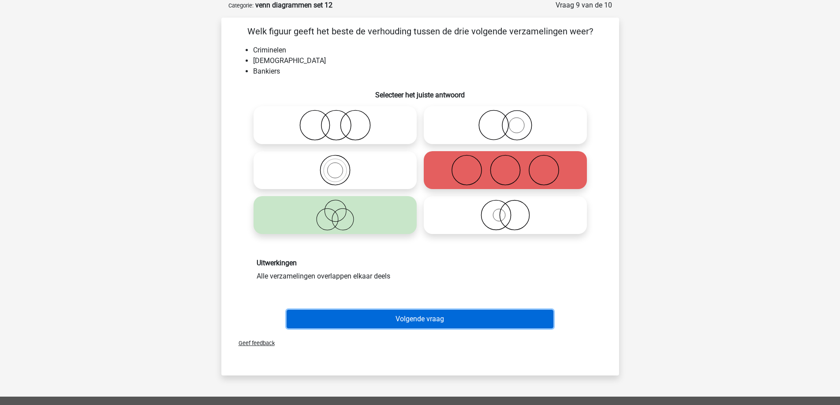
click at [416, 318] on button "Volgende vraag" at bounding box center [420, 319] width 267 height 19
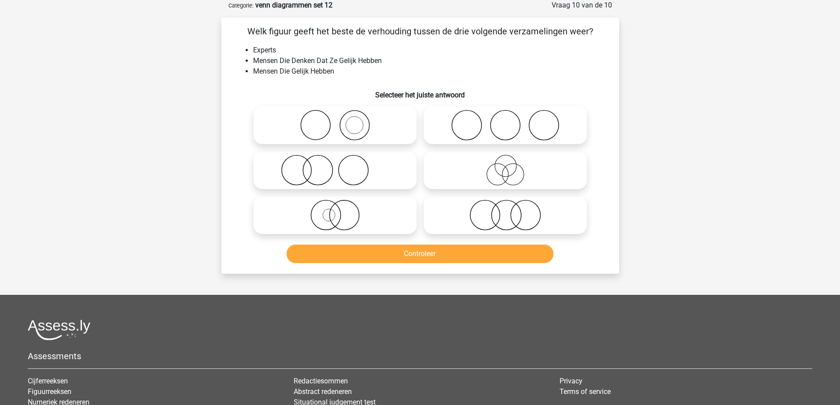
scroll to position [0, 0]
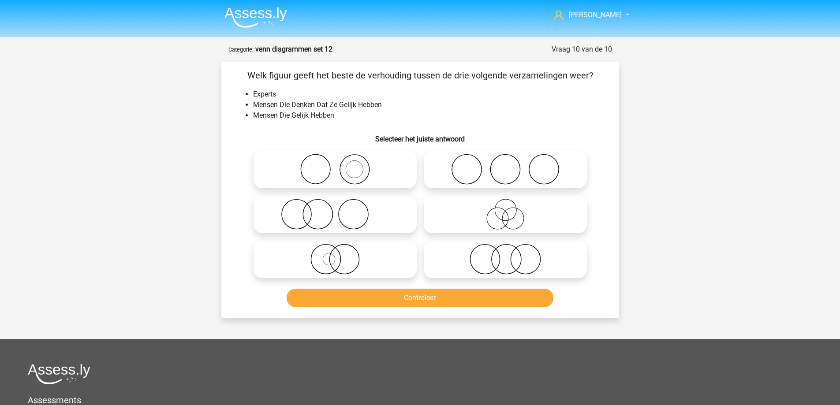
click at [470, 217] on icon at bounding box center [505, 214] width 156 height 31
click at [505, 210] on input "radio" at bounding box center [508, 207] width 6 height 6
radio input "true"
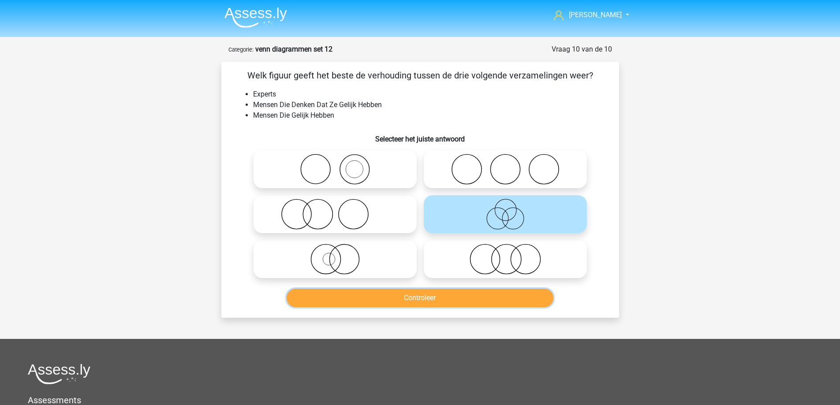
click at [438, 294] on button "Controleer" at bounding box center [420, 298] width 267 height 19
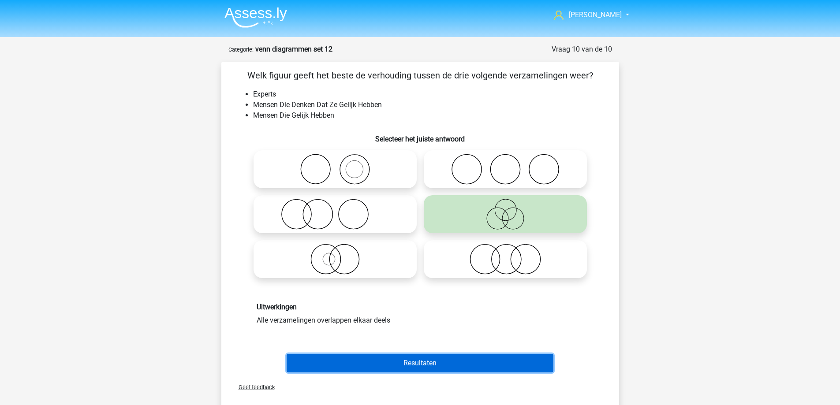
click at [413, 364] on button "Resultaten" at bounding box center [420, 363] width 267 height 19
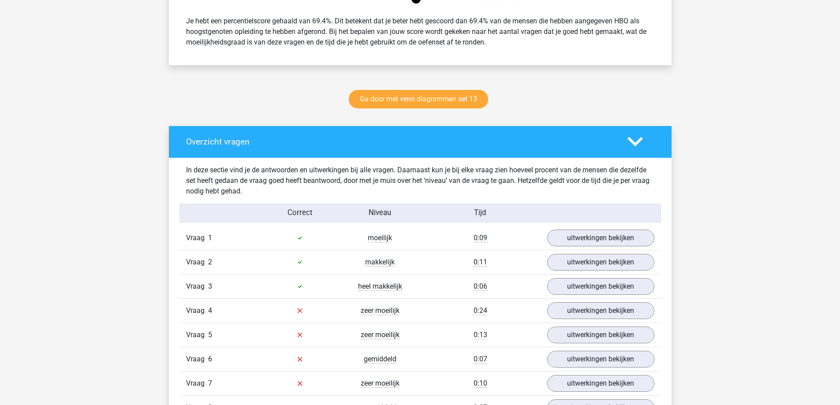
scroll to position [309, 0]
